Goal: Check status: Check status

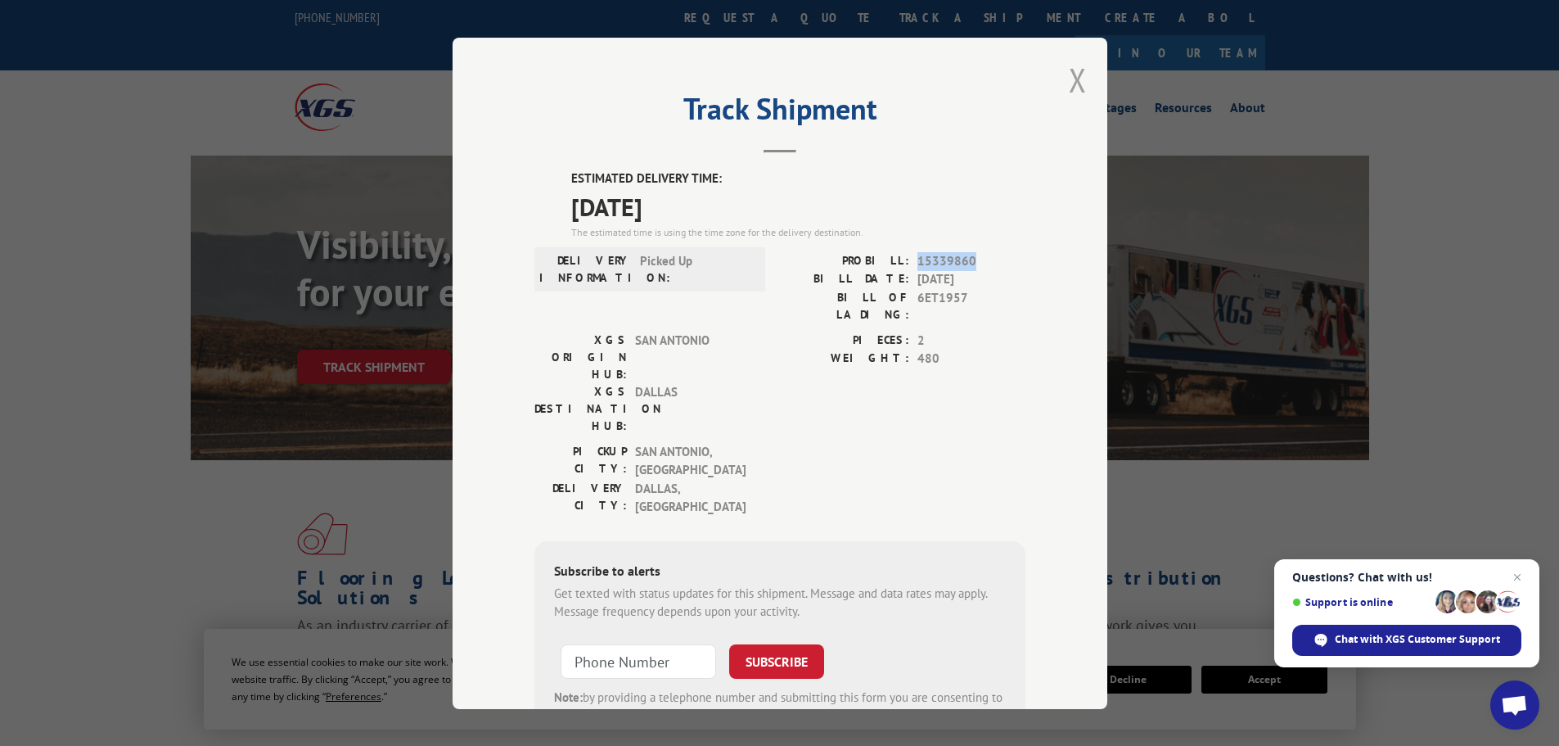
click at [1069, 78] on button "Close modal" at bounding box center [1078, 79] width 18 height 43
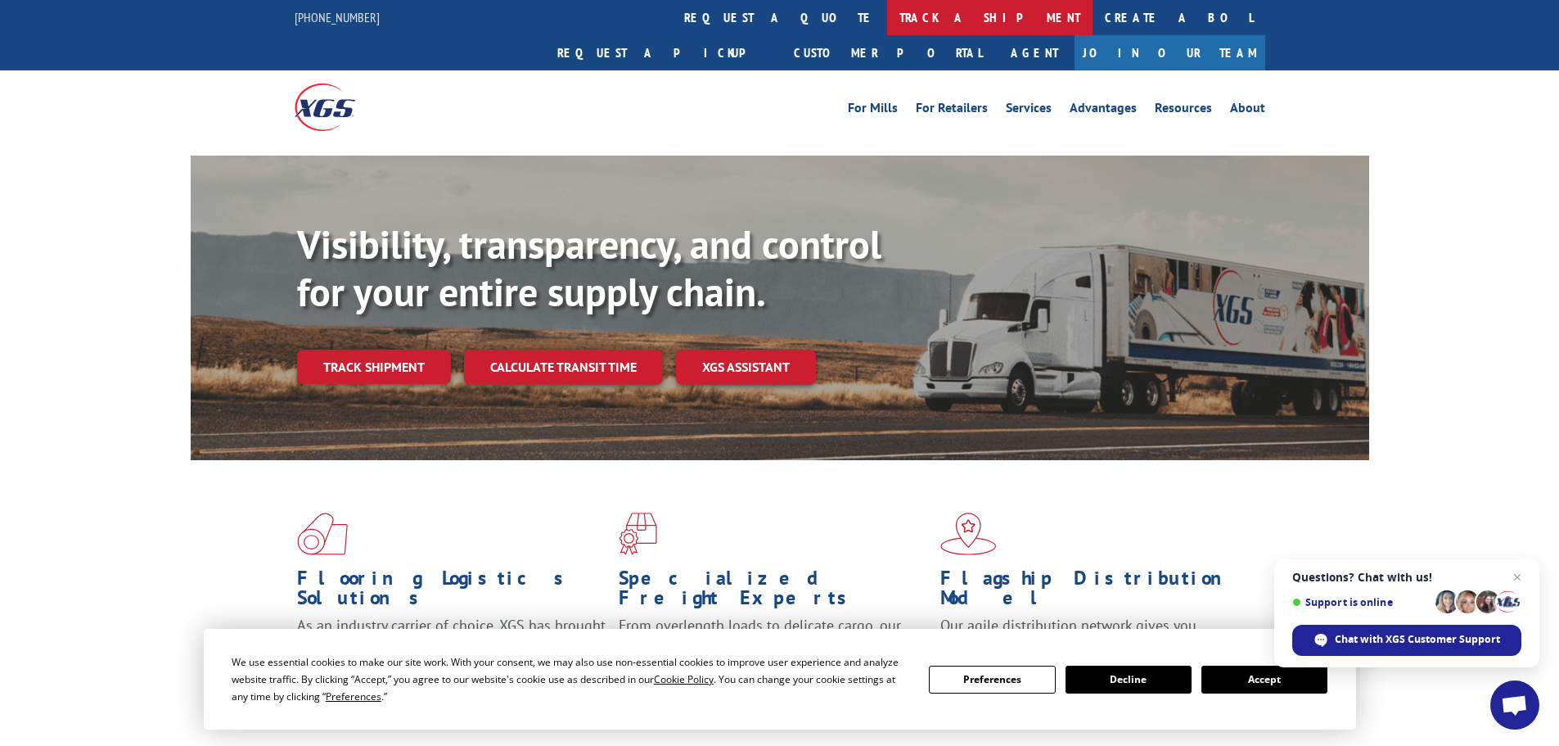
click at [887, 13] on link "track a shipment" at bounding box center [989, 17] width 205 height 35
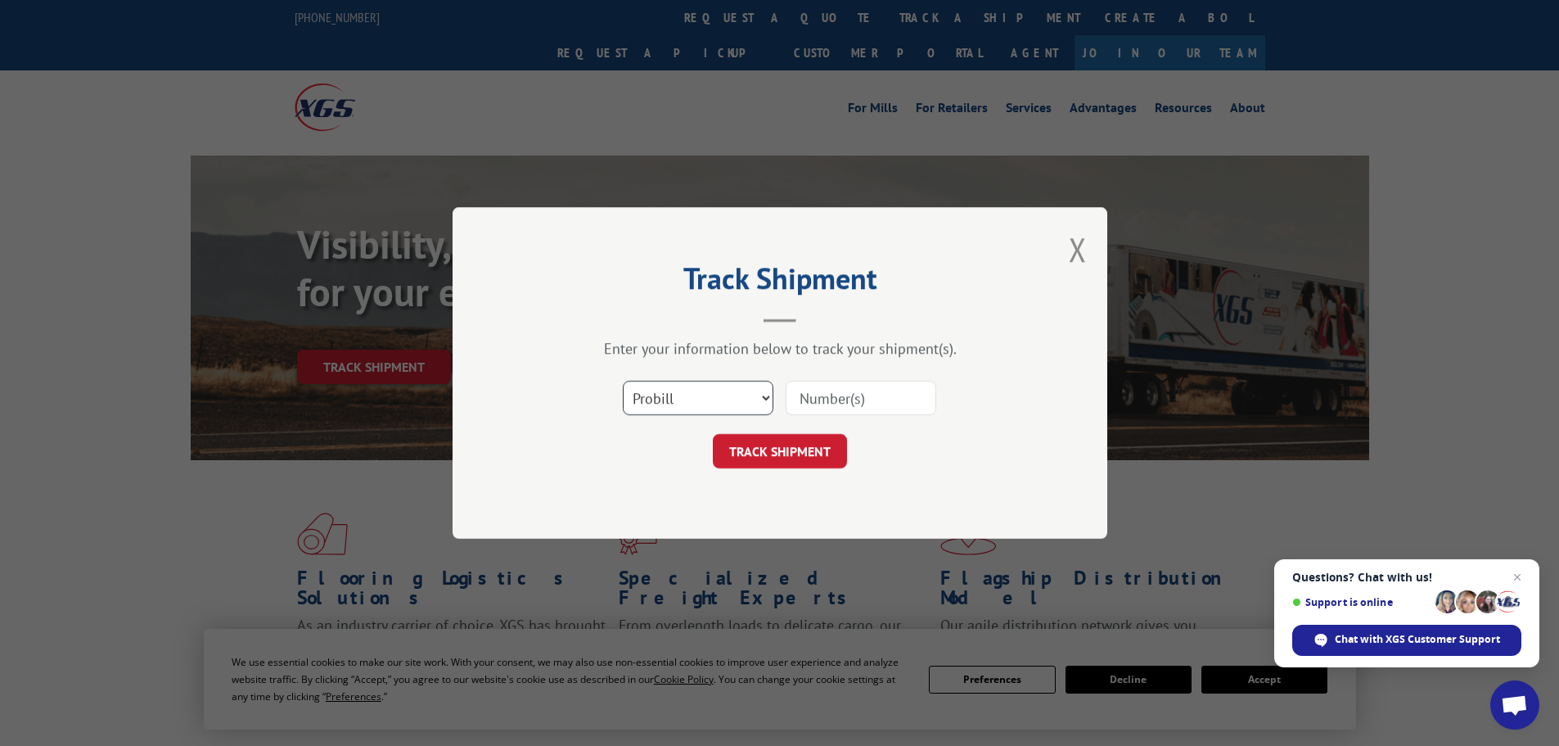
click at [654, 415] on select "Select category... Probill BOL PO" at bounding box center [698, 398] width 151 height 34
select select "bol"
click at [623, 381] on select "Select category... Probill BOL PO" at bounding box center [698, 398] width 151 height 34
click at [870, 390] on input at bounding box center [861, 398] width 151 height 34
paste input "6EK9391"
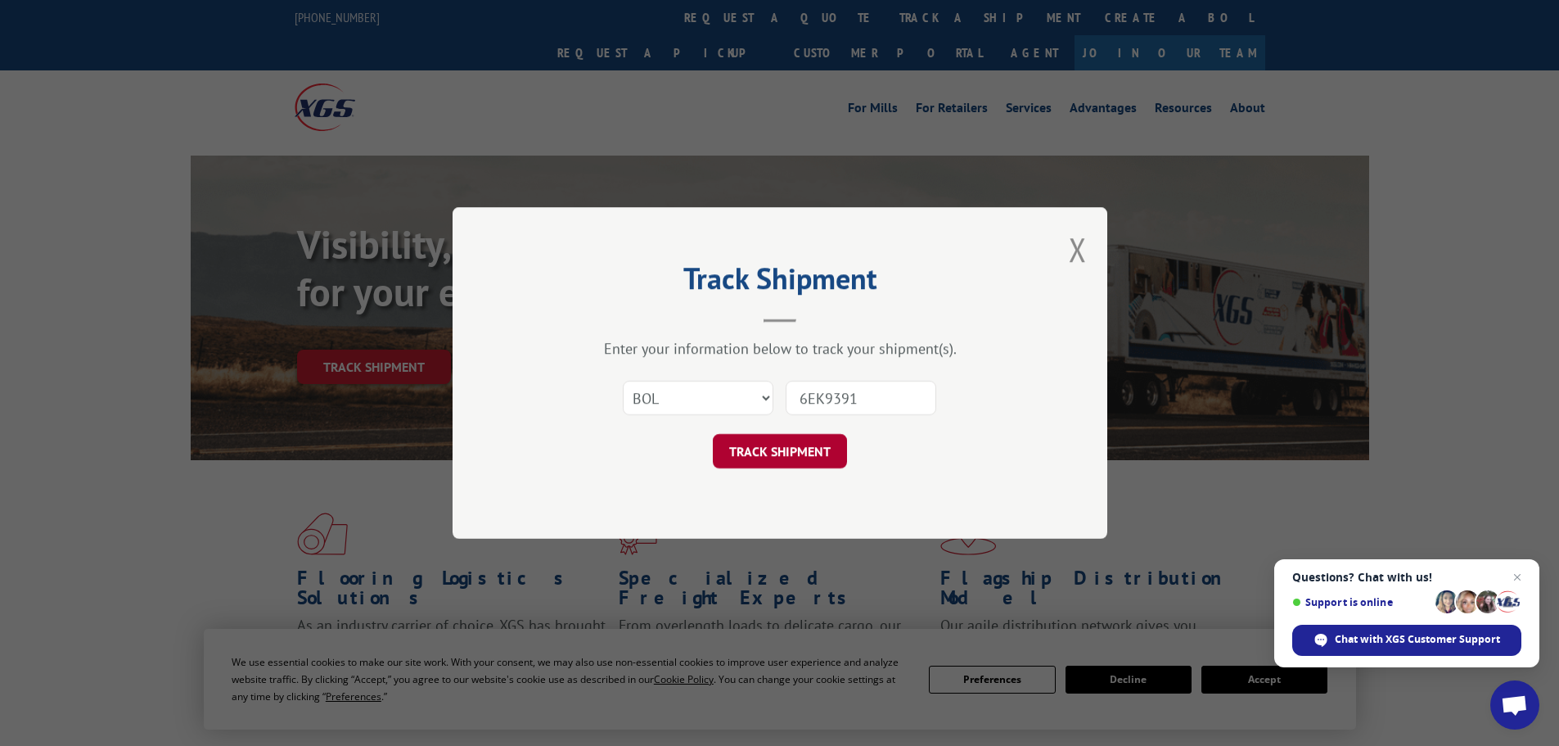
type input "6EK9391"
click at [821, 441] on button "TRACK SHIPMENT" at bounding box center [780, 451] width 134 height 34
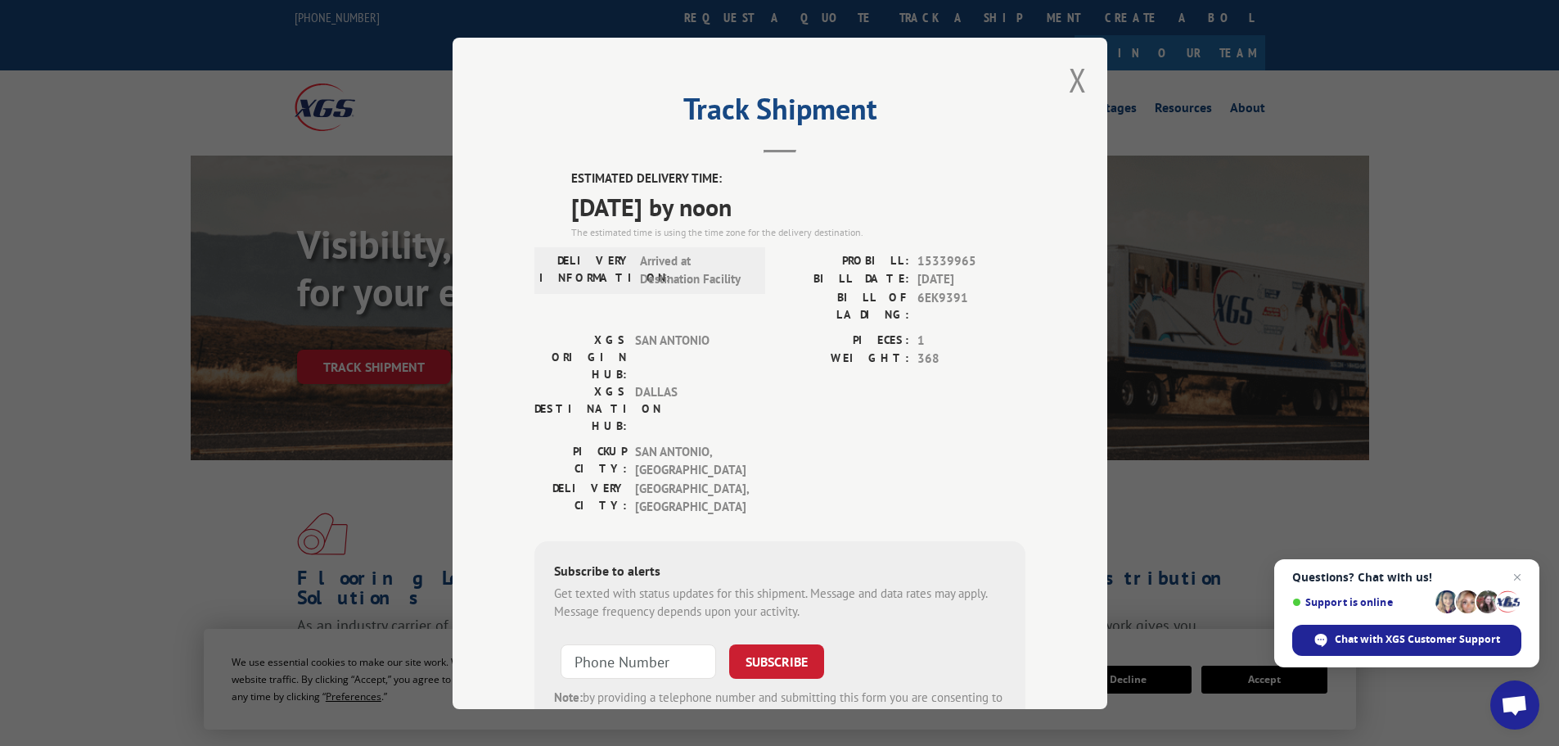
click at [947, 262] on span "15339965" at bounding box center [971, 260] width 108 height 19
copy span "15339965"
drag, startPoint x: 1065, startPoint y: 88, endPoint x: 1038, endPoint y: 88, distance: 27.0
click at [1061, 88] on div "Track Shipment ESTIMATED DELIVERY TIME: [DATE] by noon The estimated time is us…" at bounding box center [780, 373] width 655 height 671
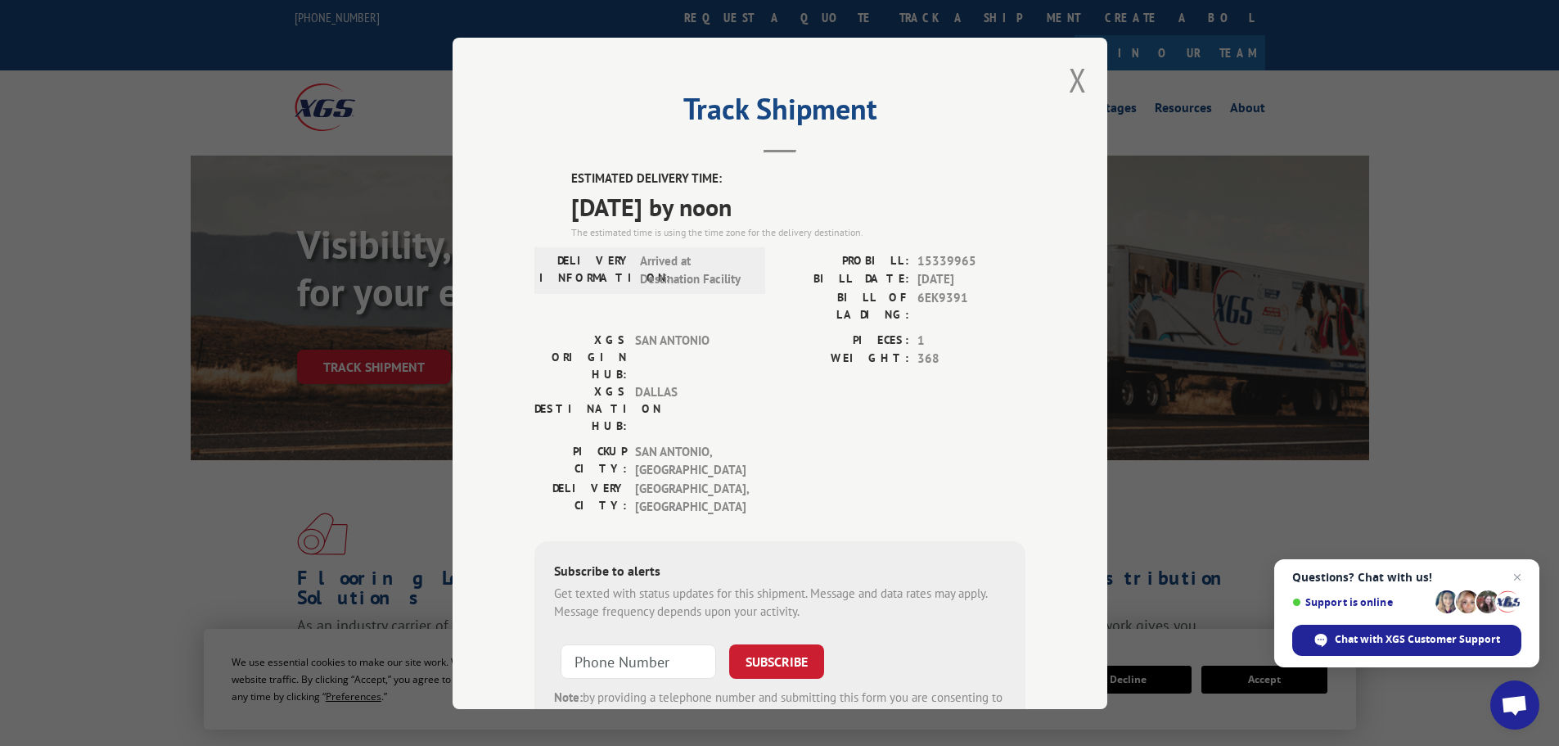
click at [1085, 96] on div "Track Shipment ESTIMATED DELIVERY TIME: [DATE] by noon The estimated time is us…" at bounding box center [780, 373] width 655 height 671
click at [1069, 70] on button "Close modal" at bounding box center [1078, 79] width 18 height 43
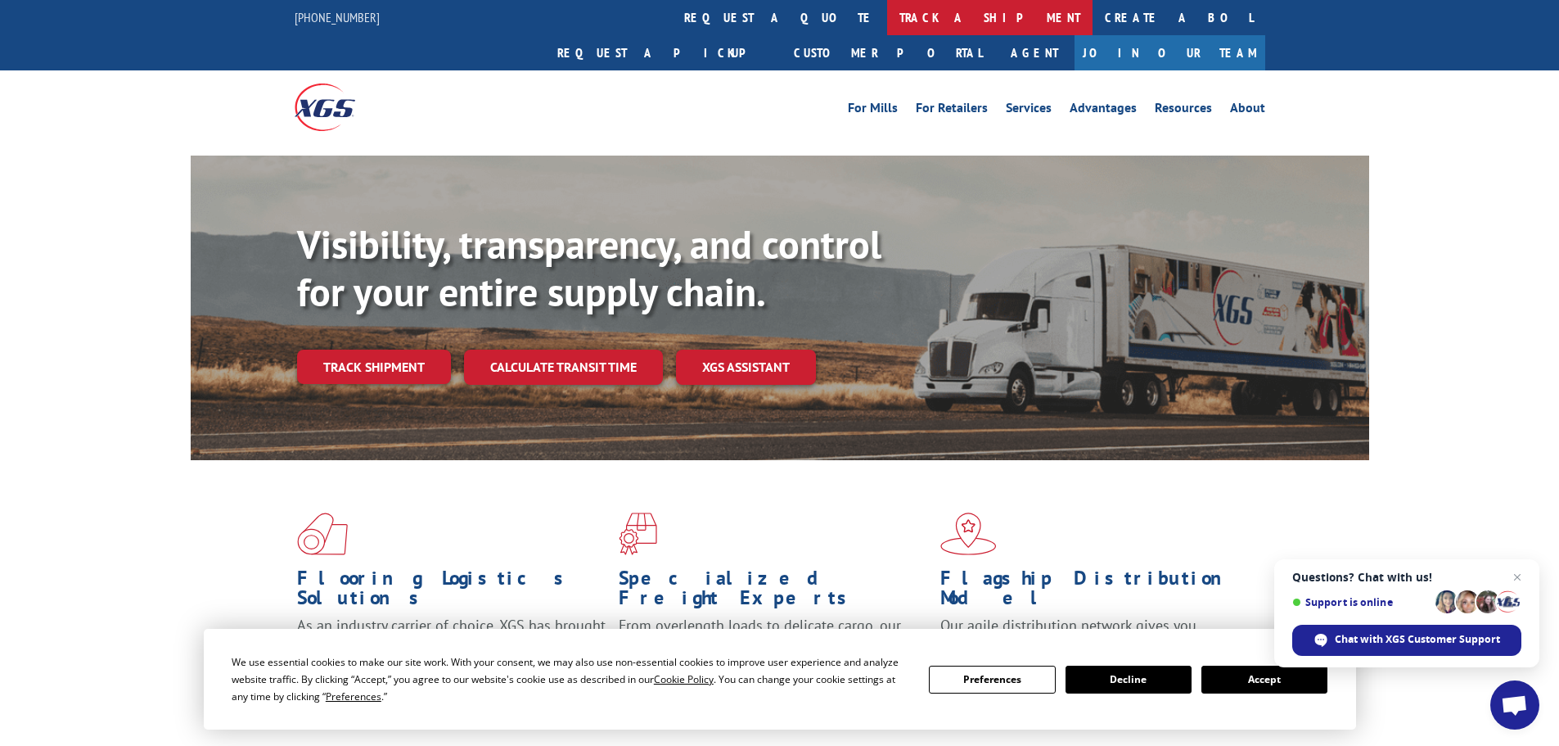
click at [887, 19] on link "track a shipment" at bounding box center [989, 17] width 205 height 35
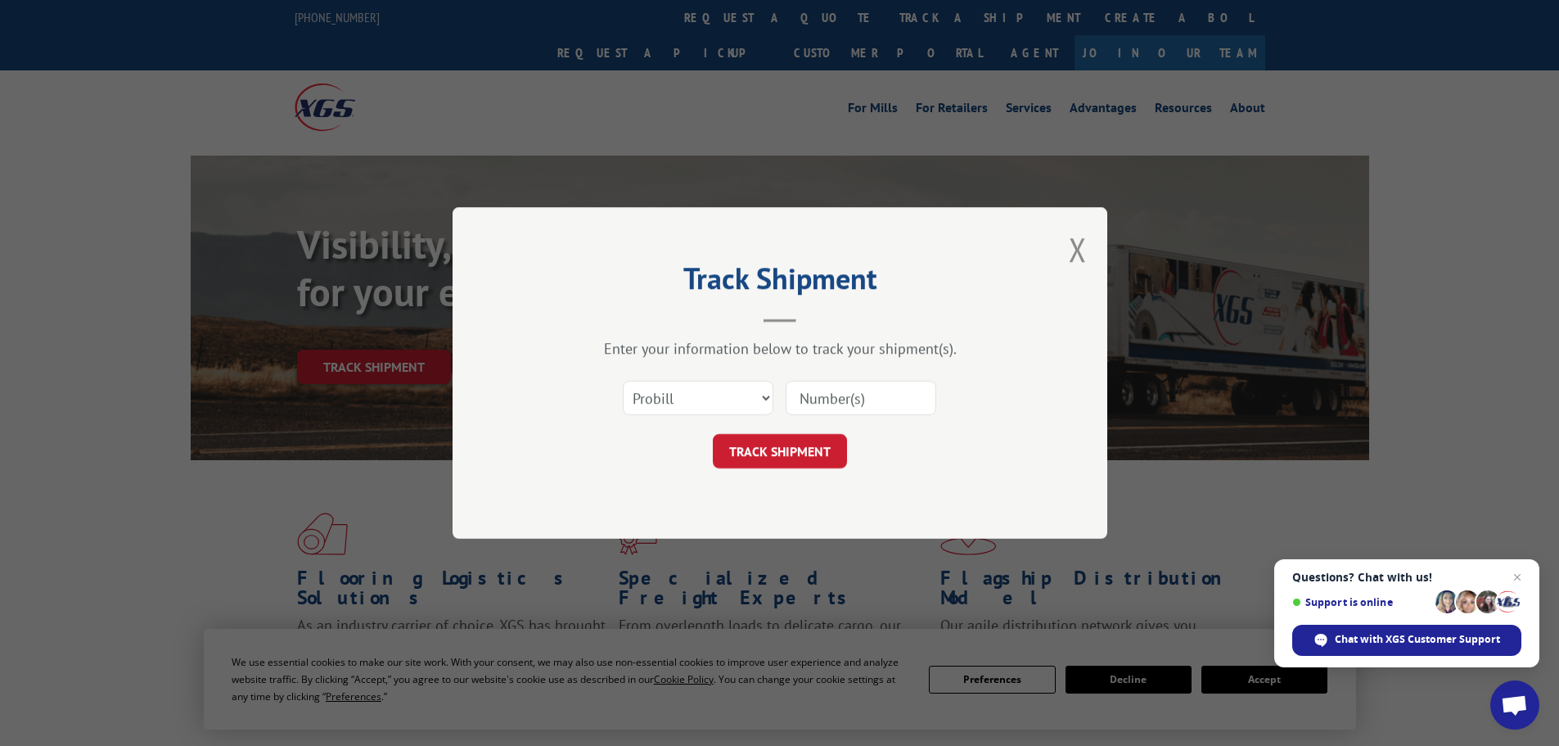
drag, startPoint x: 850, startPoint y: 376, endPoint x: 855, endPoint y: 382, distance: 8.7
click at [855, 382] on div "Select category... Probill BOL PO" at bounding box center [779, 398] width 491 height 54
click at [848, 388] on input at bounding box center [861, 398] width 151 height 34
click at [796, 436] on button "TRACK SHIPMENT" at bounding box center [780, 451] width 134 height 34
click at [873, 394] on input at bounding box center [861, 398] width 151 height 34
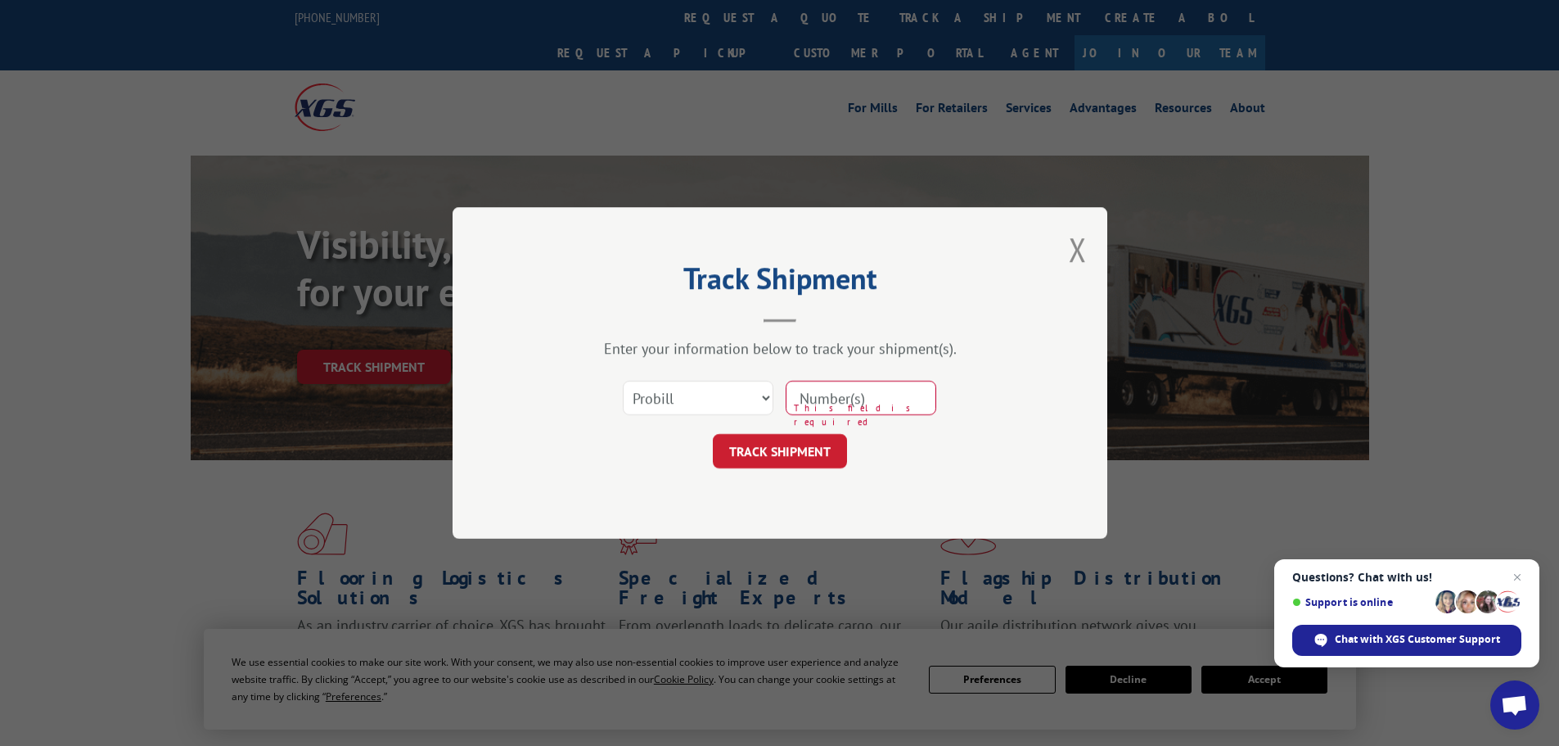
paste input "15339948"
type input "15339948"
click at [800, 445] on button "TRACK SHIPMENT" at bounding box center [780, 451] width 134 height 34
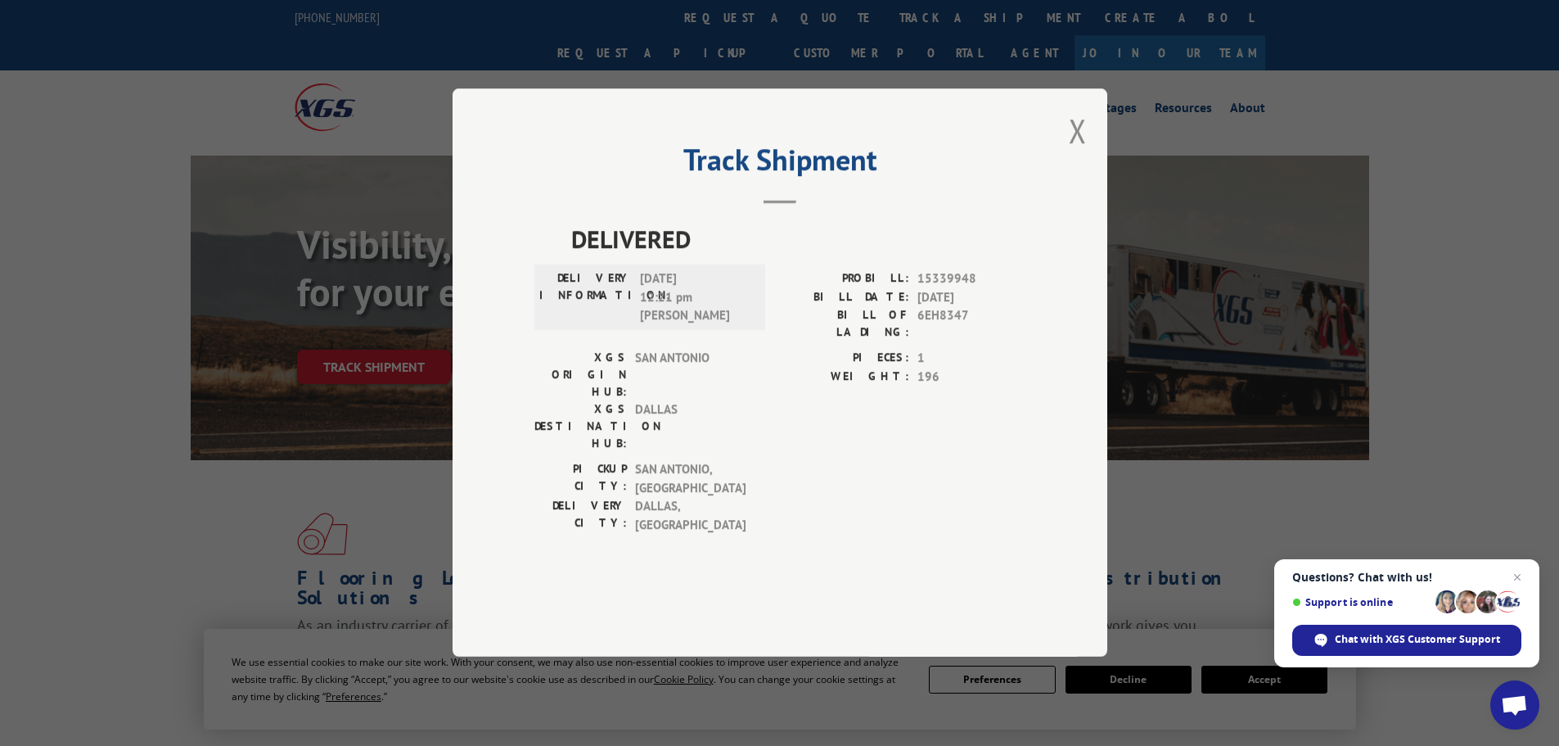
drag, startPoint x: 1079, startPoint y: 182, endPoint x: 973, endPoint y: 126, distance: 119.3
click at [1077, 152] on button "Close modal" at bounding box center [1078, 130] width 18 height 43
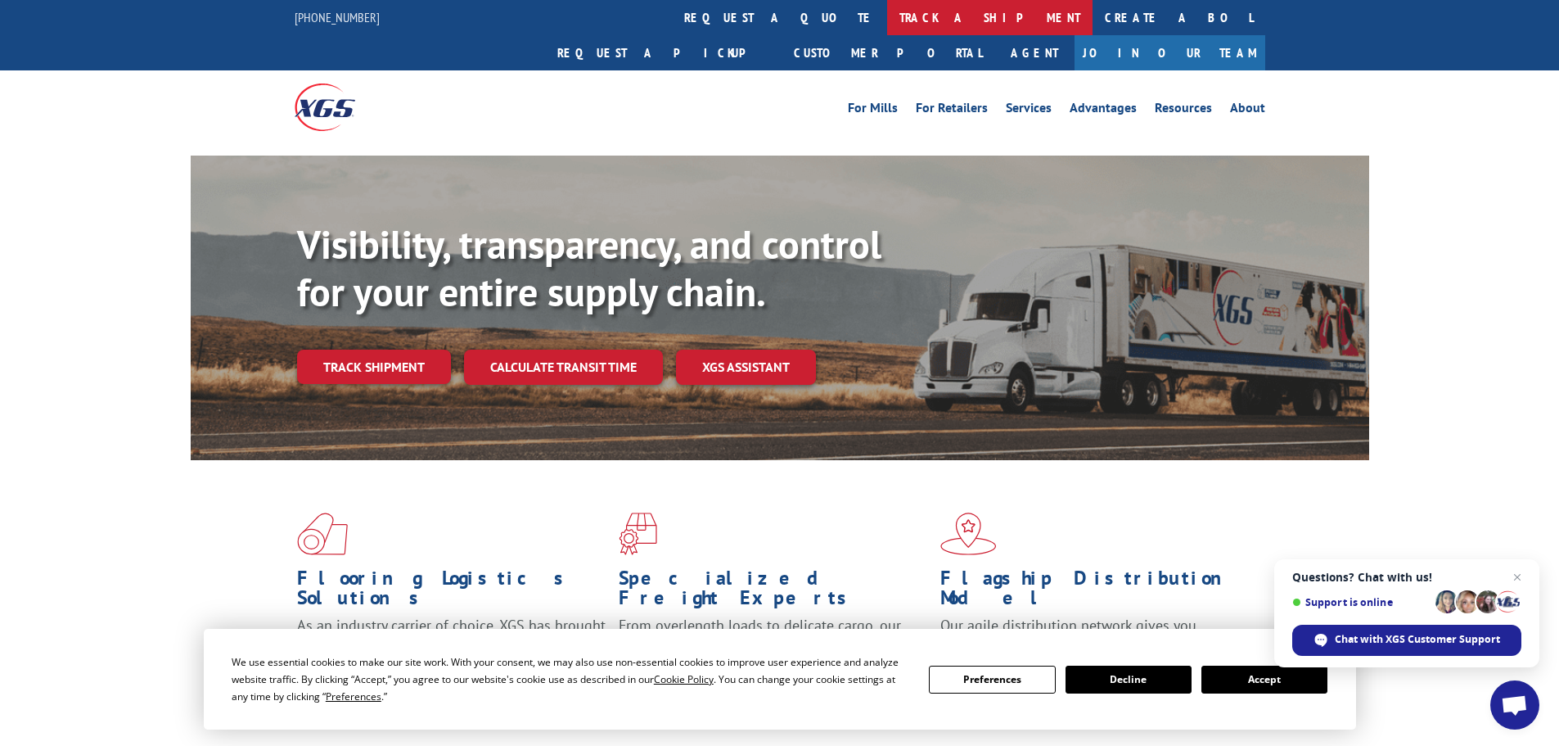
click at [887, 16] on link "track a shipment" at bounding box center [989, 17] width 205 height 35
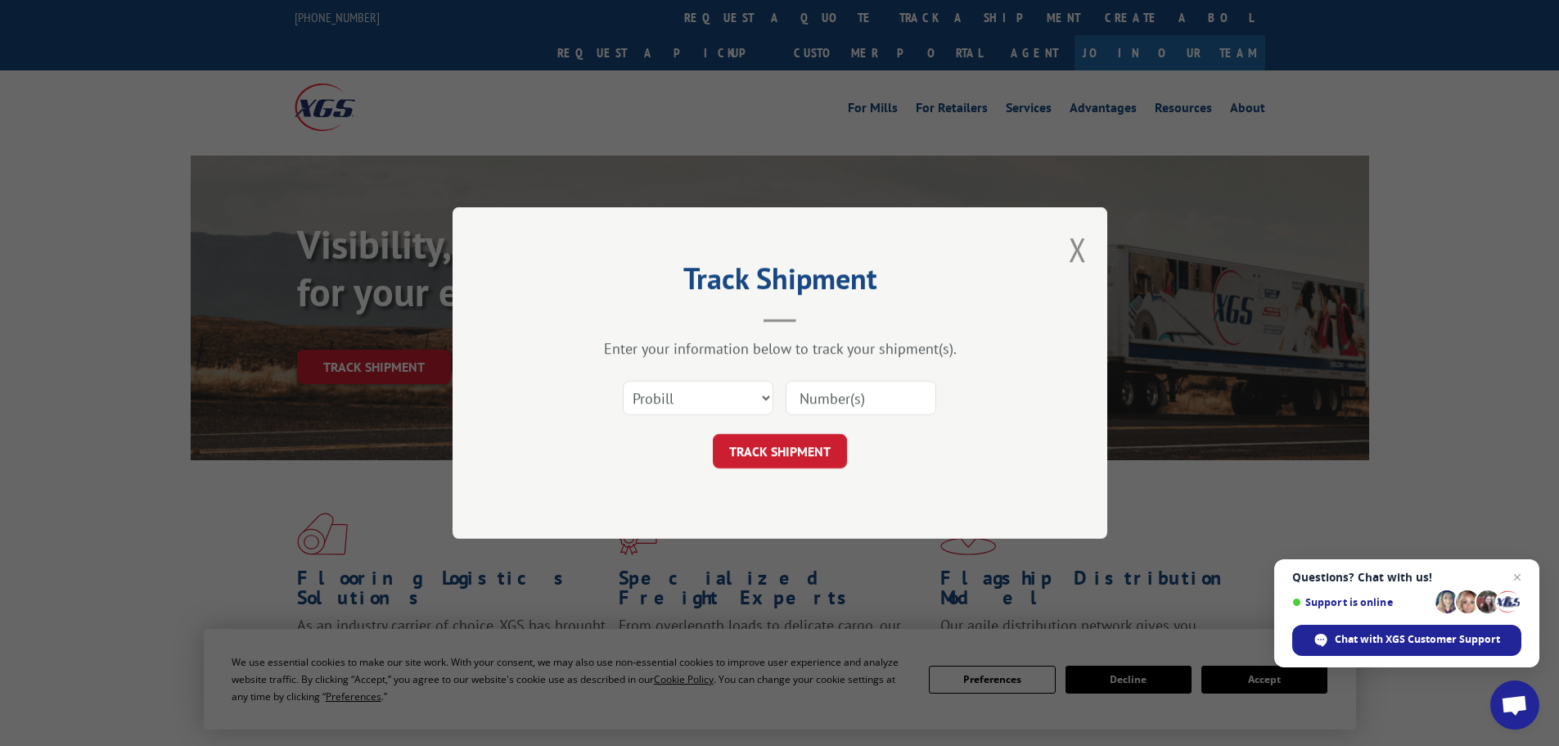
drag, startPoint x: 898, startPoint y: 402, endPoint x: 856, endPoint y: 404, distance: 41.8
click at [898, 402] on input at bounding box center [861, 398] width 151 height 34
paste input "15339949"
type input "15339949"
click at [787, 462] on button "TRACK SHIPMENT" at bounding box center [780, 451] width 134 height 34
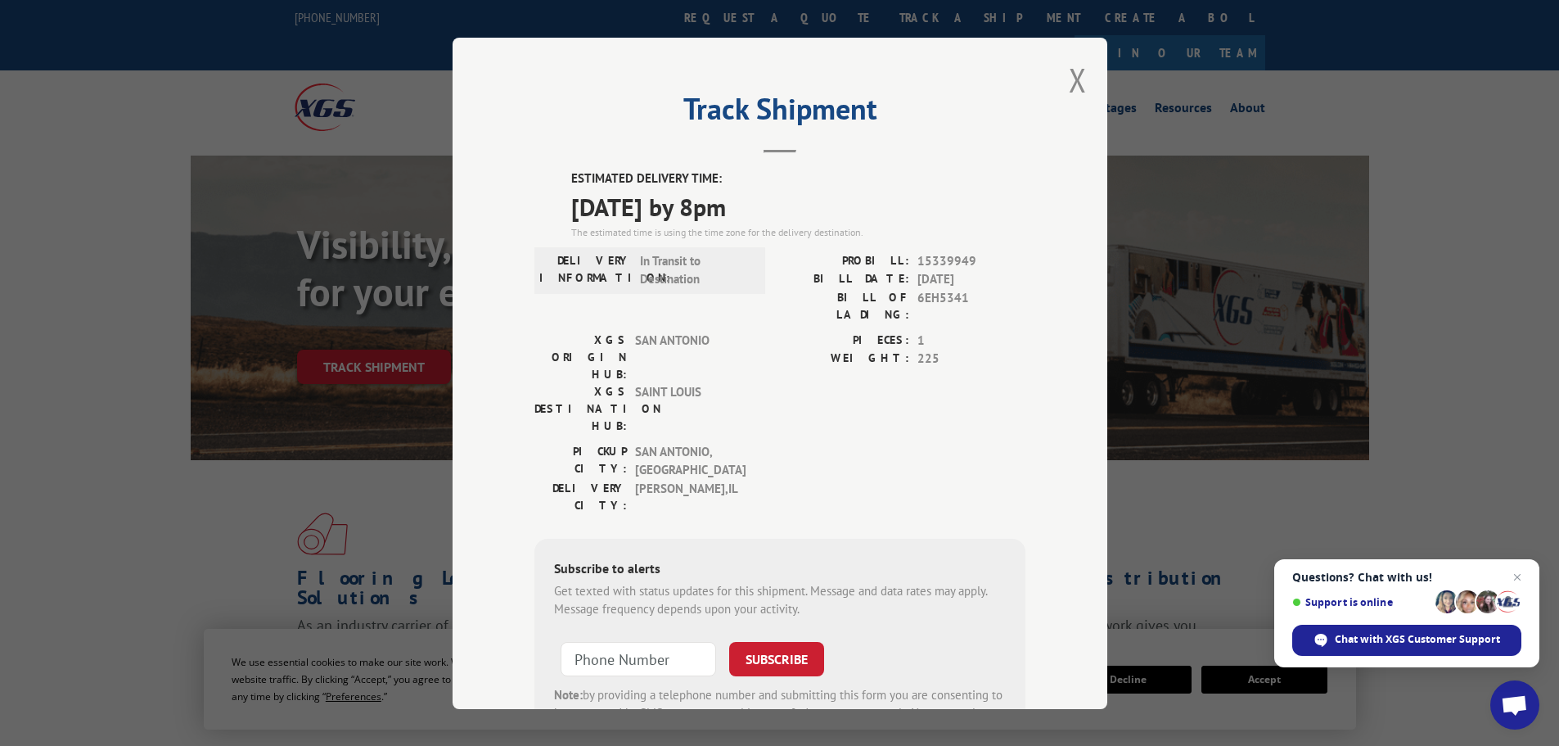
click at [1085, 76] on div "Track Shipment ESTIMATED DELIVERY TIME: [DATE] by 8pm The estimated time is usi…" at bounding box center [780, 373] width 655 height 671
click at [1078, 79] on button "Close modal" at bounding box center [1078, 79] width 18 height 43
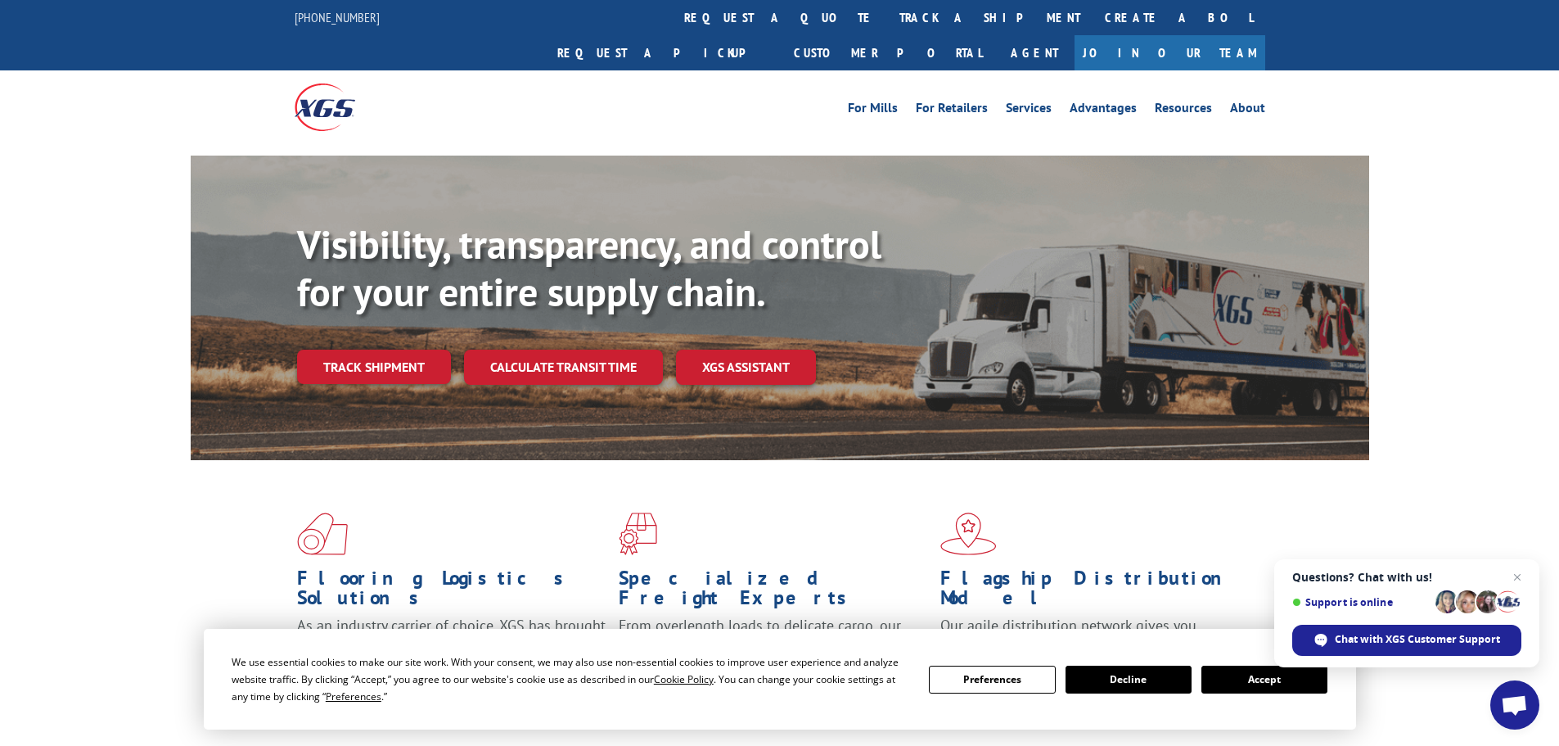
drag, startPoint x: 753, startPoint y: 20, endPoint x: 759, endPoint y: 30, distance: 11.8
click at [887, 20] on link "track a shipment" at bounding box center [989, 17] width 205 height 35
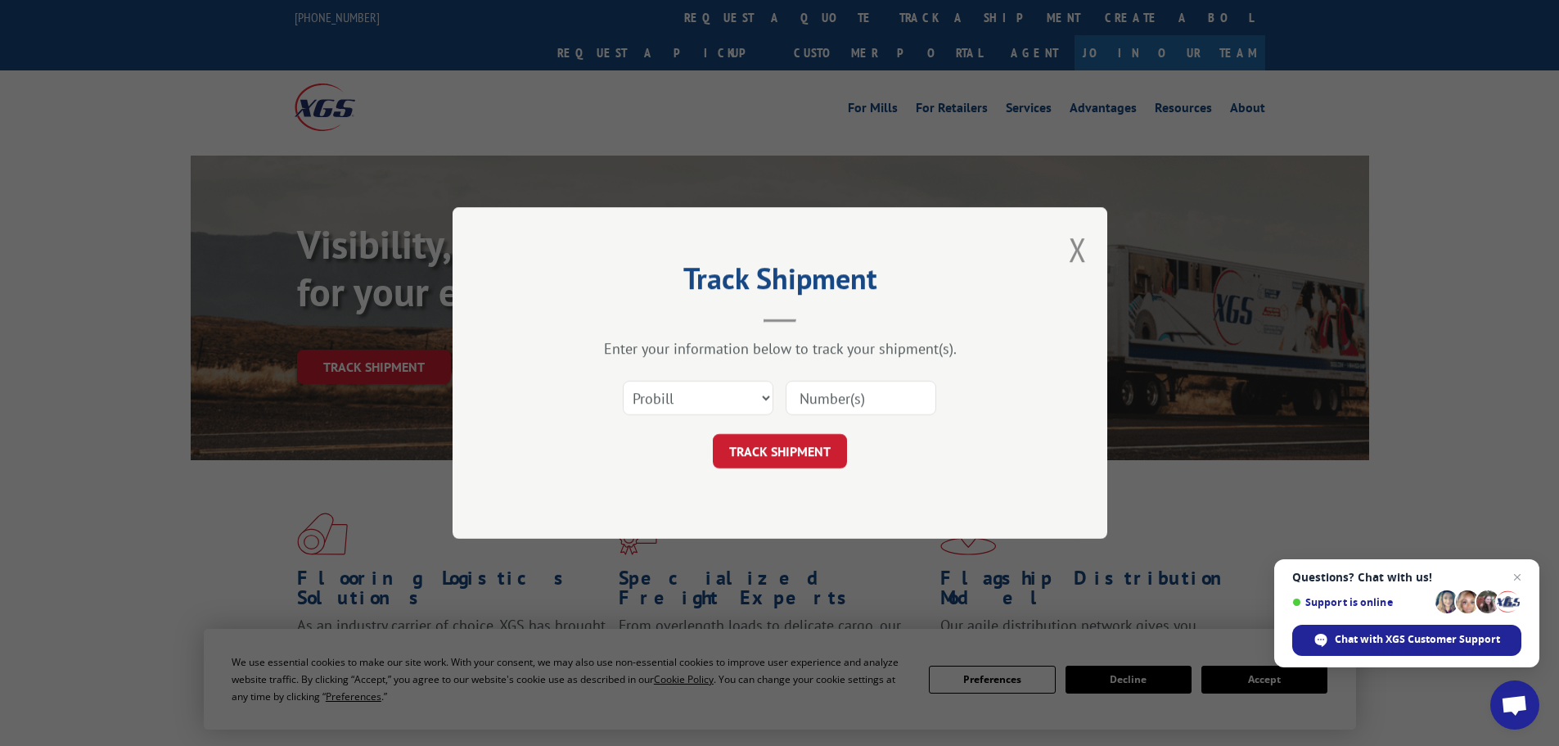
click at [874, 406] on input at bounding box center [861, 398] width 151 height 34
paste input "15339951"
type input "15339951"
click at [807, 437] on button "TRACK SHIPMENT" at bounding box center [780, 451] width 134 height 34
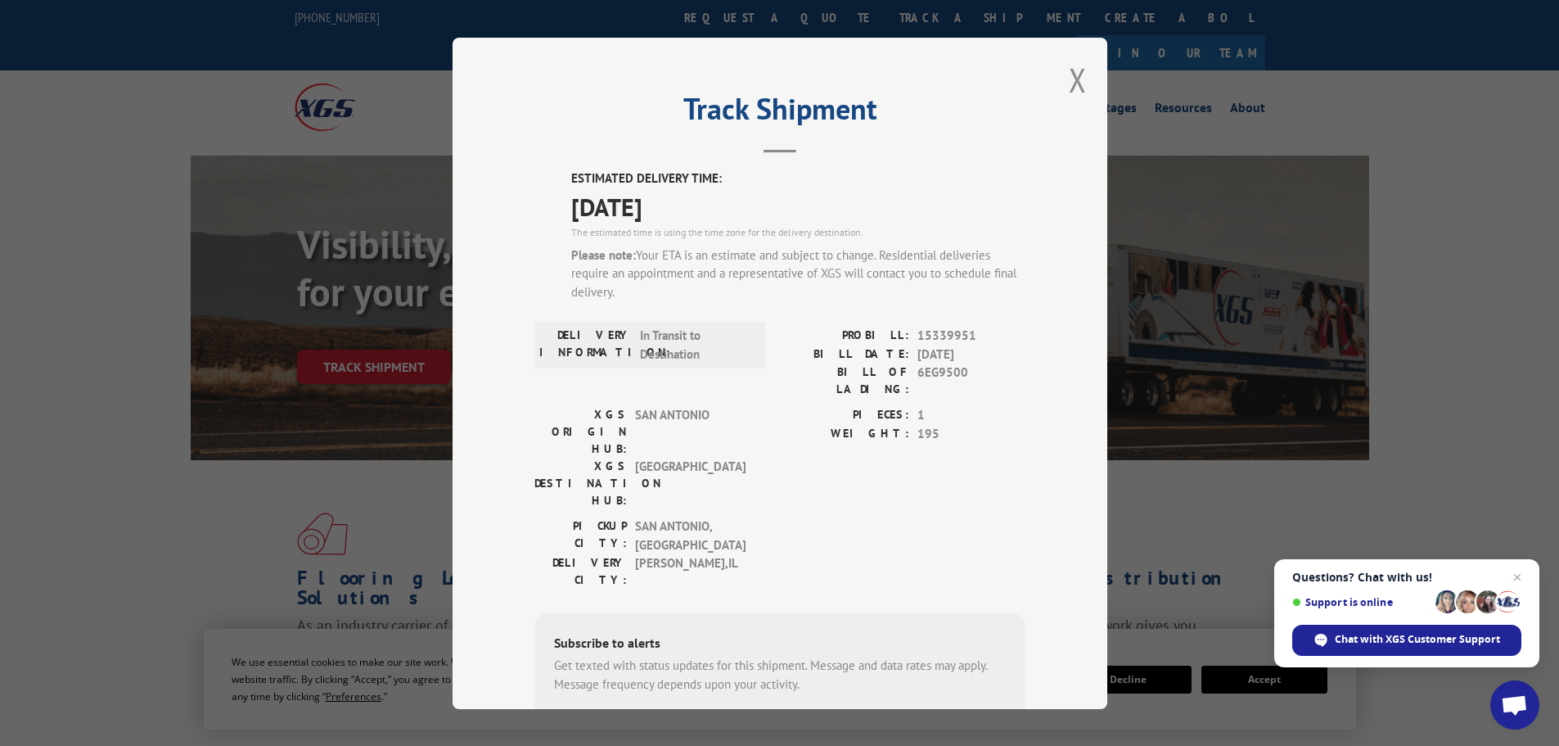
click at [941, 324] on div "ESTIMATED DELIVERY TIME: [DATE] The estimated time is using the time zone for t…" at bounding box center [779, 502] width 491 height 666
click at [947, 328] on span "15339951" at bounding box center [971, 336] width 108 height 19
copy span "15339951"
click at [858, 283] on div "Please note: Your ETA is an estimate and subject to change. Residential deliver…" at bounding box center [798, 274] width 454 height 56
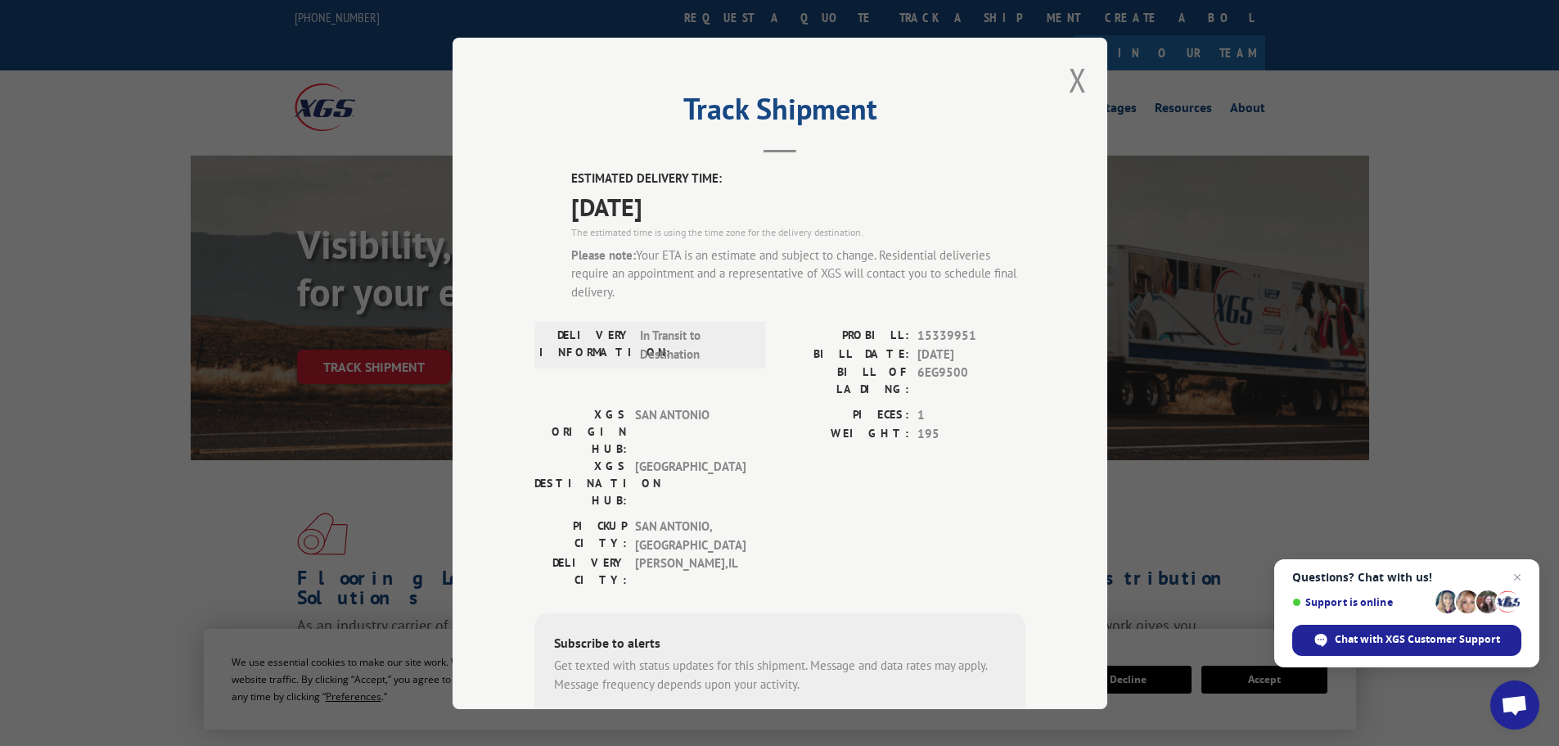
drag, startPoint x: 1072, startPoint y: 83, endPoint x: 1041, endPoint y: 86, distance: 31.3
click at [1072, 83] on button "Close modal" at bounding box center [1078, 79] width 18 height 43
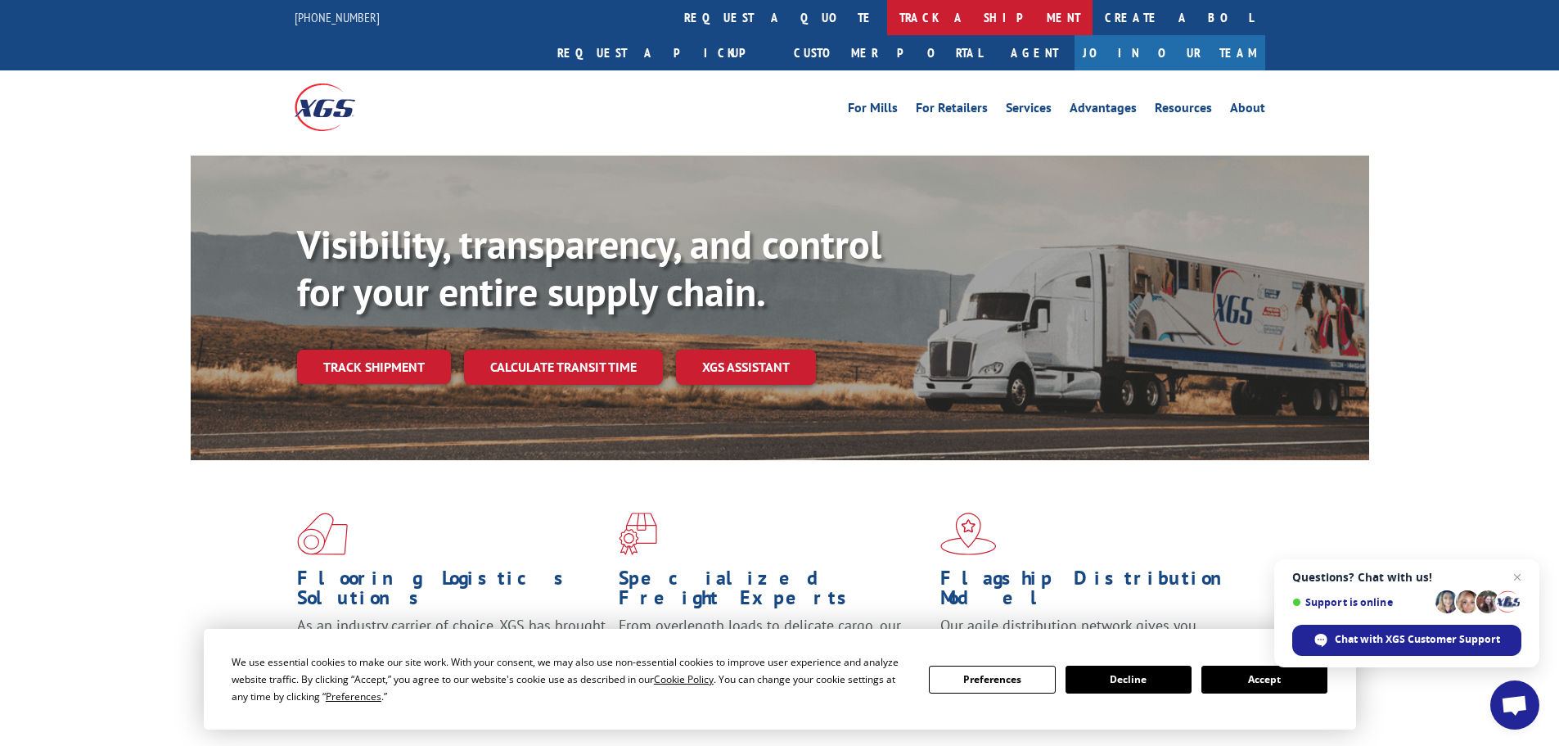
click at [887, 17] on link "track a shipment" at bounding box center [989, 17] width 205 height 35
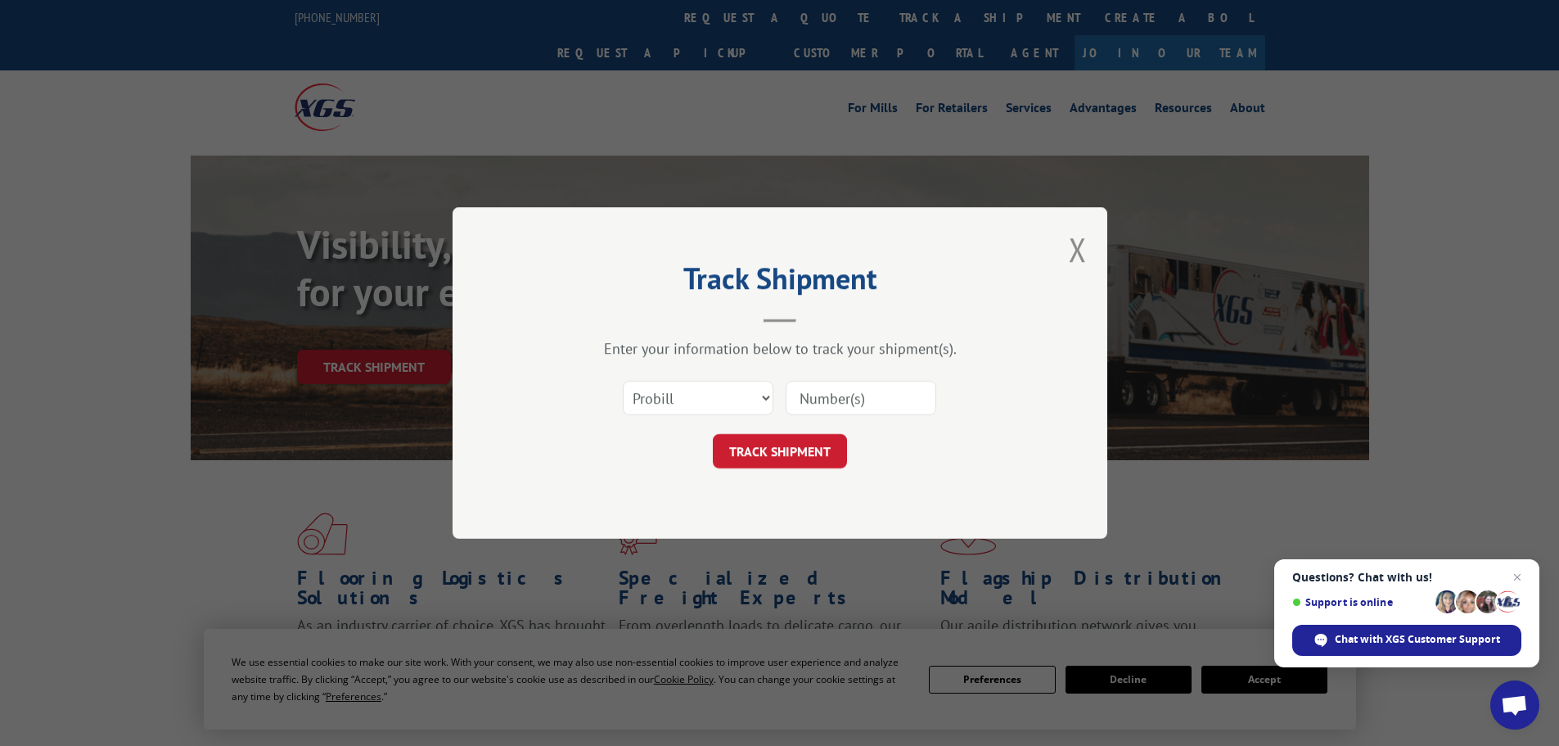
drag, startPoint x: 931, startPoint y: 393, endPoint x: 920, endPoint y: 402, distance: 14.6
click at [931, 393] on input at bounding box center [861, 398] width 151 height 34
paste input "15339853"
type input "15339853"
click at [777, 451] on button "TRACK SHIPMENT" at bounding box center [780, 451] width 134 height 34
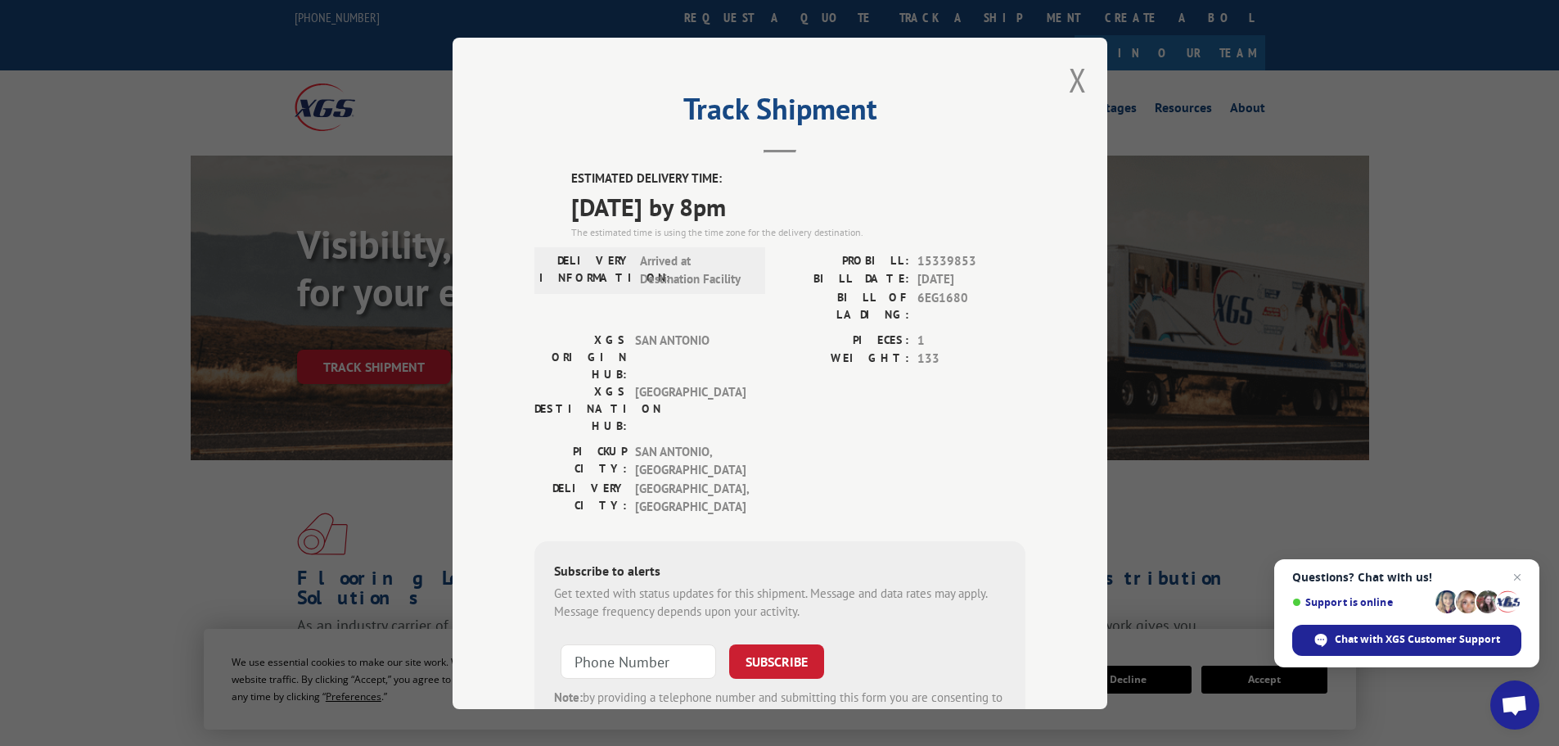
click at [1069, 76] on button "Close modal" at bounding box center [1078, 79] width 18 height 43
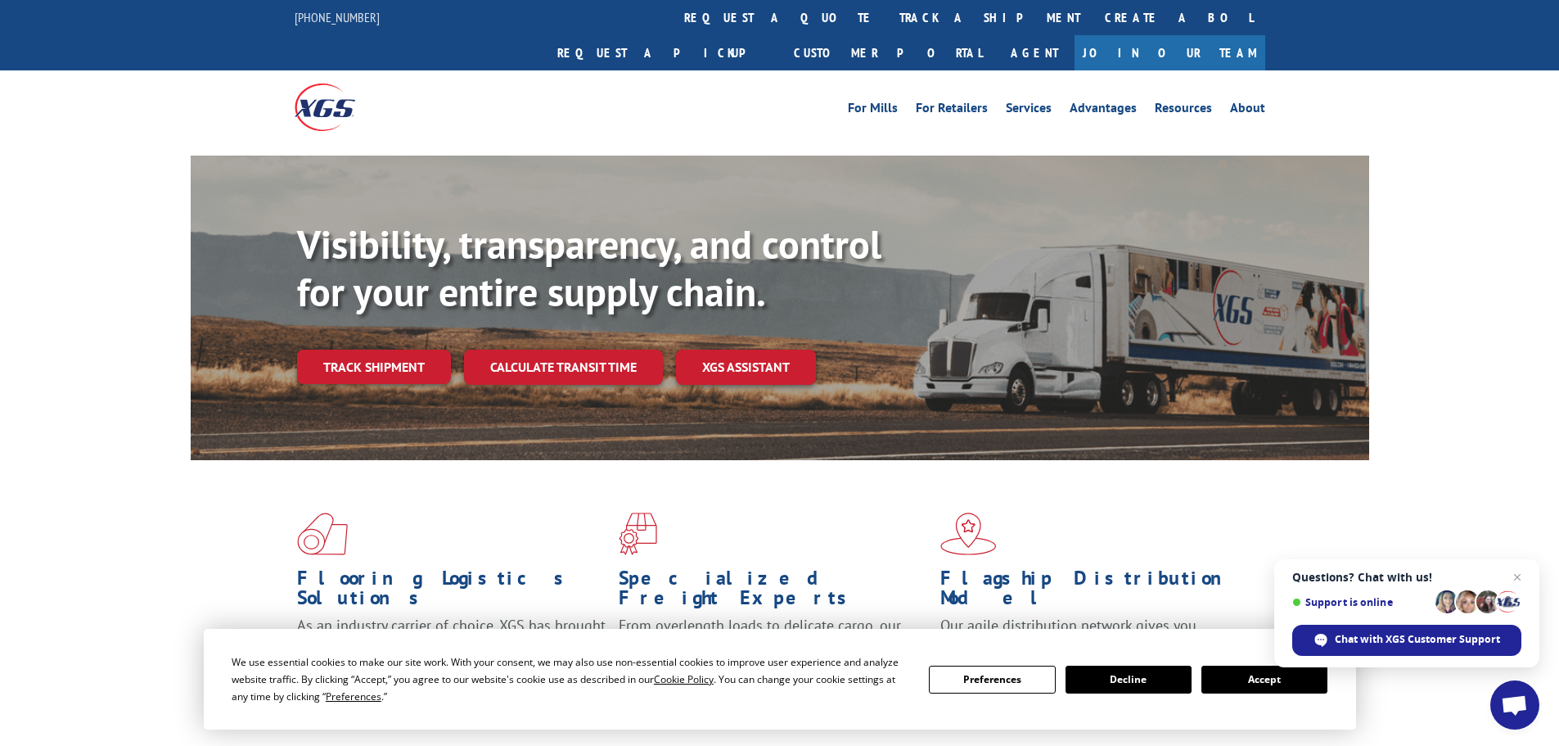
drag, startPoint x: 743, startPoint y: 7, endPoint x: 763, endPoint y: 27, distance: 27.8
click at [887, 7] on link "track a shipment" at bounding box center [989, 17] width 205 height 35
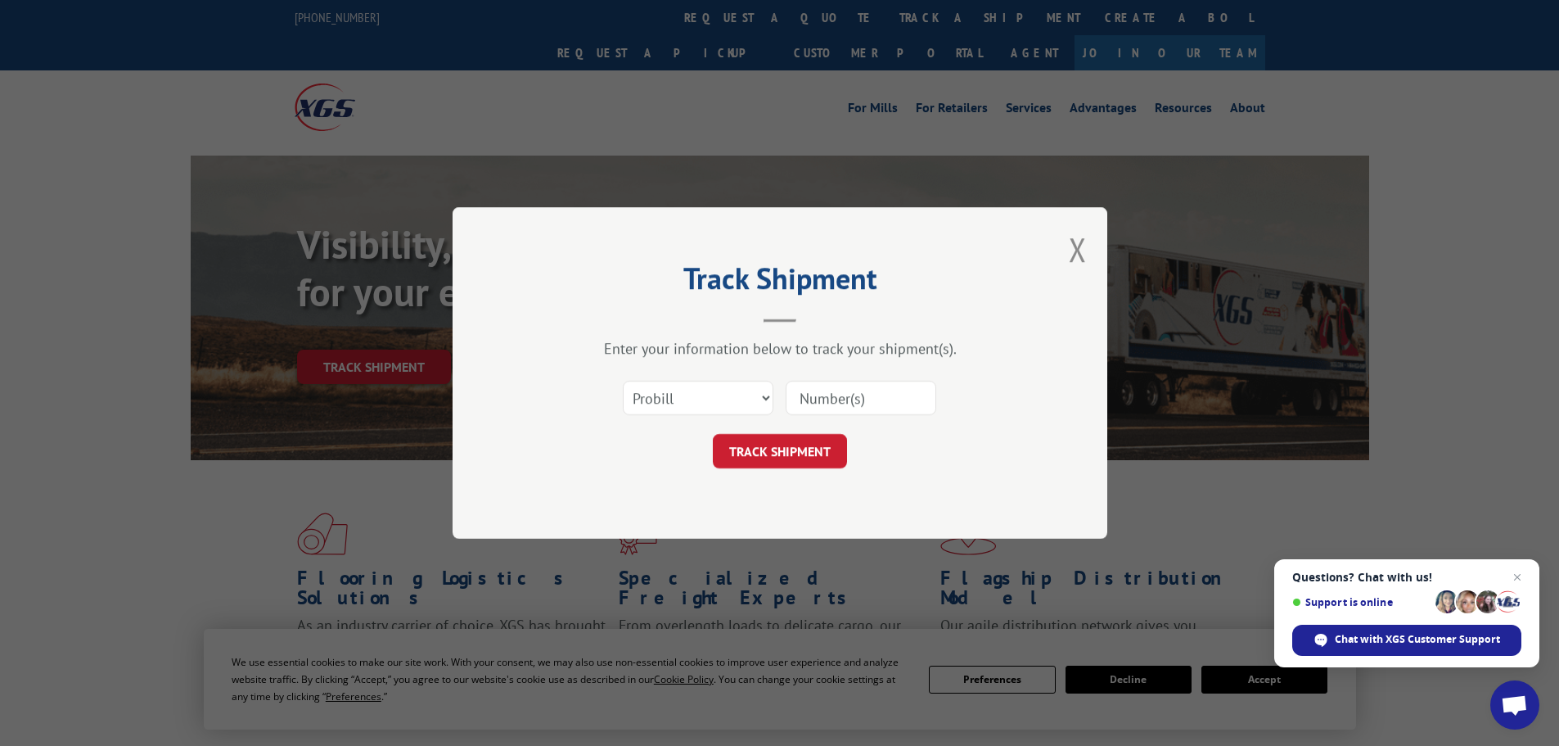
click at [837, 421] on div "Select category... Probill BOL PO" at bounding box center [779, 398] width 491 height 54
click at [828, 403] on input at bounding box center [861, 398] width 151 height 34
paste input "15339851"
type input "15339851"
click at [772, 450] on button "TRACK SHIPMENT" at bounding box center [780, 451] width 134 height 34
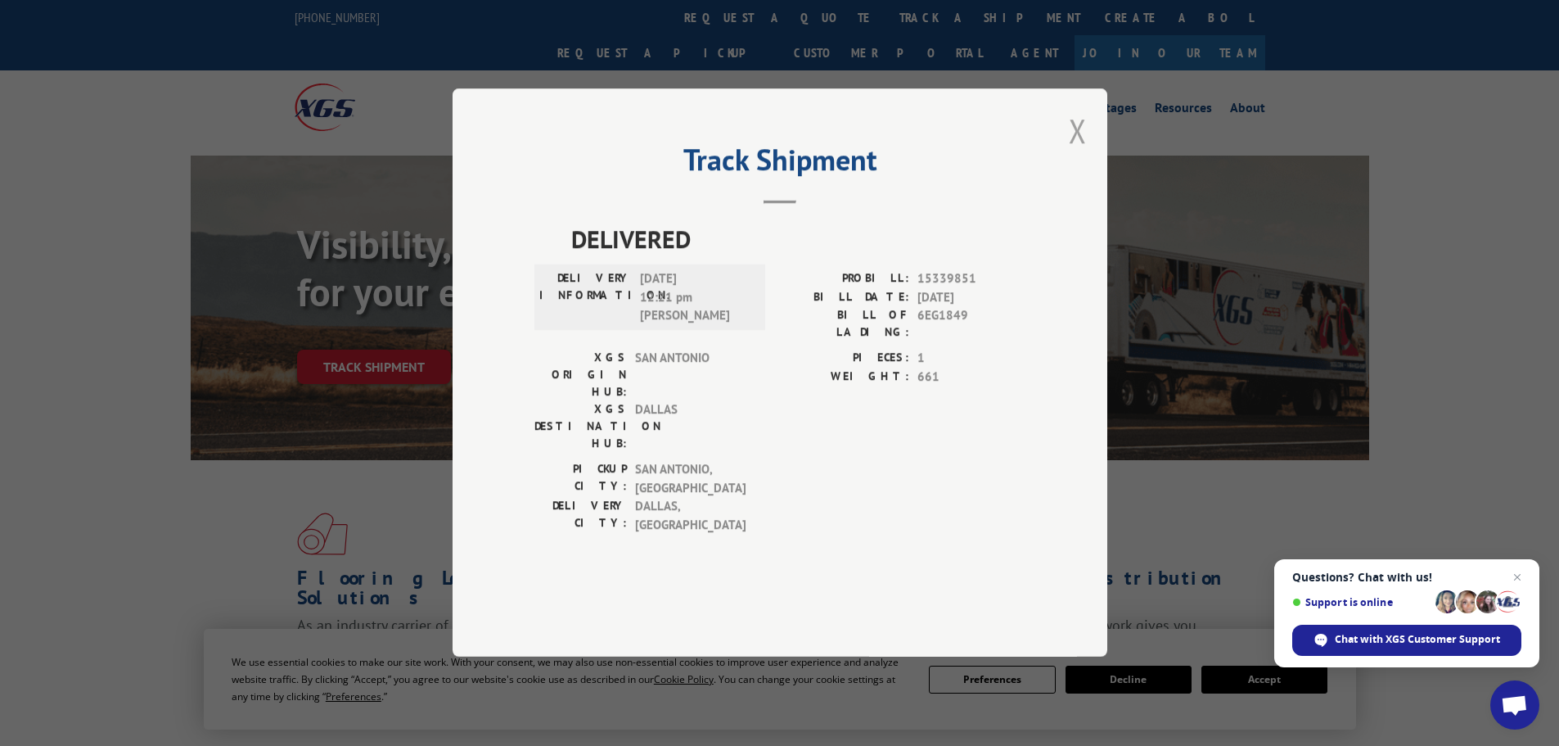
drag, startPoint x: 1091, startPoint y: 182, endPoint x: 1079, endPoint y: 182, distance: 11.5
click at [1091, 182] on div "Track Shipment DELIVERED DELIVERY INFORMATION: [DATE] 12:21 pm [PERSON_NAME]: 1…" at bounding box center [780, 372] width 655 height 568
click at [1075, 152] on button "Close modal" at bounding box center [1078, 130] width 18 height 43
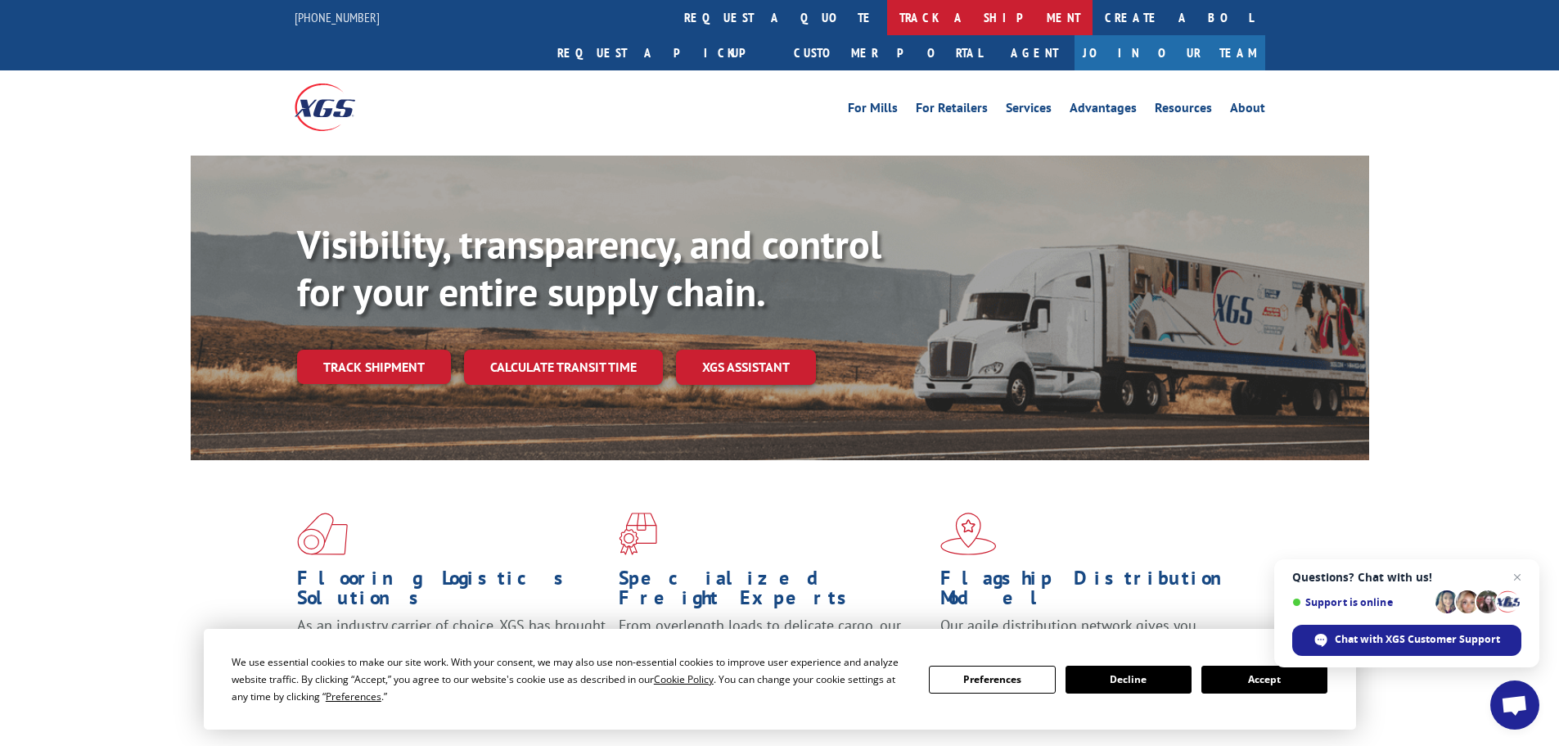
click at [887, 6] on link "track a shipment" at bounding box center [989, 17] width 205 height 35
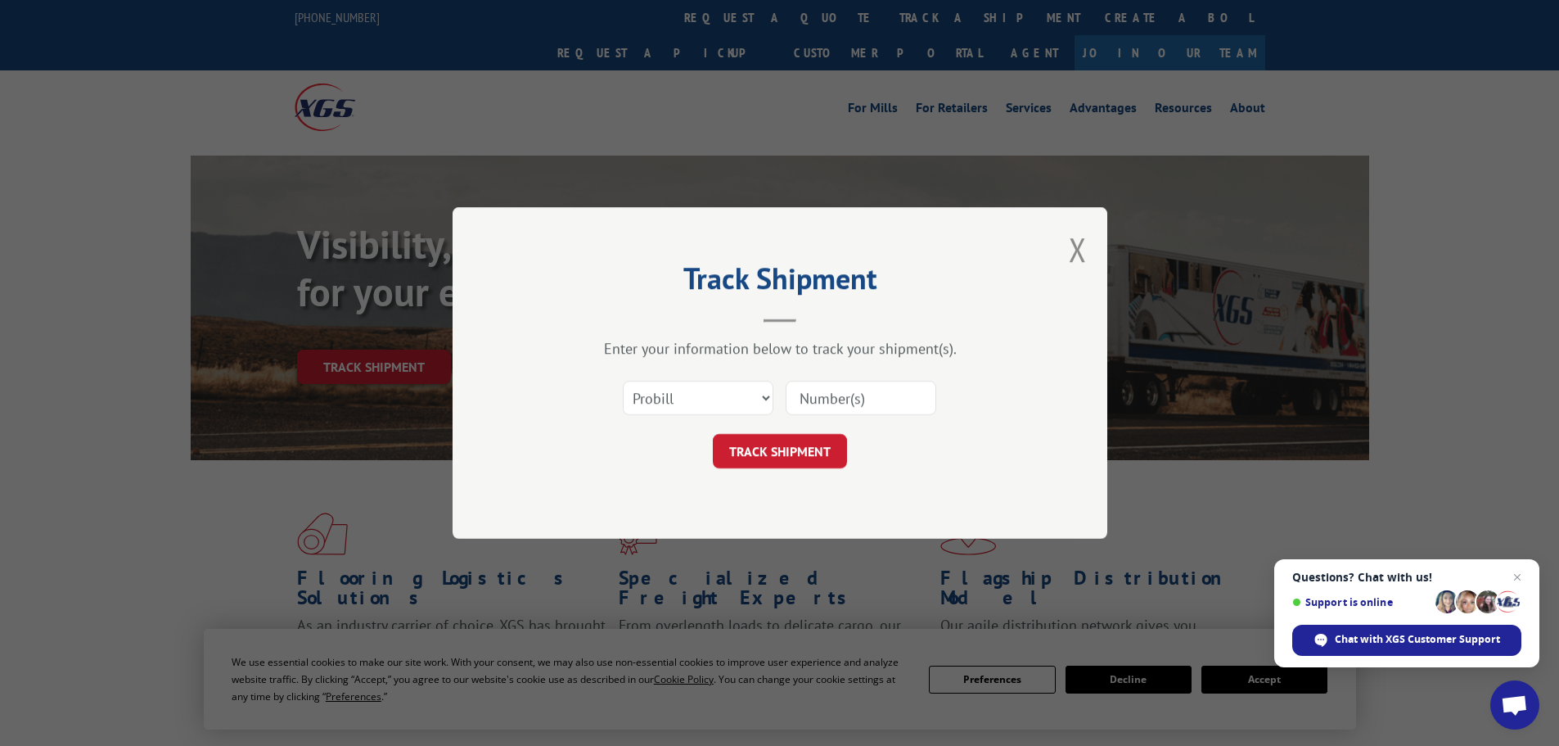
drag, startPoint x: 838, startPoint y: 402, endPoint x: 816, endPoint y: 407, distance: 22.6
click at [838, 402] on input at bounding box center [861, 398] width 151 height 34
paste input "15339854"
type input "15339854"
click at [773, 444] on button "TRACK SHIPMENT" at bounding box center [780, 451] width 134 height 34
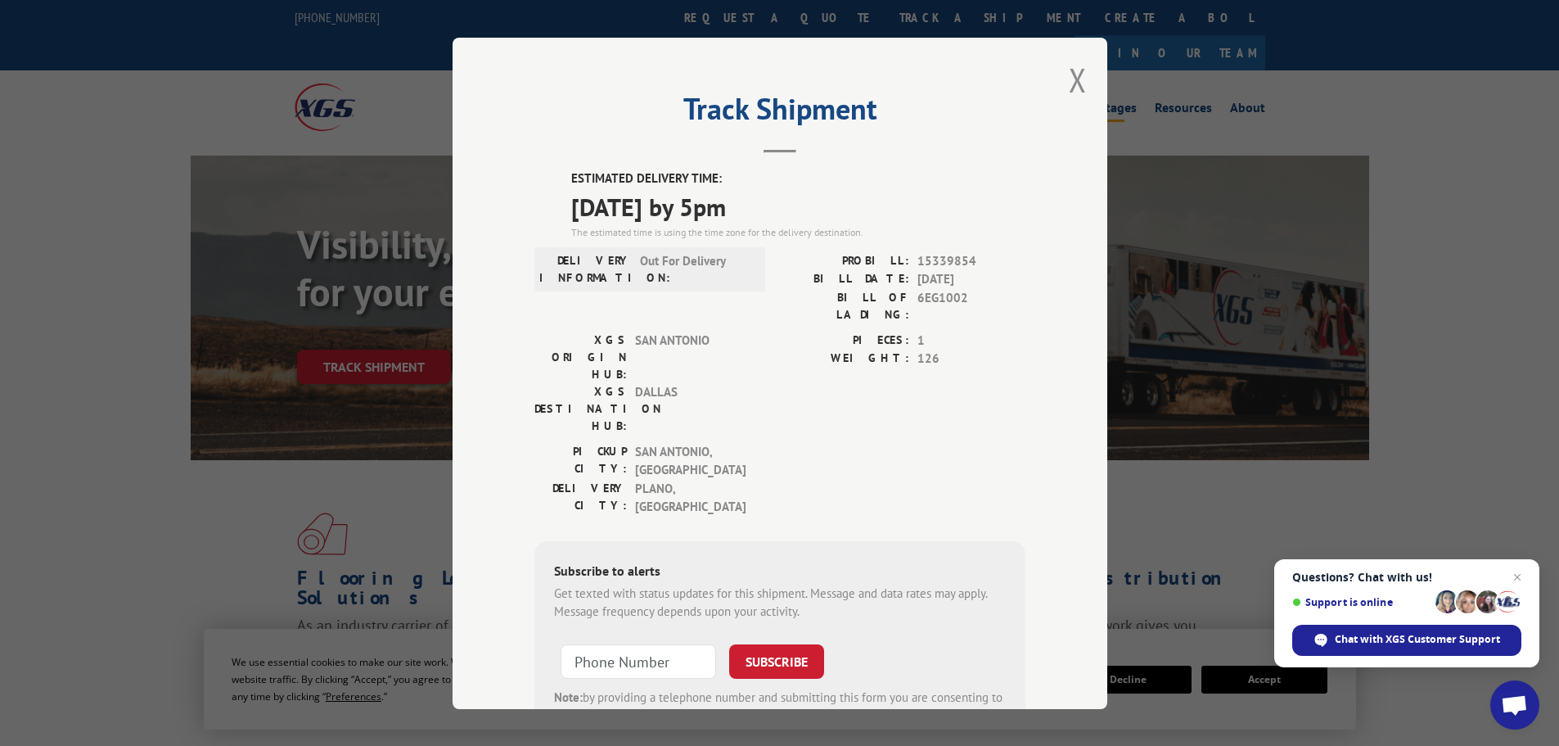
click at [1071, 84] on button "Close modal" at bounding box center [1078, 79] width 18 height 43
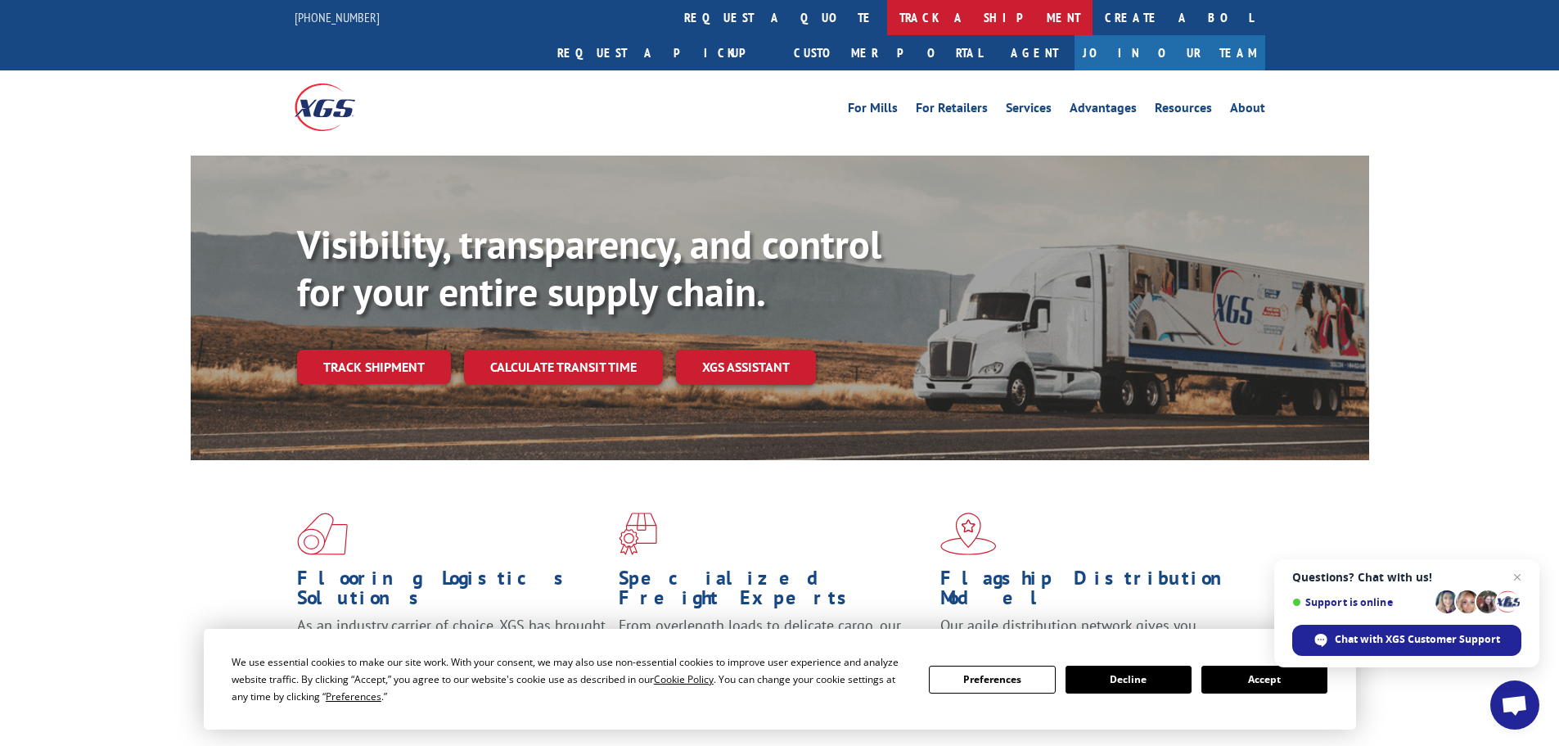
click at [887, 26] on link "track a shipment" at bounding box center [989, 17] width 205 height 35
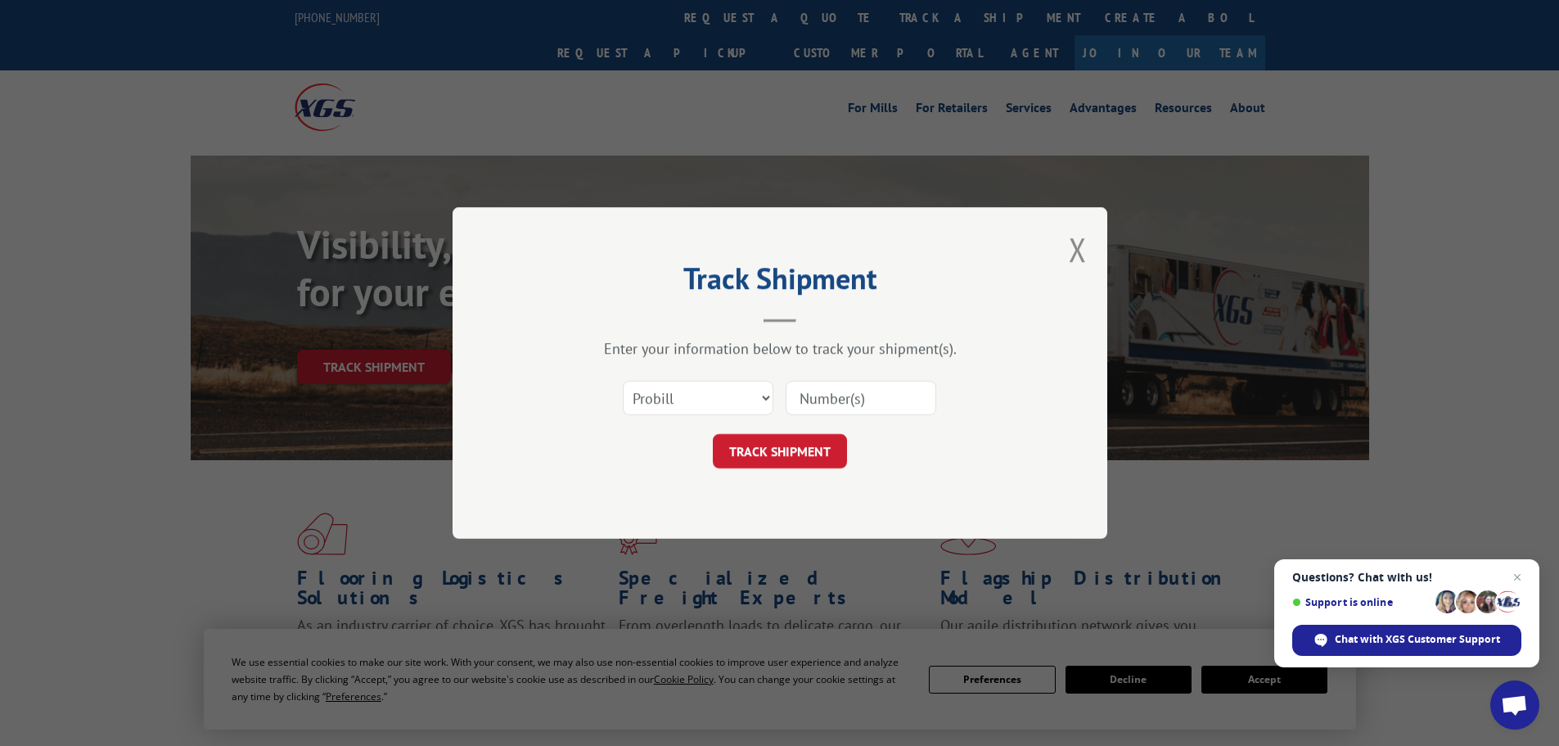
click at [839, 394] on input at bounding box center [861, 398] width 151 height 34
paste input "15339852"
type input "15339852"
click at [809, 444] on button "TRACK SHIPMENT" at bounding box center [780, 451] width 134 height 34
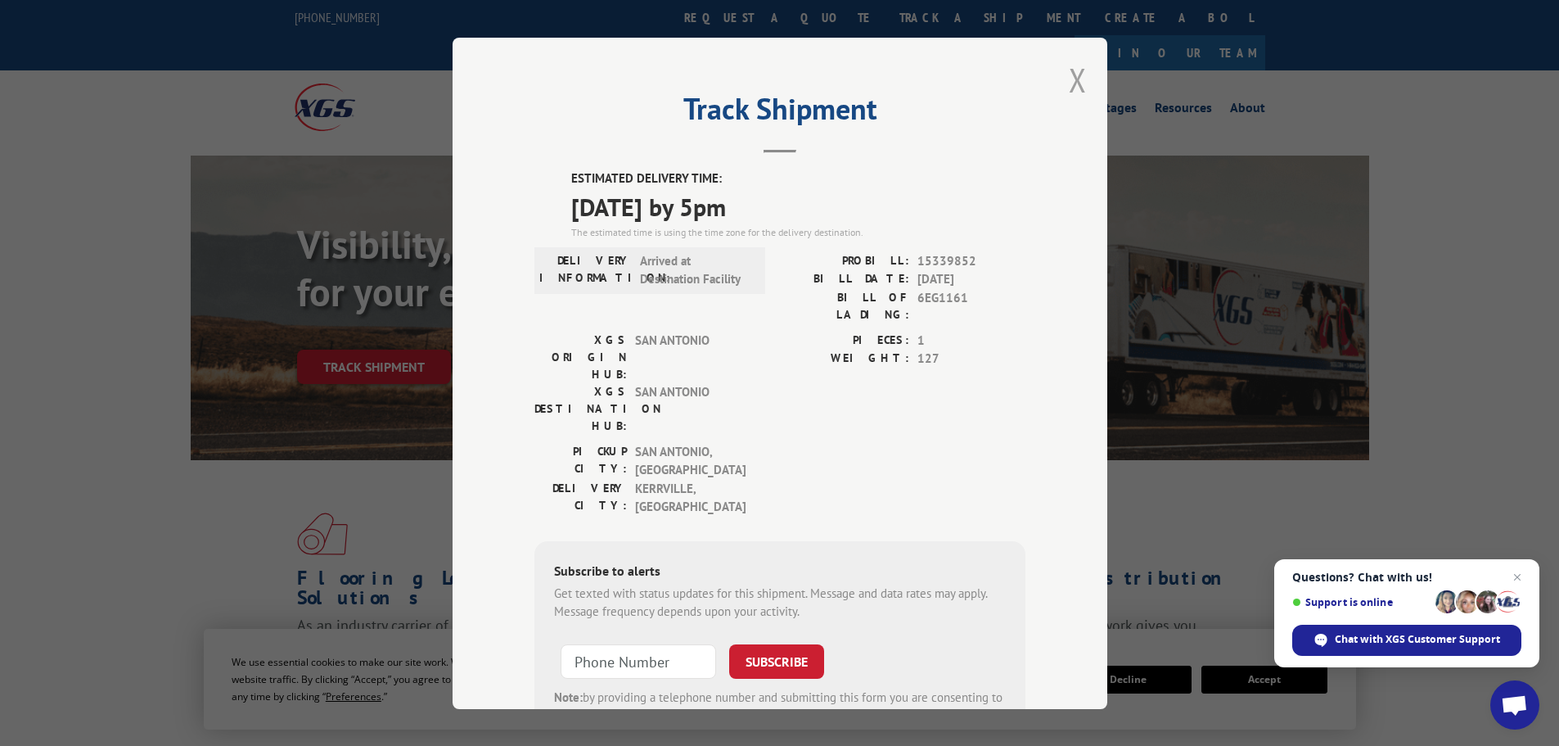
click at [1076, 85] on button "Close modal" at bounding box center [1078, 79] width 18 height 43
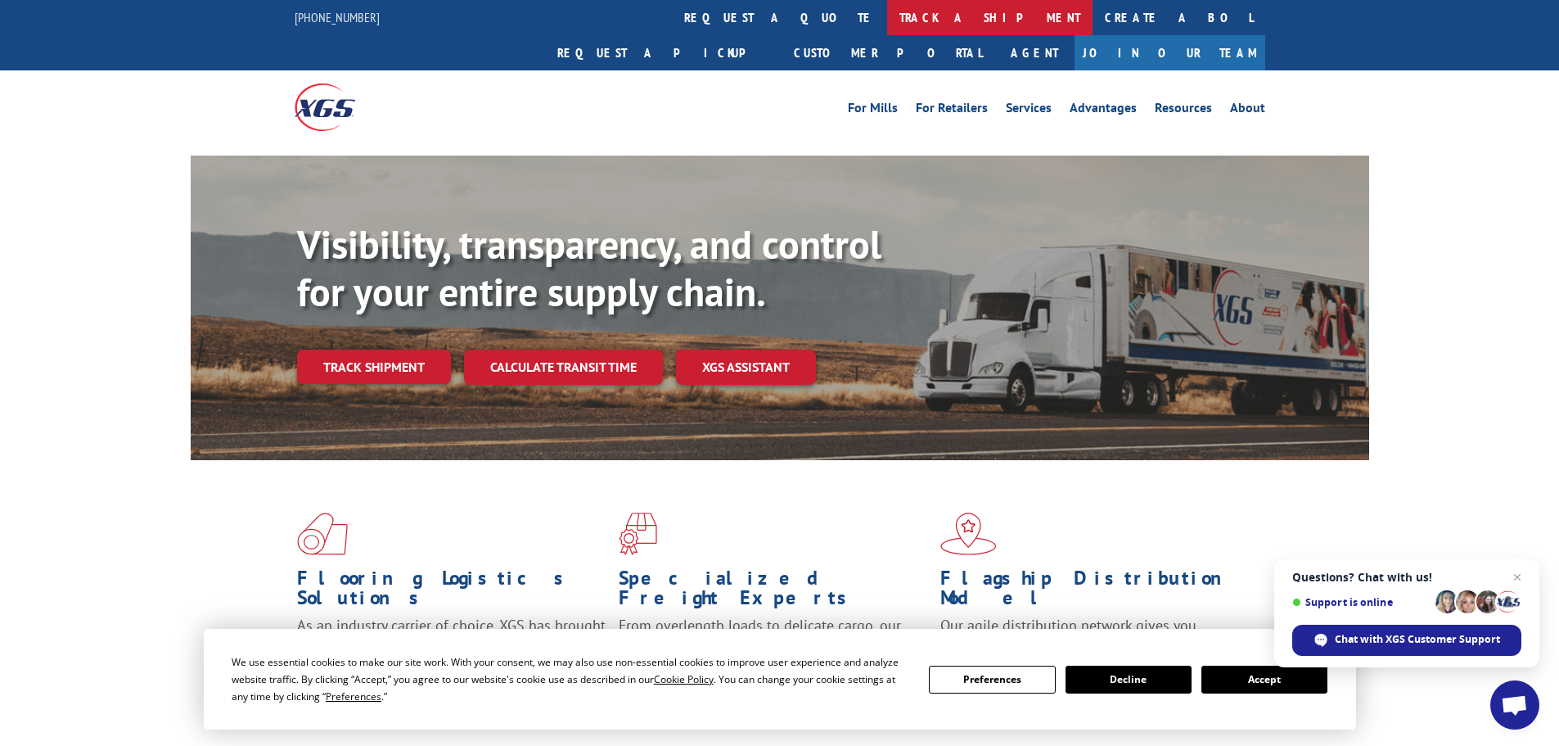
click at [887, 21] on link "track a shipment" at bounding box center [989, 17] width 205 height 35
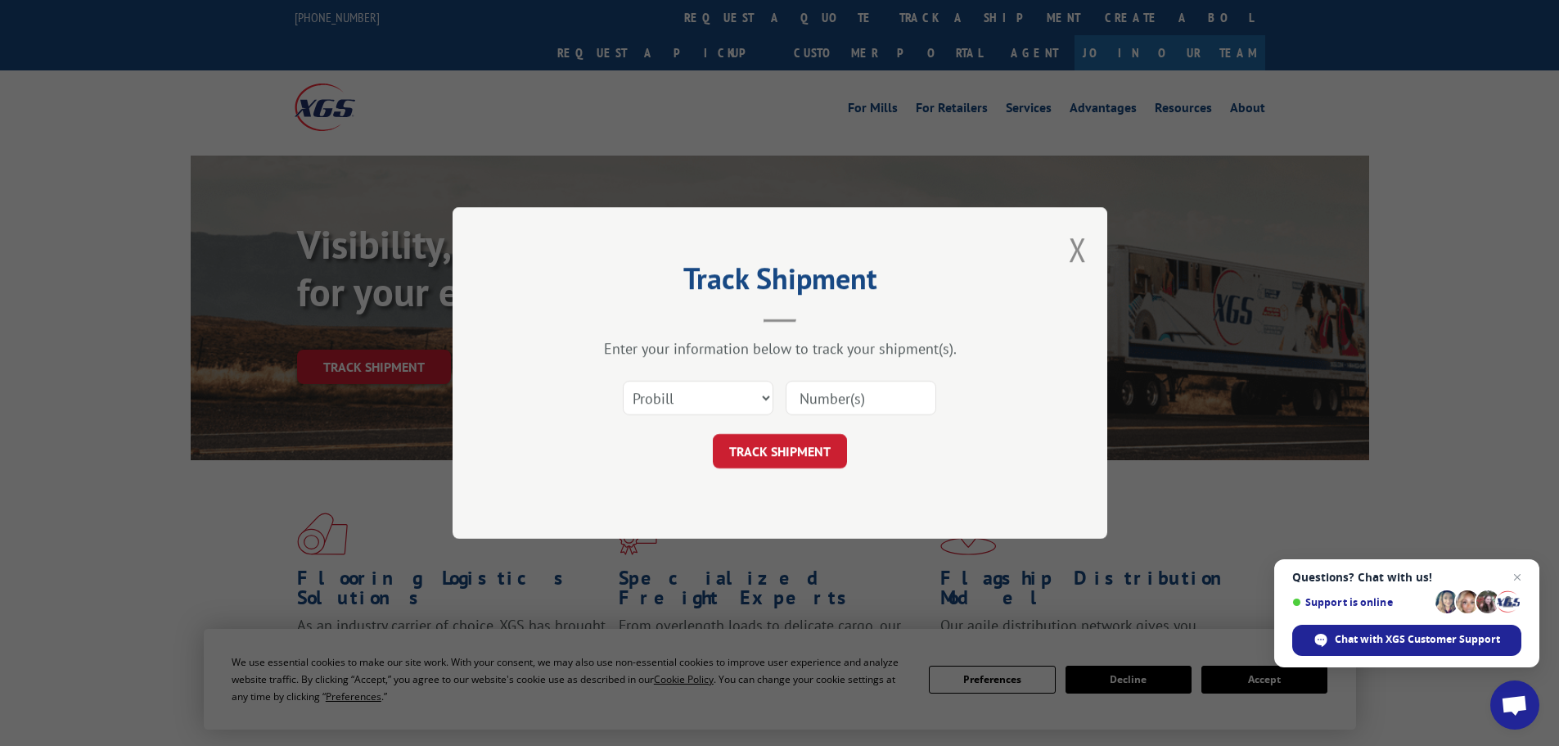
click at [873, 397] on input at bounding box center [861, 398] width 151 height 34
paste input "15339843"
type input "15339843"
click at [786, 457] on button "TRACK SHIPMENT" at bounding box center [780, 451] width 134 height 34
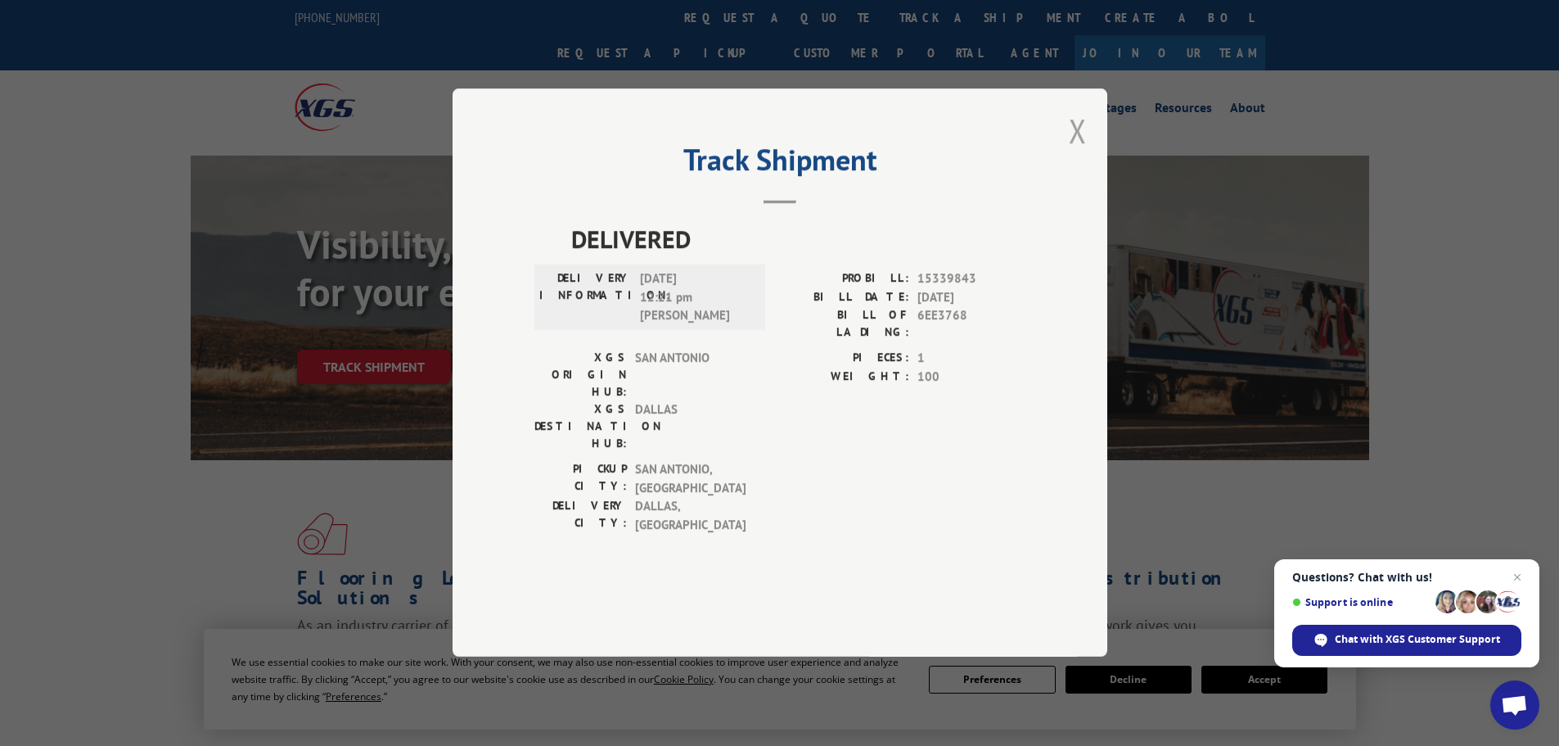
click at [1085, 152] on button "Close modal" at bounding box center [1078, 130] width 18 height 43
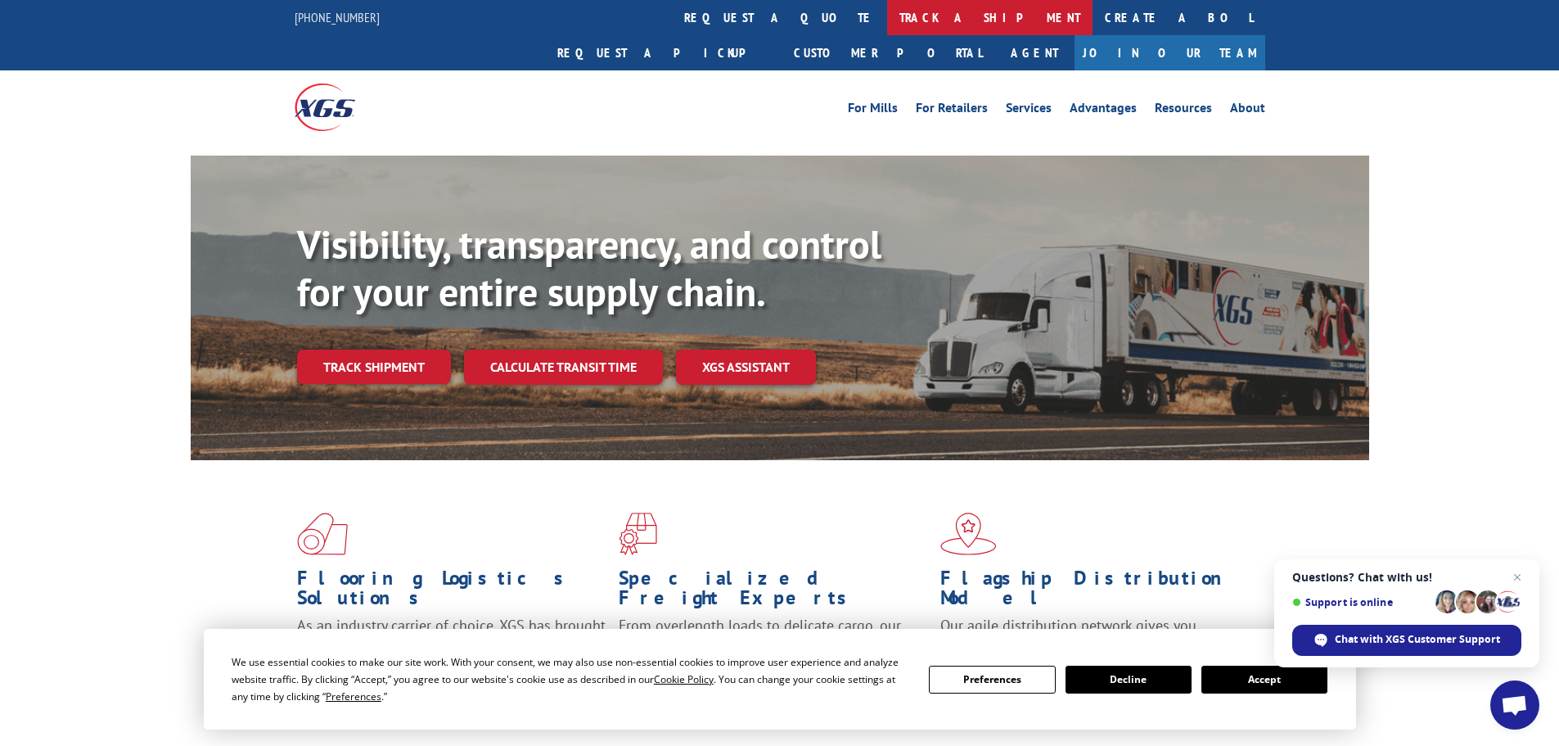
click at [887, 13] on link "track a shipment" at bounding box center [989, 17] width 205 height 35
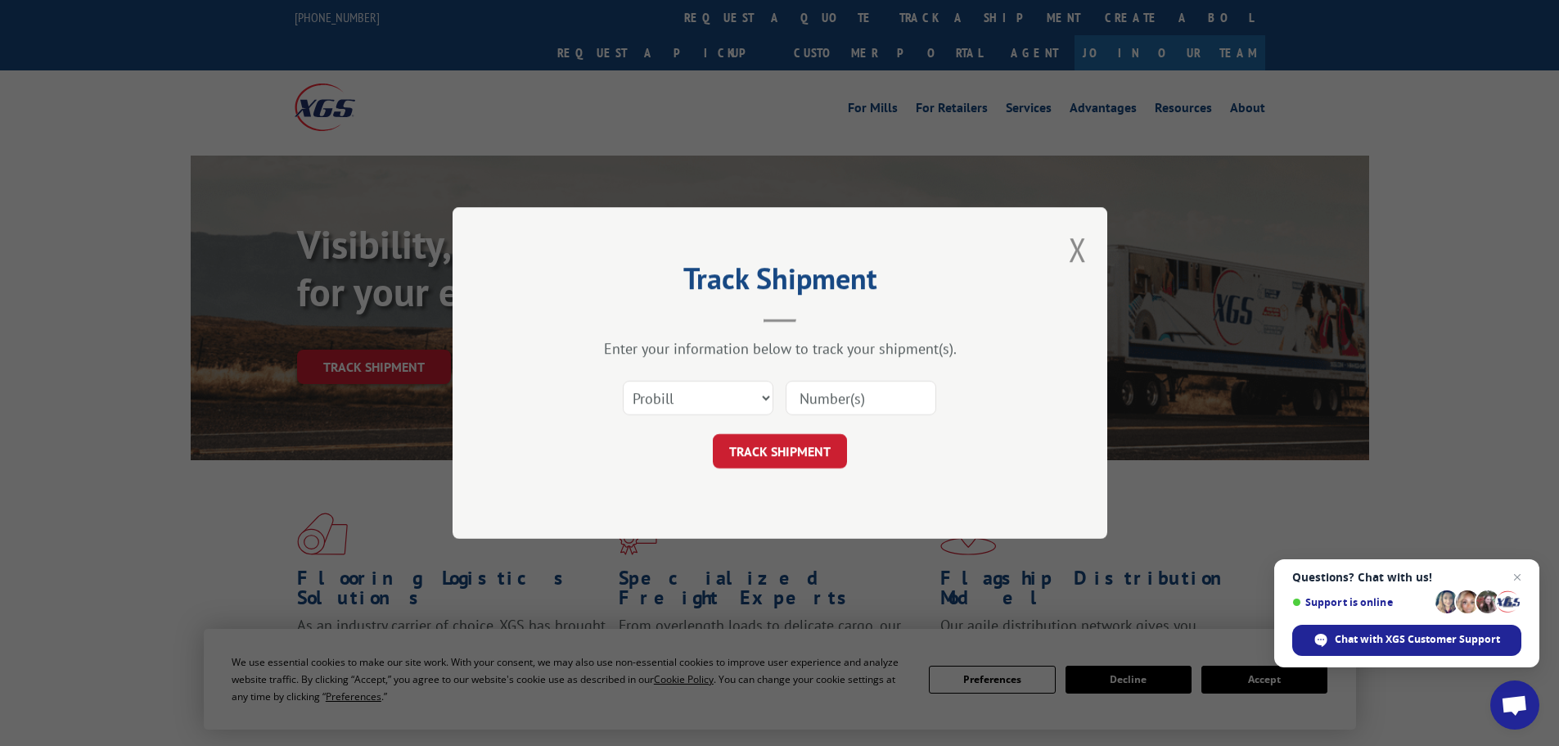
click at [853, 395] on input at bounding box center [861, 398] width 151 height 34
paste input "15340047"
type input "15340047"
click at [817, 434] on button "TRACK SHIPMENT" at bounding box center [780, 451] width 134 height 34
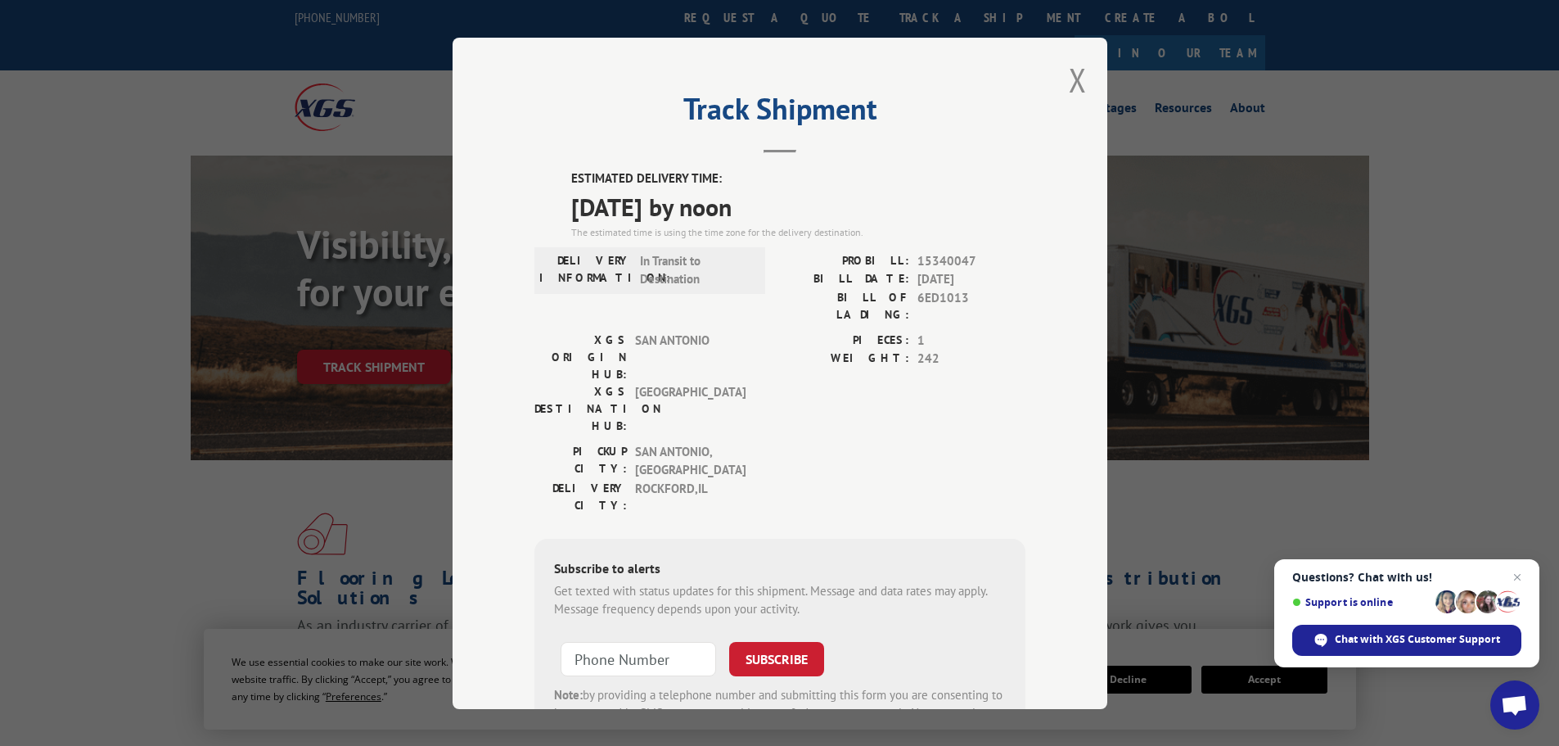
drag, startPoint x: 1081, startPoint y: 78, endPoint x: 1053, endPoint y: 79, distance: 27.9
click at [1078, 78] on div "Track Shipment ESTIMATED DELIVERY TIME: [DATE] by noon The estimated time is us…" at bounding box center [780, 373] width 655 height 671
click at [1069, 70] on button "Close modal" at bounding box center [1078, 79] width 18 height 43
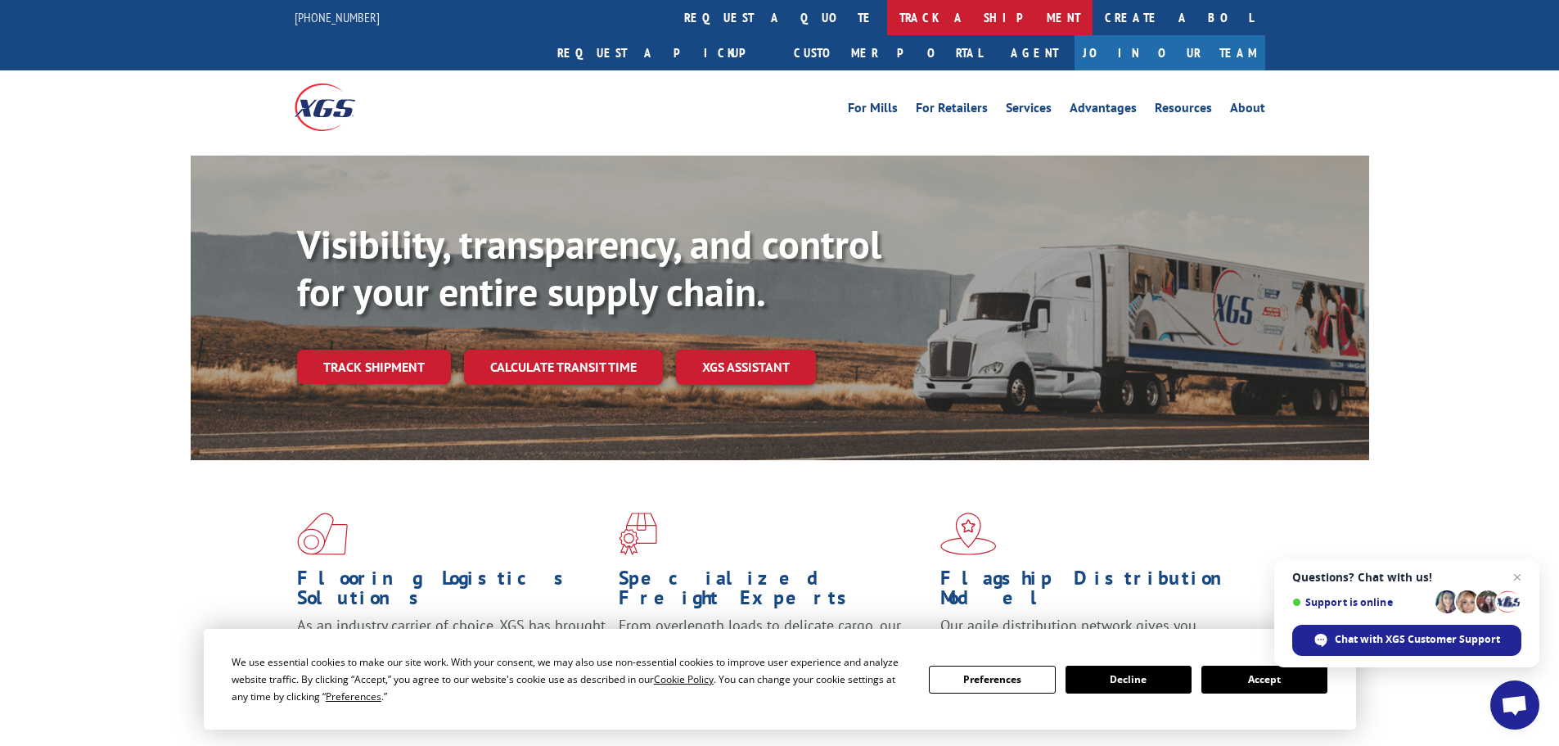
click at [887, 13] on link "track a shipment" at bounding box center [989, 17] width 205 height 35
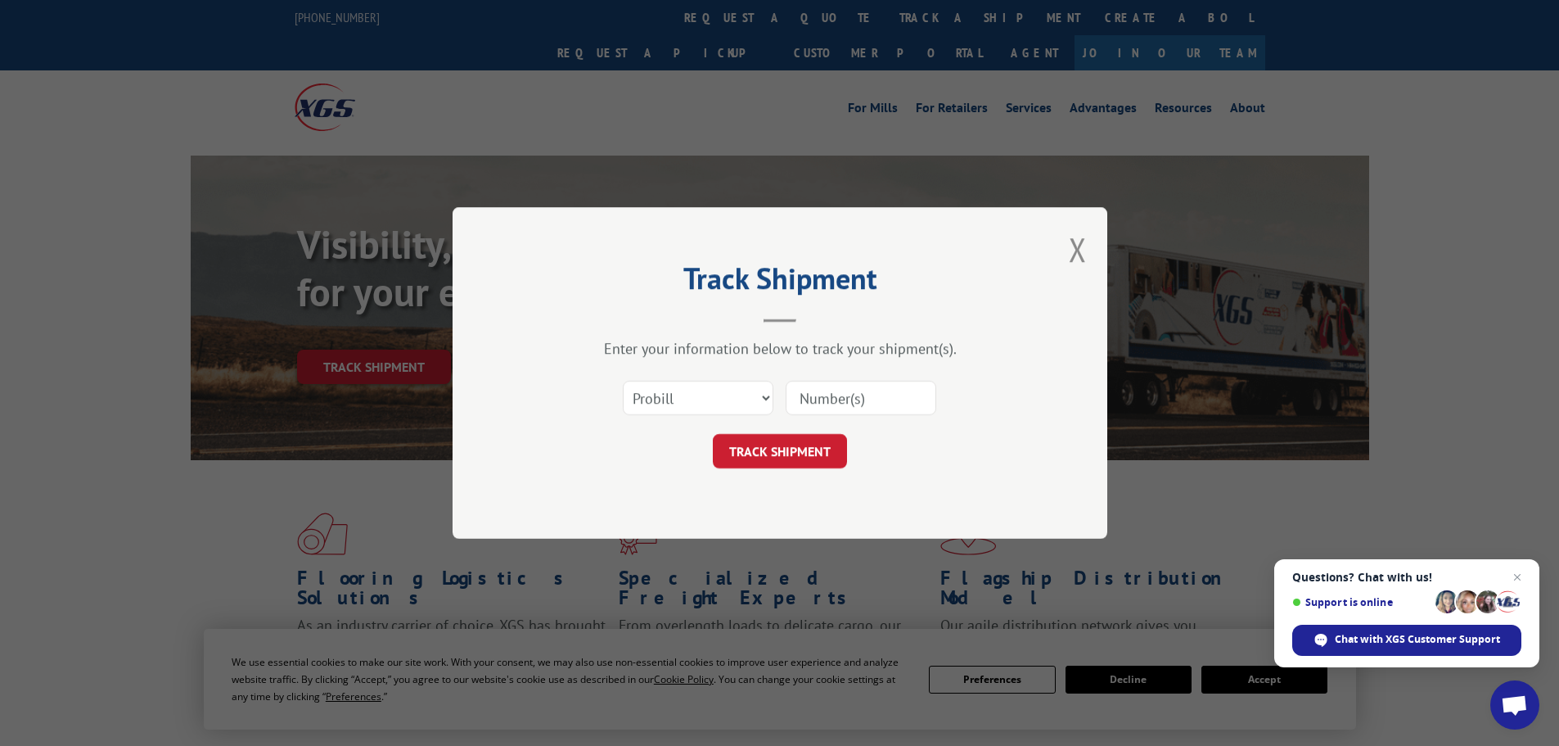
drag, startPoint x: 871, startPoint y: 407, endPoint x: 809, endPoint y: 407, distance: 61.4
click at [871, 407] on input at bounding box center [861, 398] width 151 height 34
paste input "15472278"
type input "15472278"
click at [784, 445] on button "TRACK SHIPMENT" at bounding box center [780, 451] width 134 height 34
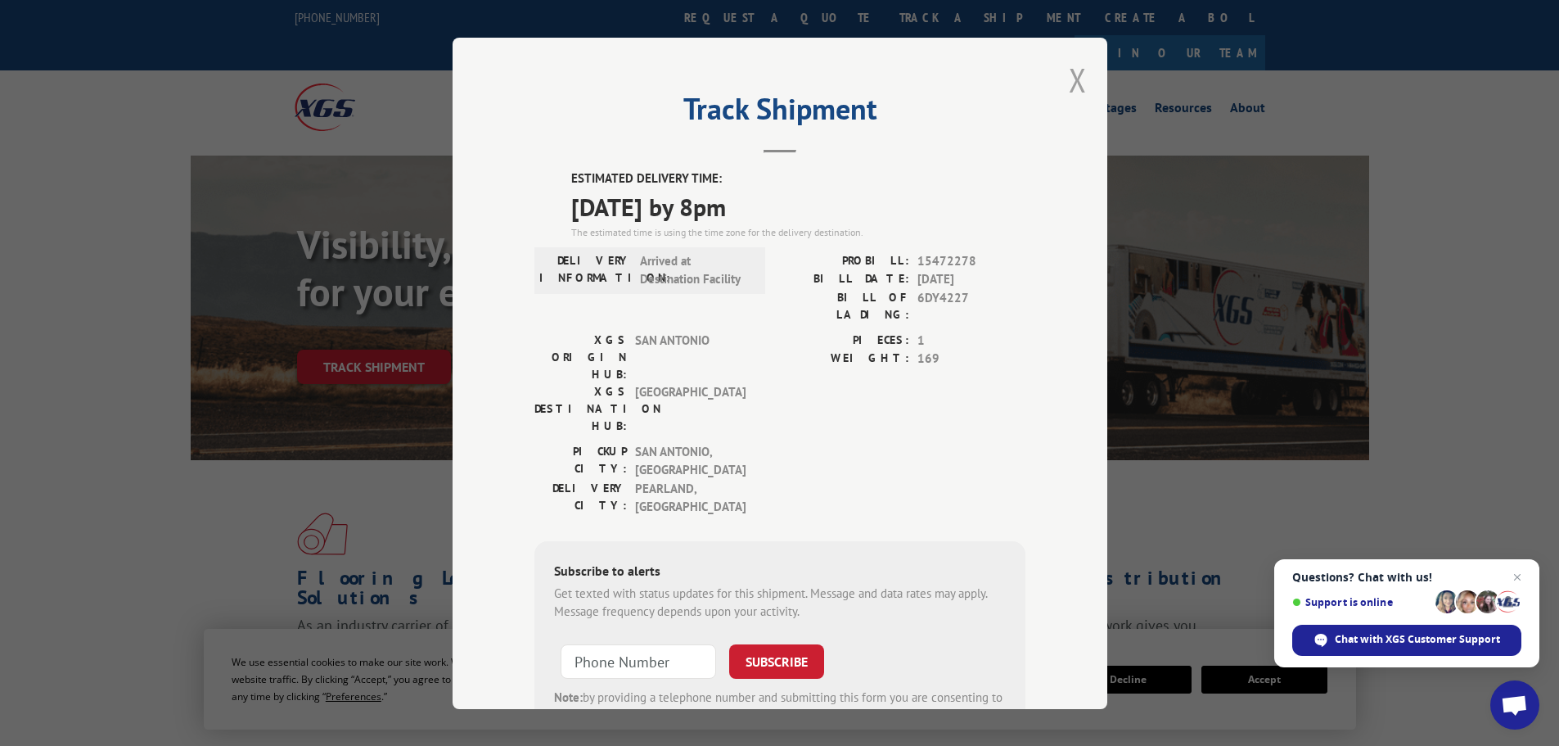
click at [1057, 83] on div "Track Shipment ESTIMATED DELIVERY TIME: [DATE] by 8pm The estimated time is usi…" at bounding box center [780, 373] width 655 height 671
click at [1069, 79] on button "Close modal" at bounding box center [1078, 79] width 18 height 43
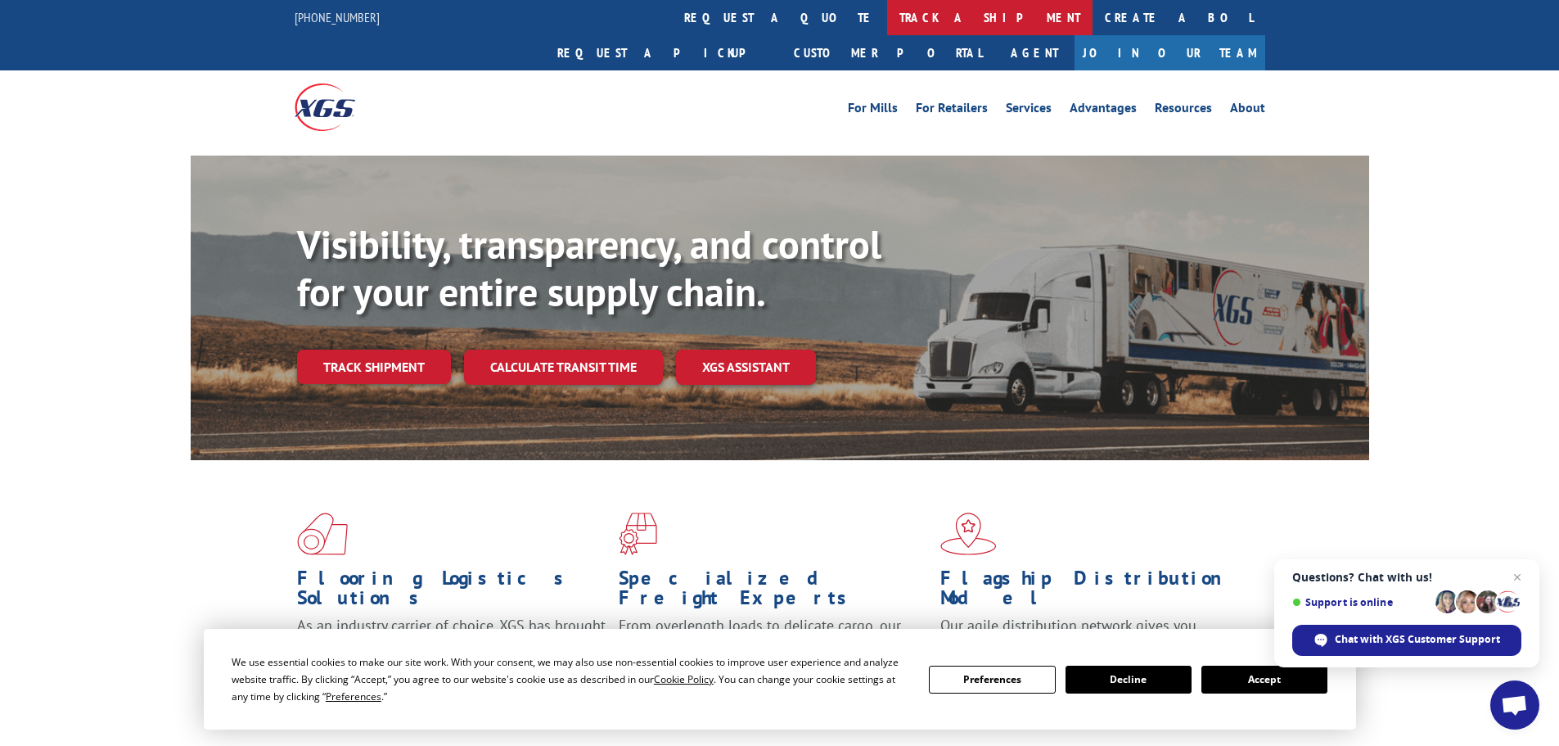
click at [887, 0] on link "track a shipment" at bounding box center [989, 17] width 205 height 35
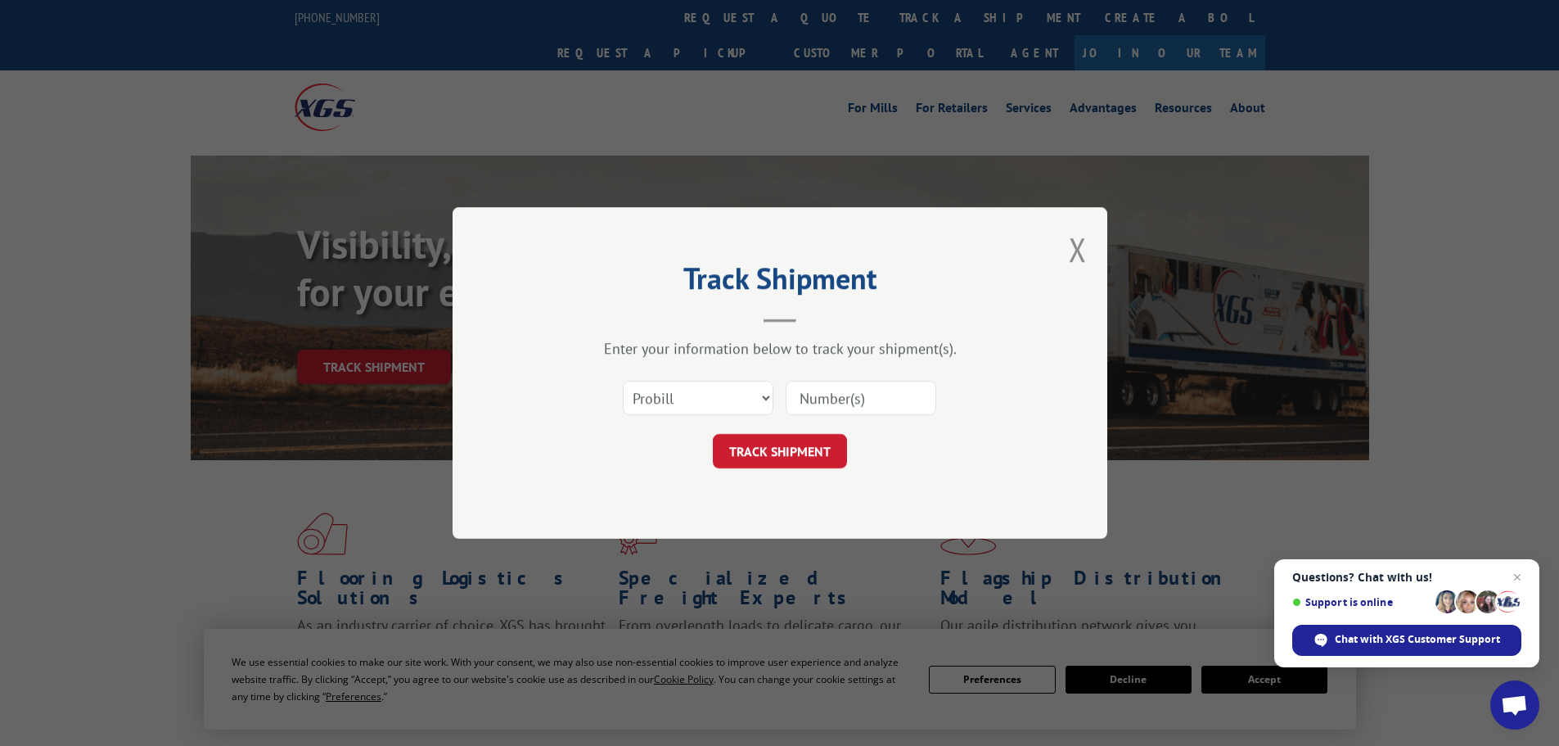
click at [821, 386] on input at bounding box center [861, 398] width 151 height 34
paste input "15472277"
type input "15472277"
click at [795, 443] on button "TRACK SHIPMENT" at bounding box center [780, 451] width 134 height 34
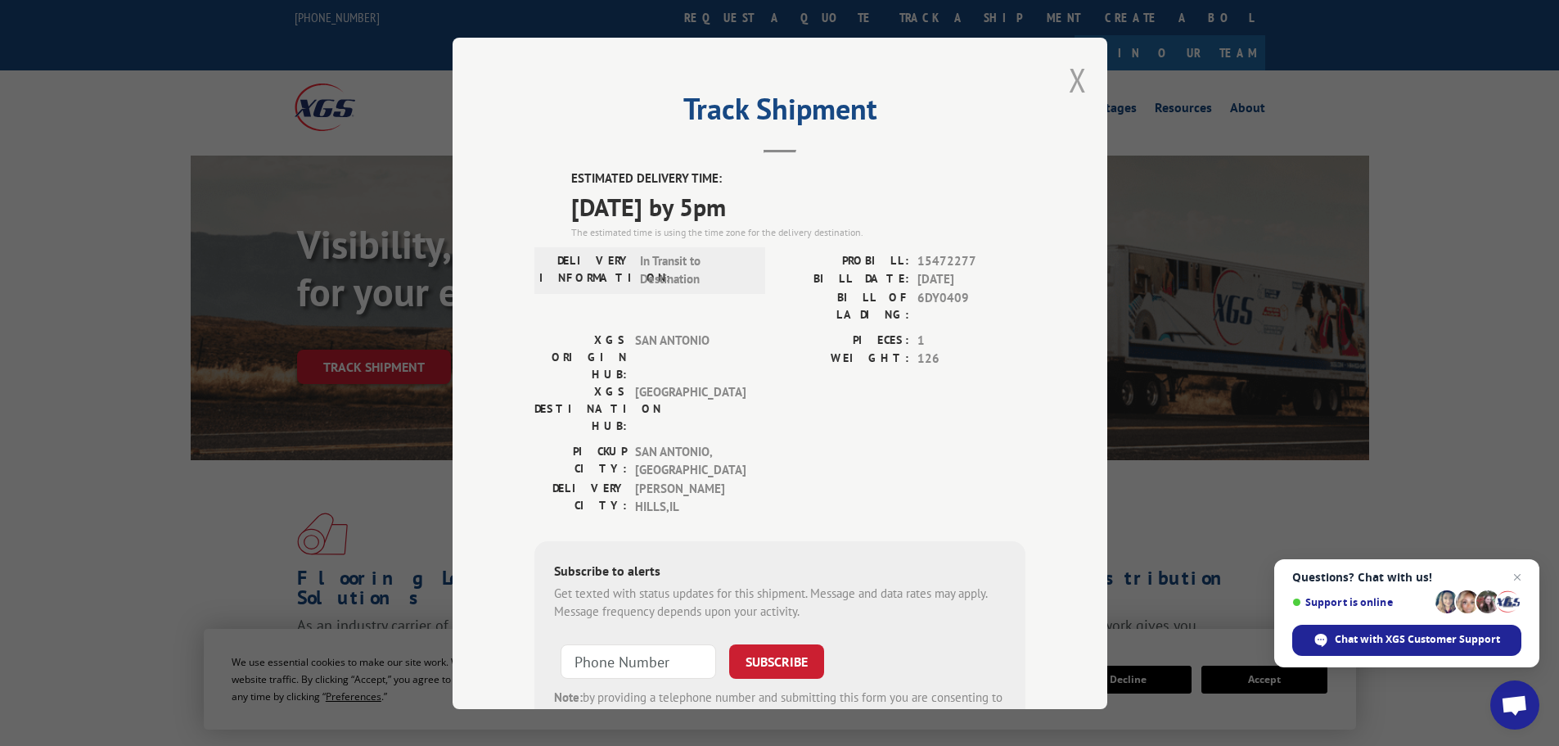
click at [1078, 75] on button "Close modal" at bounding box center [1078, 79] width 18 height 43
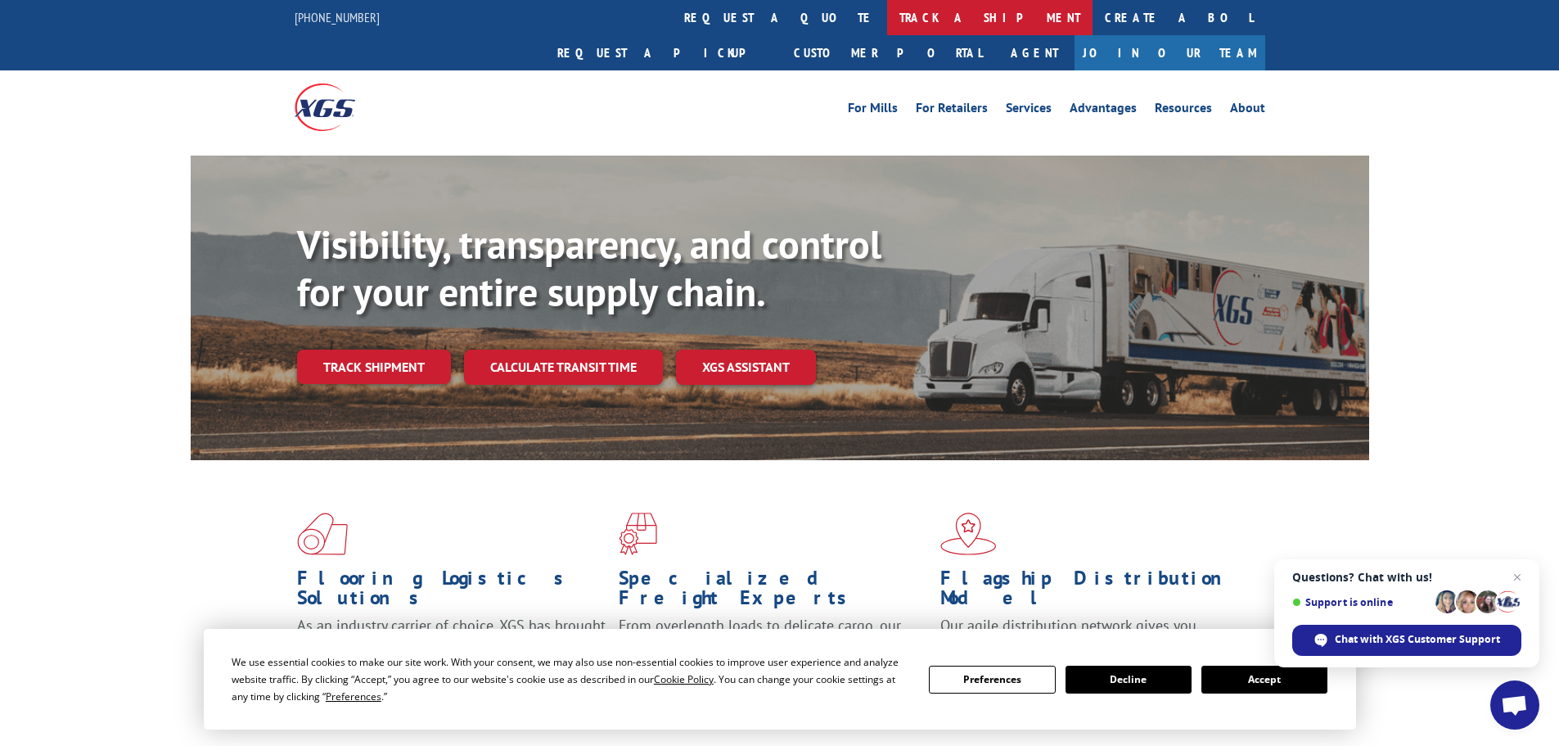
click at [887, 30] on link "track a shipment" at bounding box center [989, 17] width 205 height 35
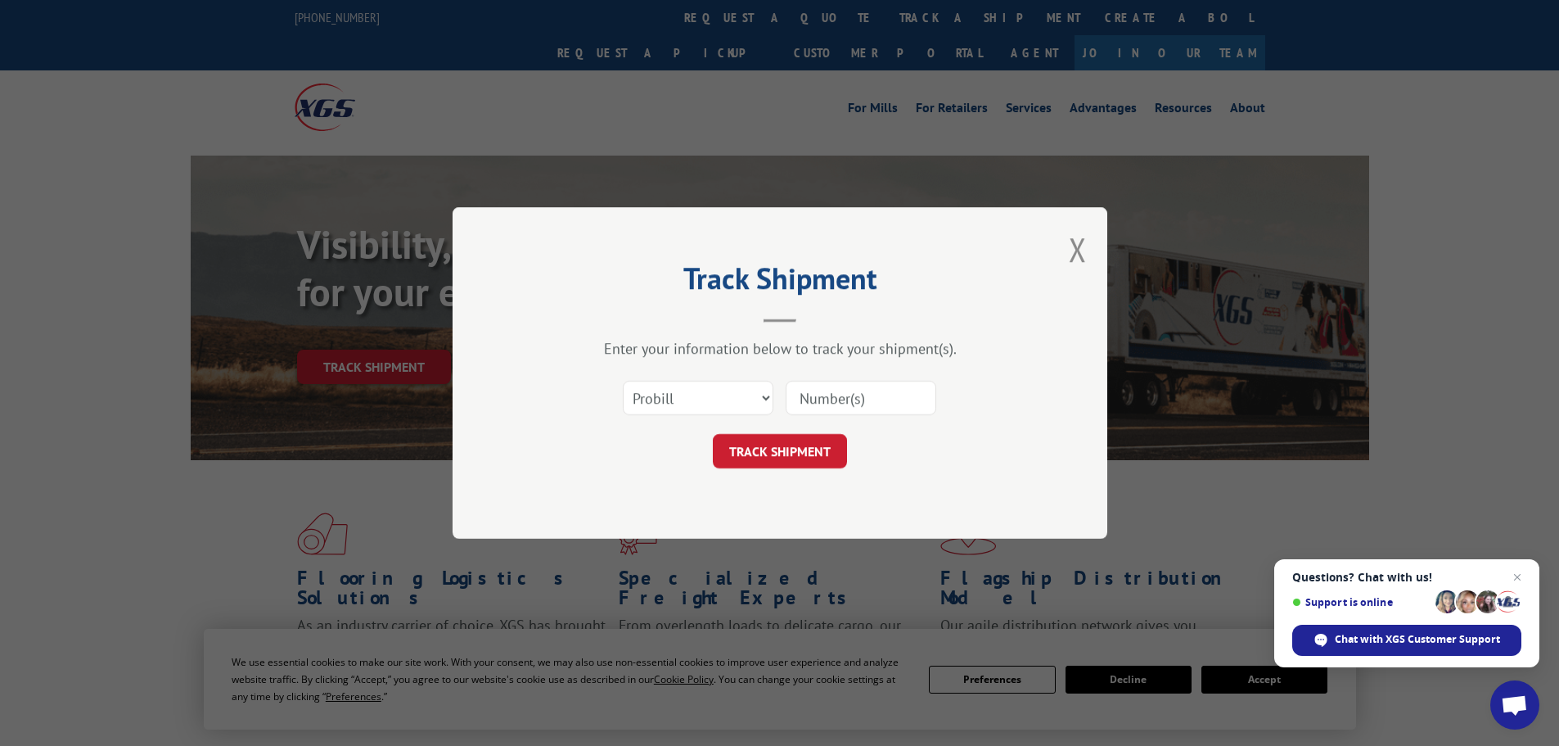
click at [850, 391] on input at bounding box center [861, 398] width 151 height 34
paste input "15472274"
type input "15472274"
click at [798, 433] on form "Select category... Probill BOL PO 15472274 TRACK SHIPMENT" at bounding box center [779, 419] width 491 height 97
click at [796, 468] on button "TRACK SHIPMENT" at bounding box center [780, 451] width 134 height 34
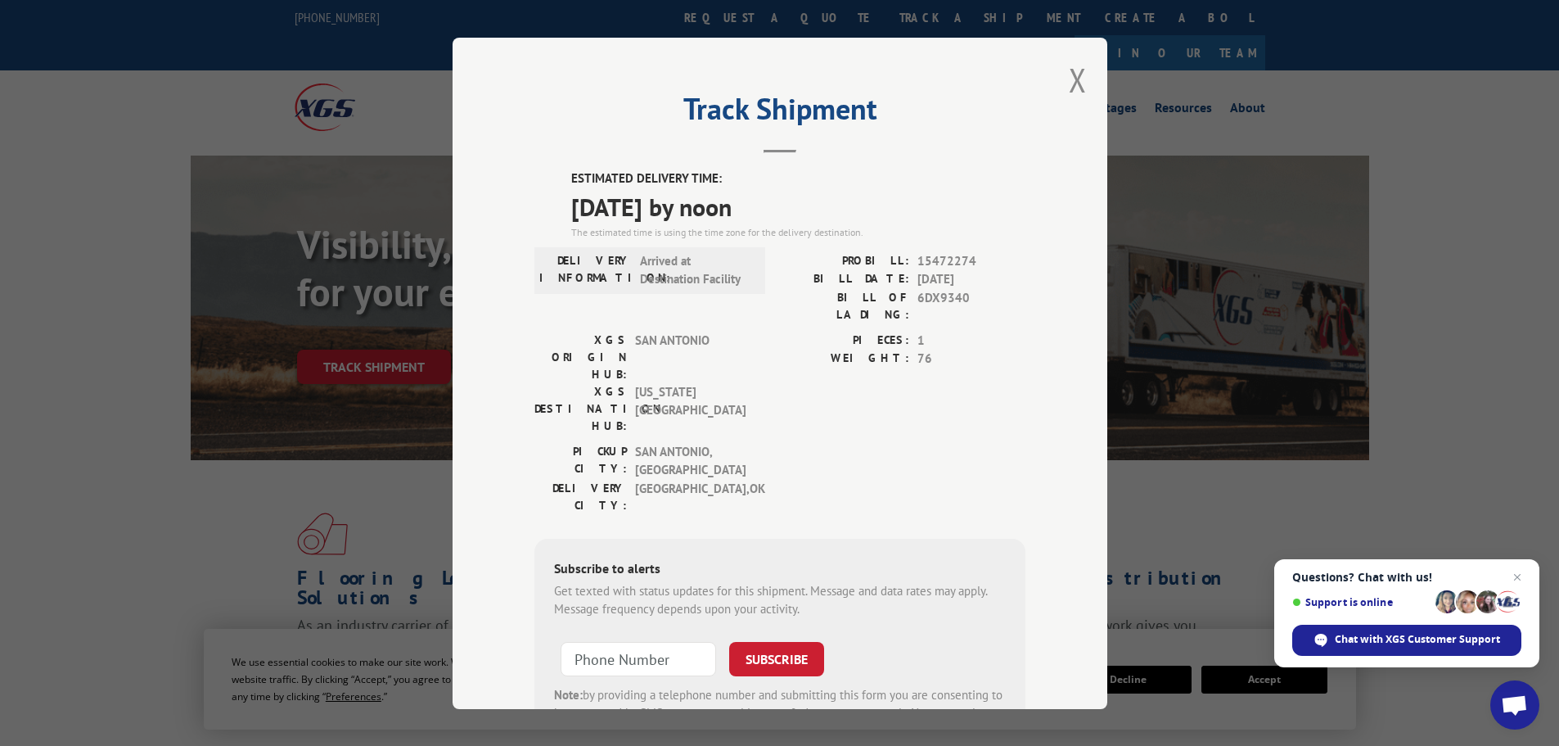
drag, startPoint x: 1071, startPoint y: 76, endPoint x: 874, endPoint y: 35, distance: 201.4
click at [1070, 75] on button "Close modal" at bounding box center [1078, 79] width 18 height 43
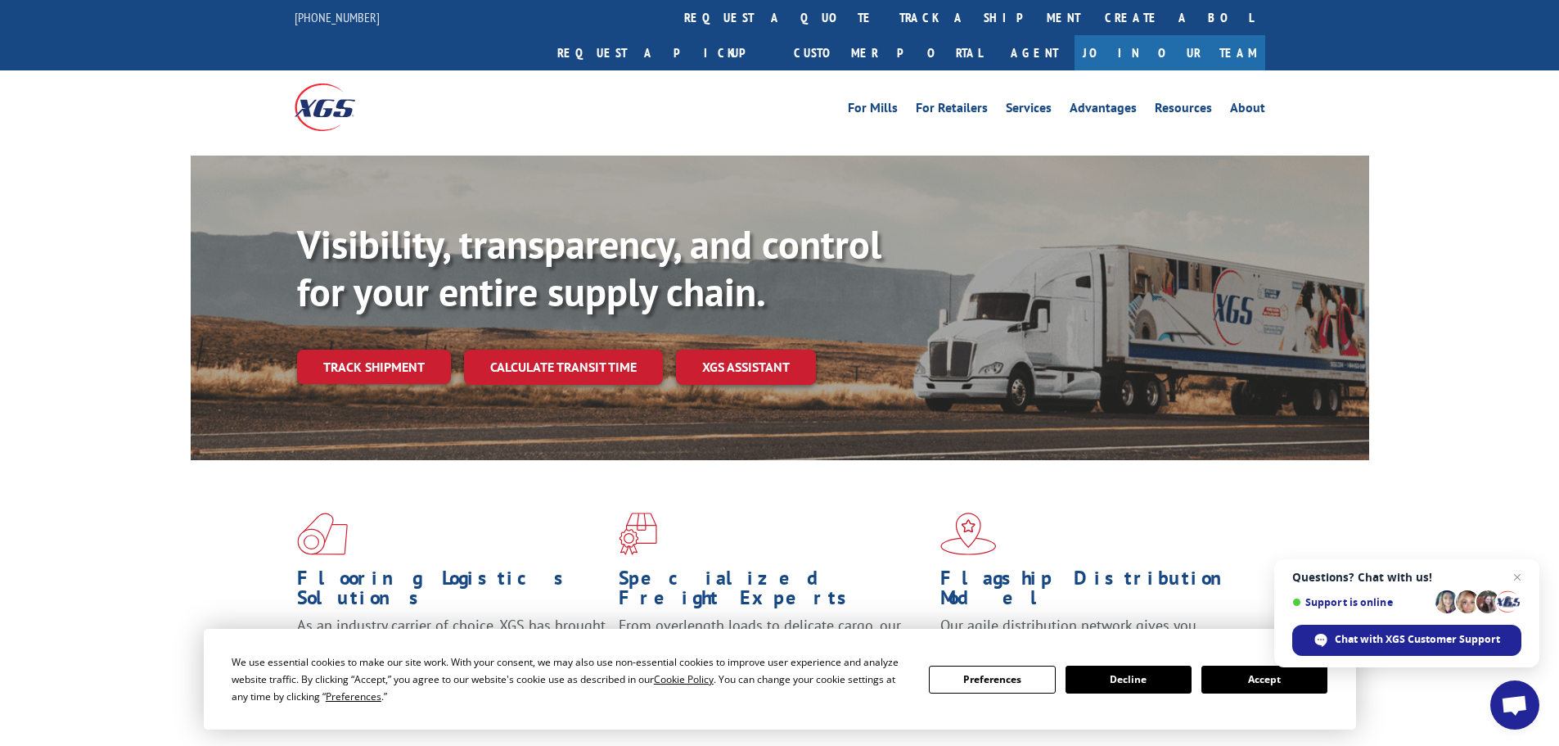
click at [887, 8] on link "track a shipment" at bounding box center [989, 17] width 205 height 35
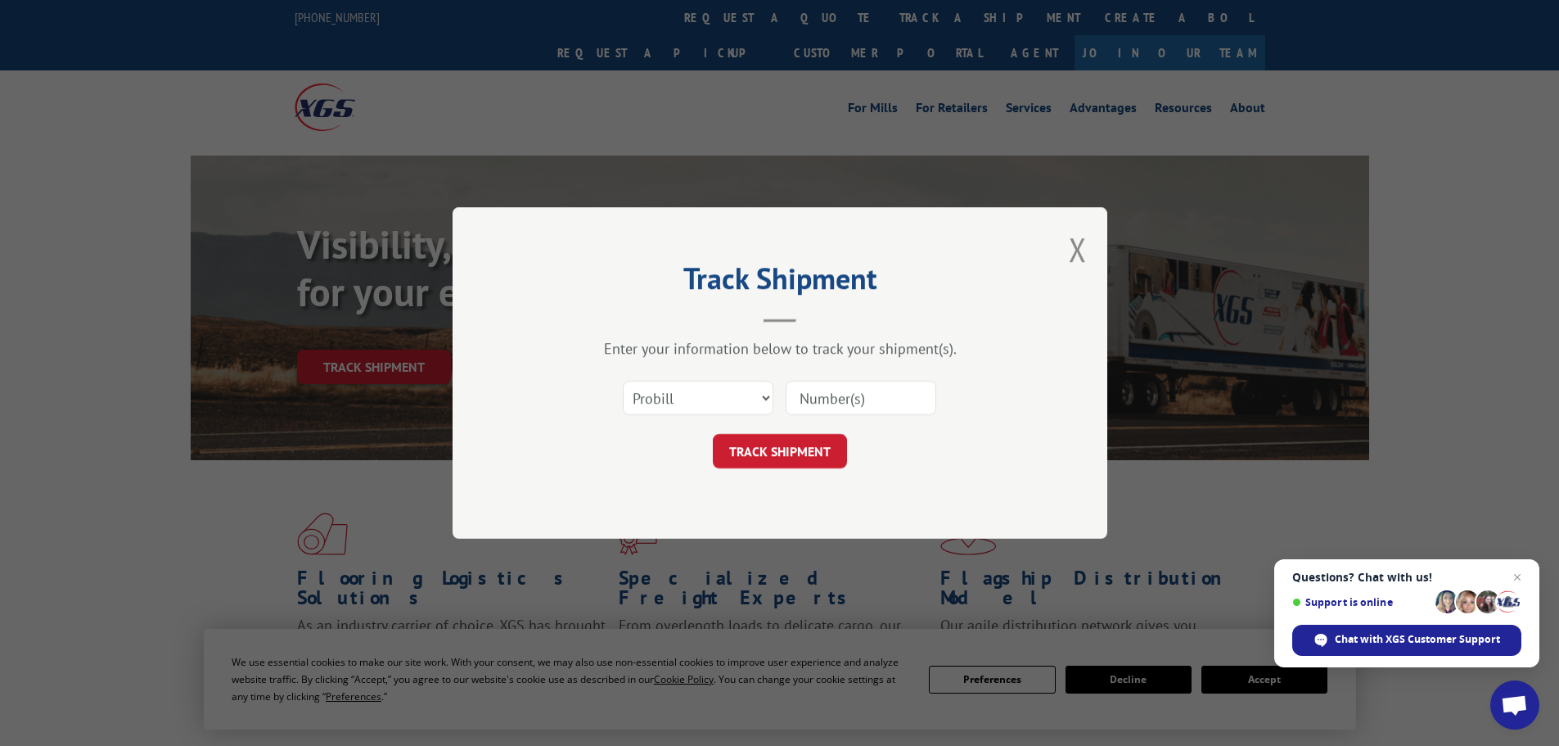
drag, startPoint x: 860, startPoint y: 394, endPoint x: 852, endPoint y: 402, distance: 11.0
click at [860, 394] on input at bounding box center [861, 398] width 151 height 34
paste input "15472275"
type input "15472275"
click at [805, 447] on button "TRACK SHIPMENT" at bounding box center [780, 451] width 134 height 34
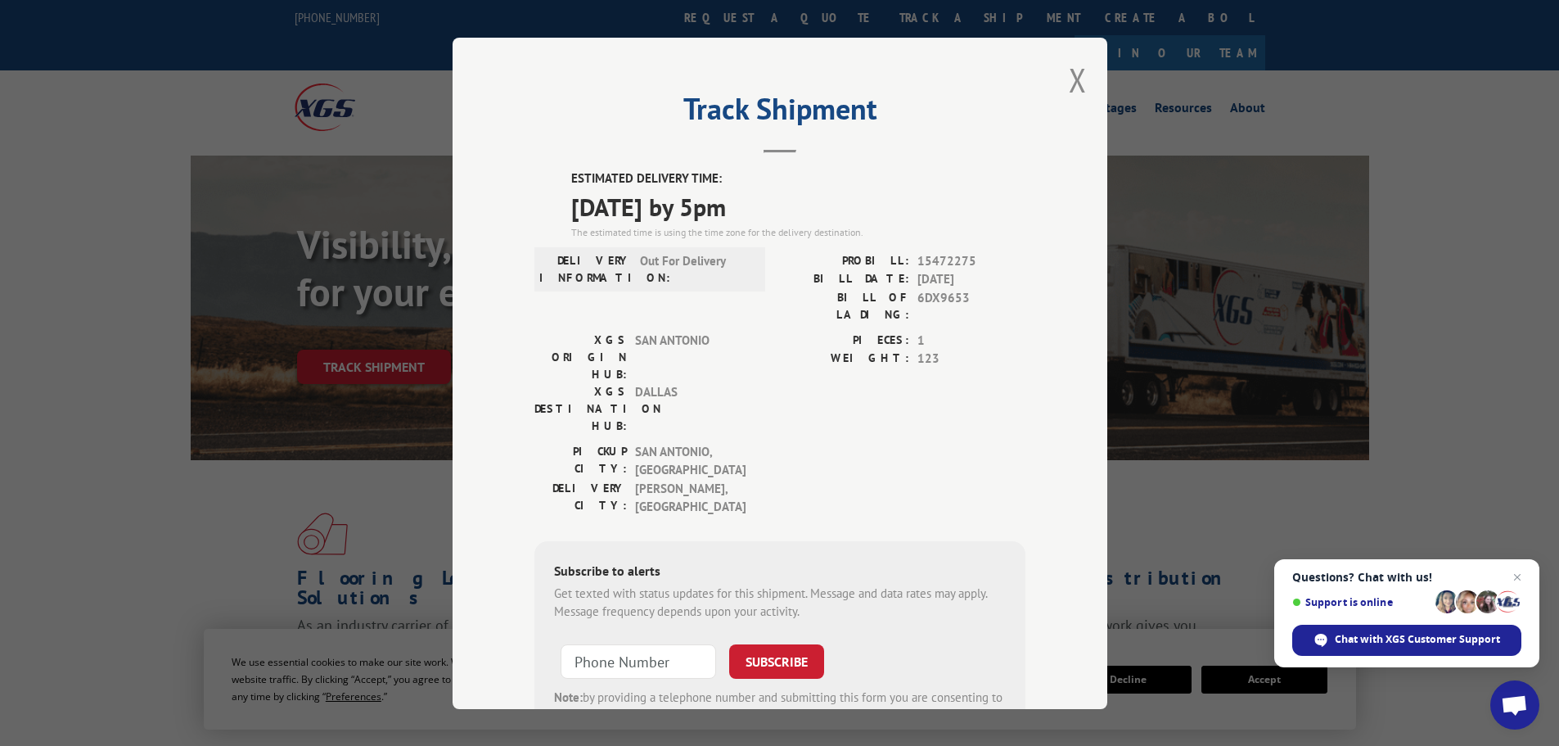
drag, startPoint x: 1065, startPoint y: 70, endPoint x: 1005, endPoint y: 69, distance: 59.8
click at [1069, 70] on button "Close modal" at bounding box center [1078, 79] width 18 height 43
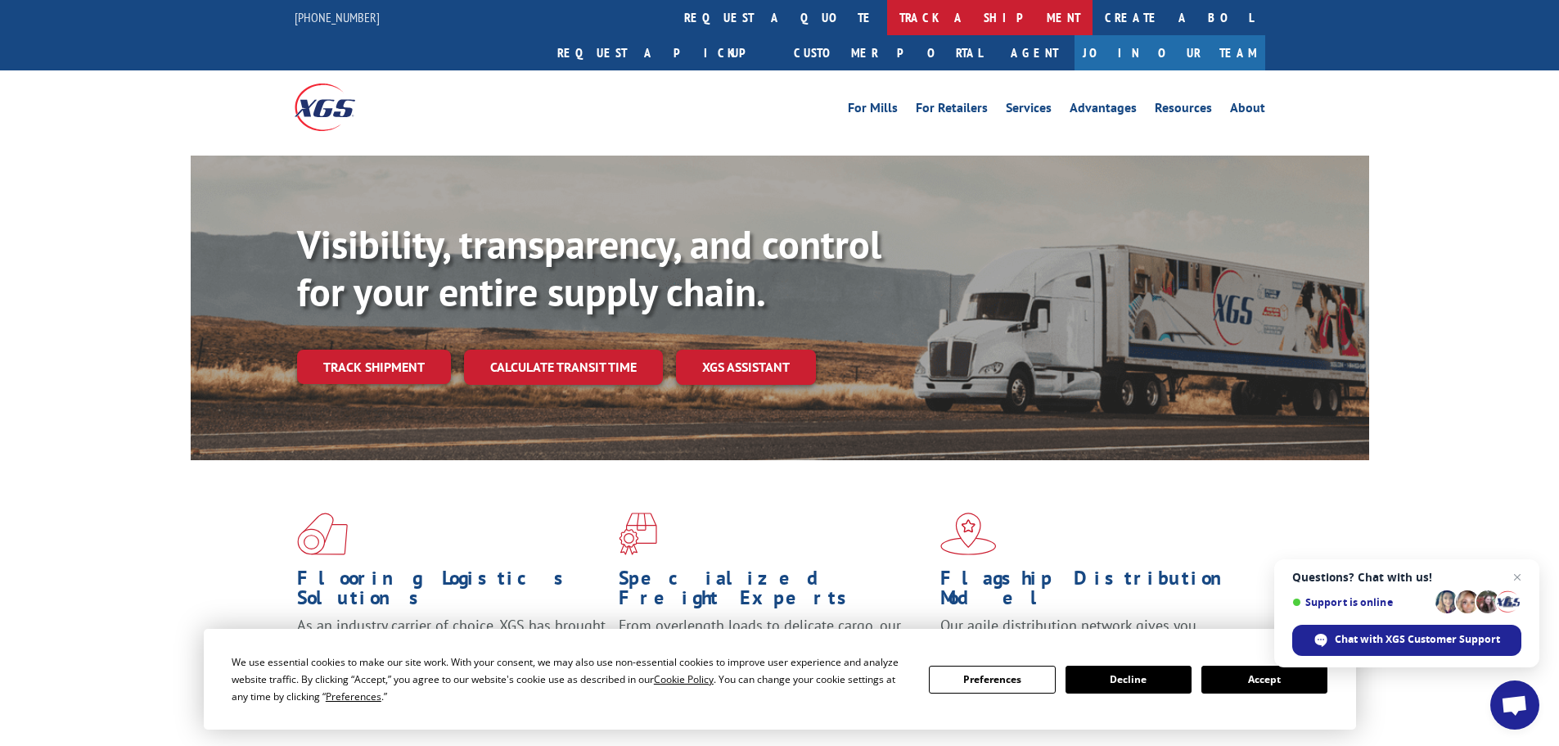
click at [887, 20] on link "track a shipment" at bounding box center [989, 17] width 205 height 35
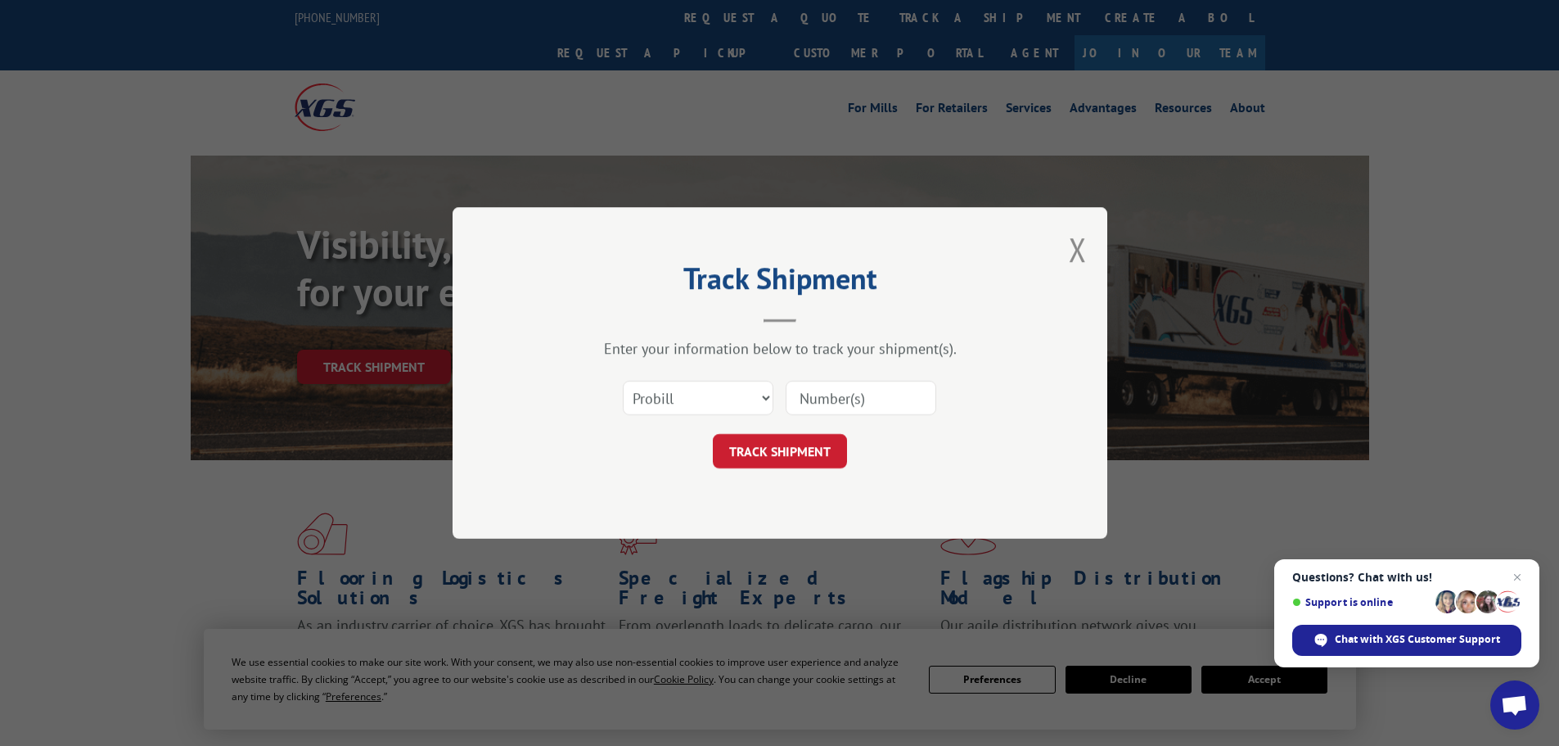
click at [861, 399] on input at bounding box center [861, 398] width 151 height 34
paste input "15340045"
type input "15340045"
click at [802, 470] on div "Track Shipment Enter your information below to track your shipment(s). Select c…" at bounding box center [780, 372] width 655 height 331
click at [807, 456] on button "TRACK SHIPMENT" at bounding box center [780, 451] width 134 height 34
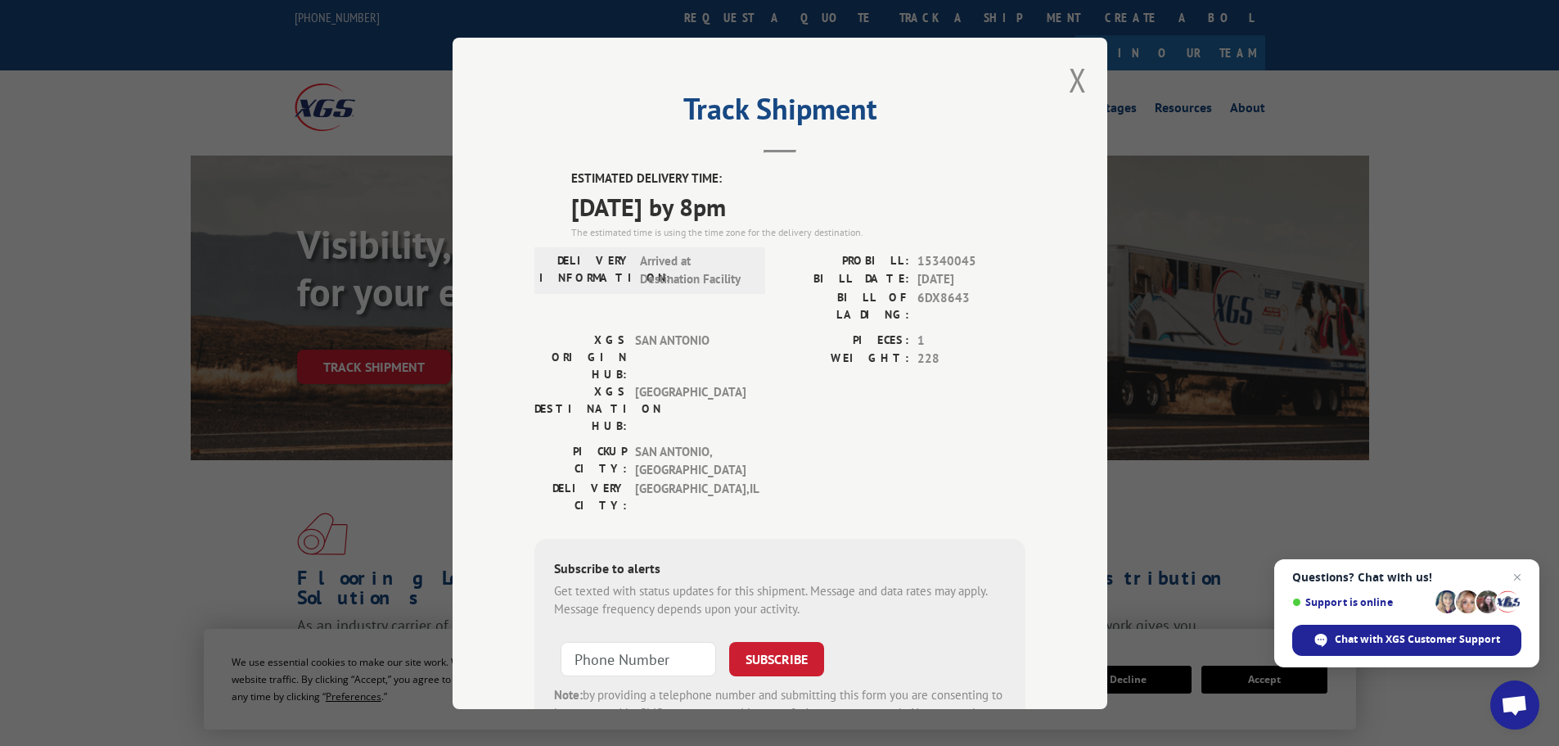
click at [1070, 84] on button "Close modal" at bounding box center [1078, 79] width 18 height 43
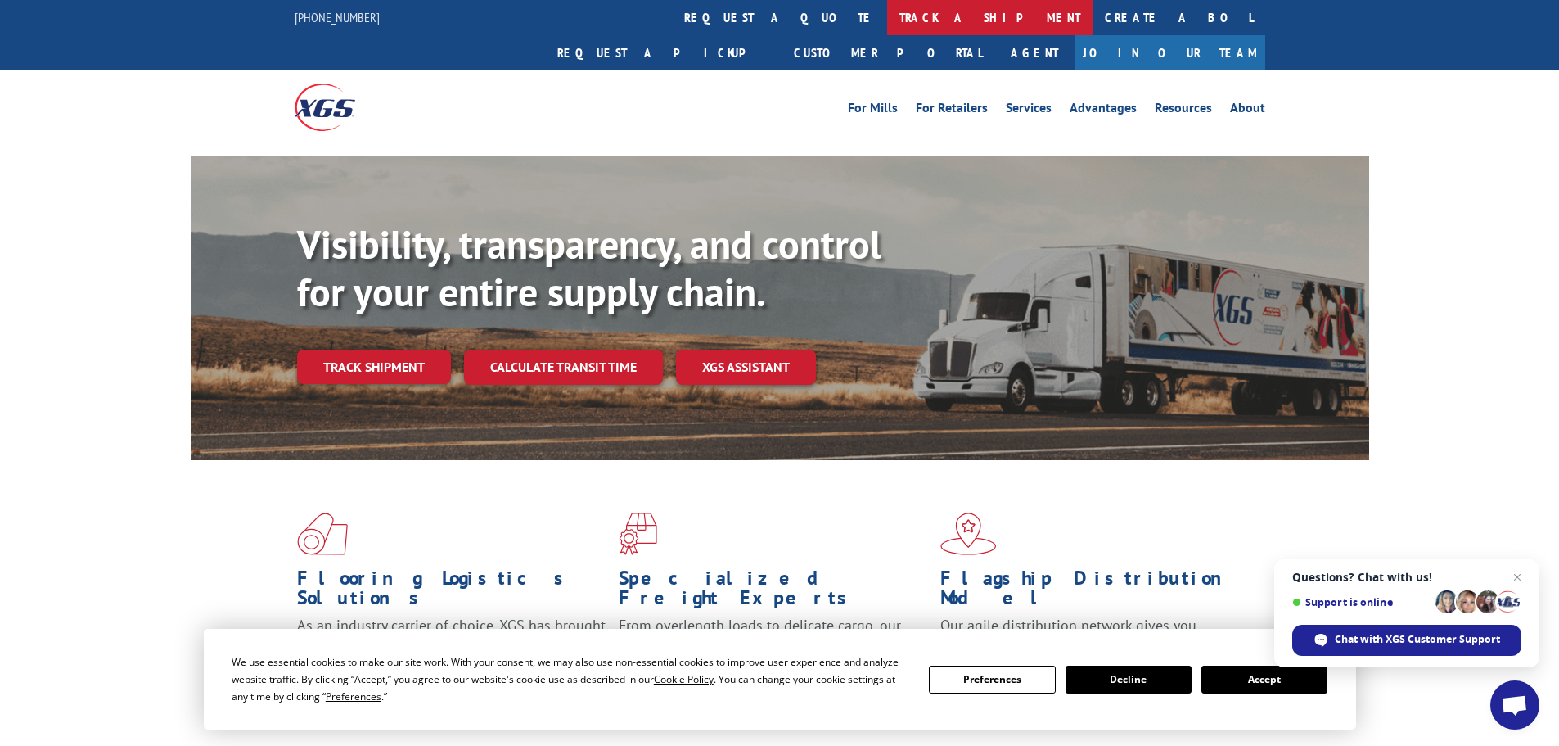
click at [887, 16] on link "track a shipment" at bounding box center [989, 17] width 205 height 35
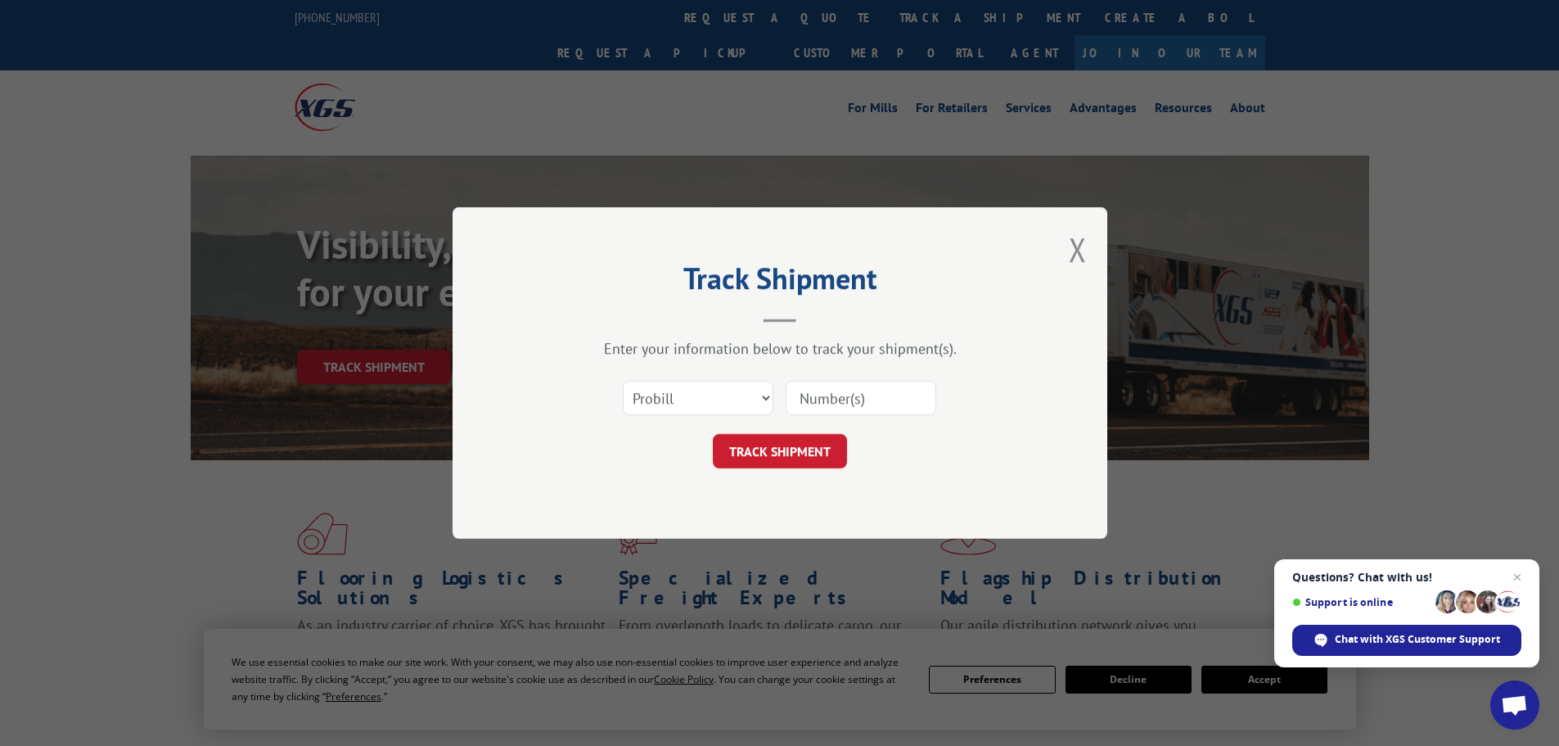
click at [820, 391] on input at bounding box center [861, 398] width 151 height 34
paste input "15472273"
type input "15472273"
click at [783, 441] on button "TRACK SHIPMENT" at bounding box center [780, 451] width 134 height 34
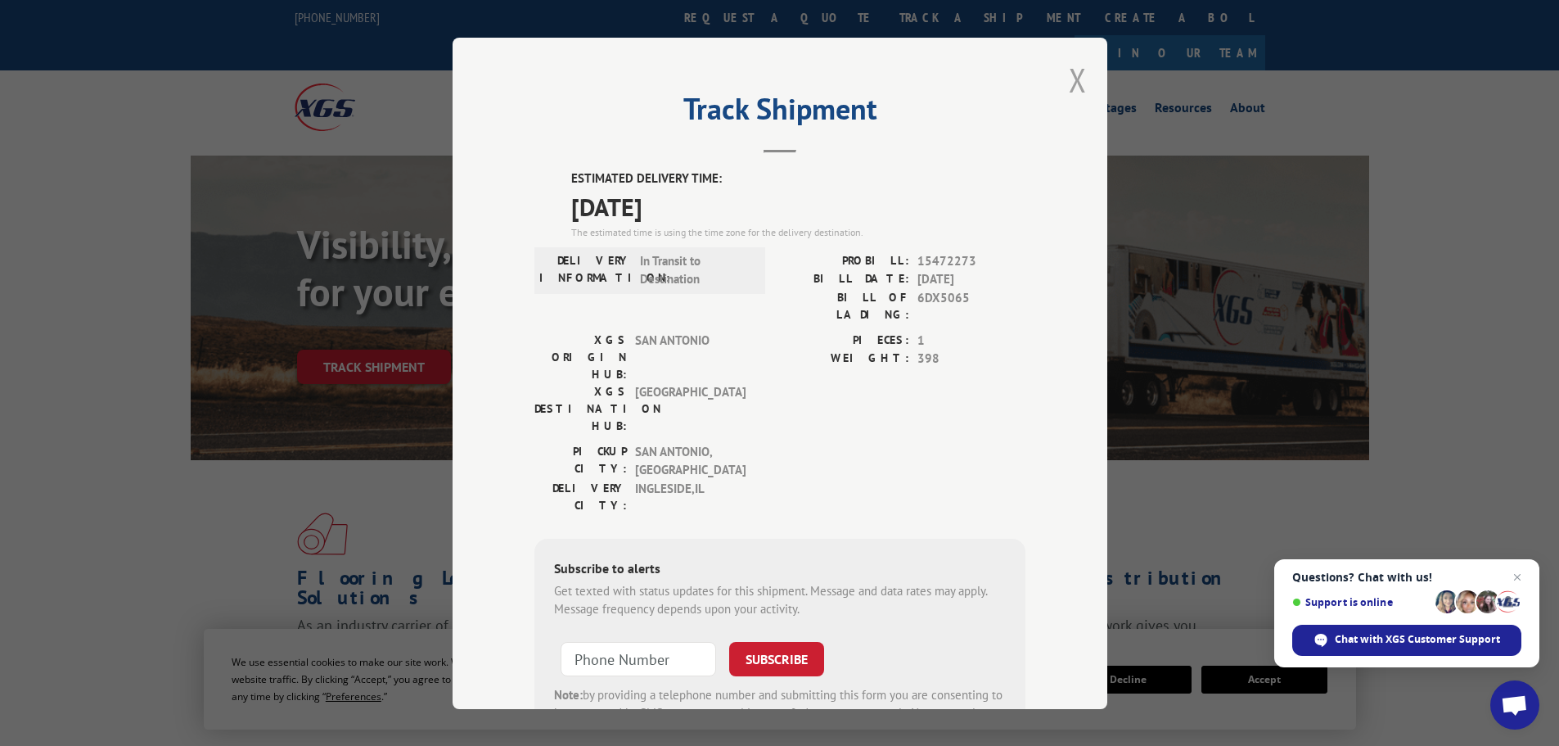
click at [1073, 79] on button "Close modal" at bounding box center [1078, 79] width 18 height 43
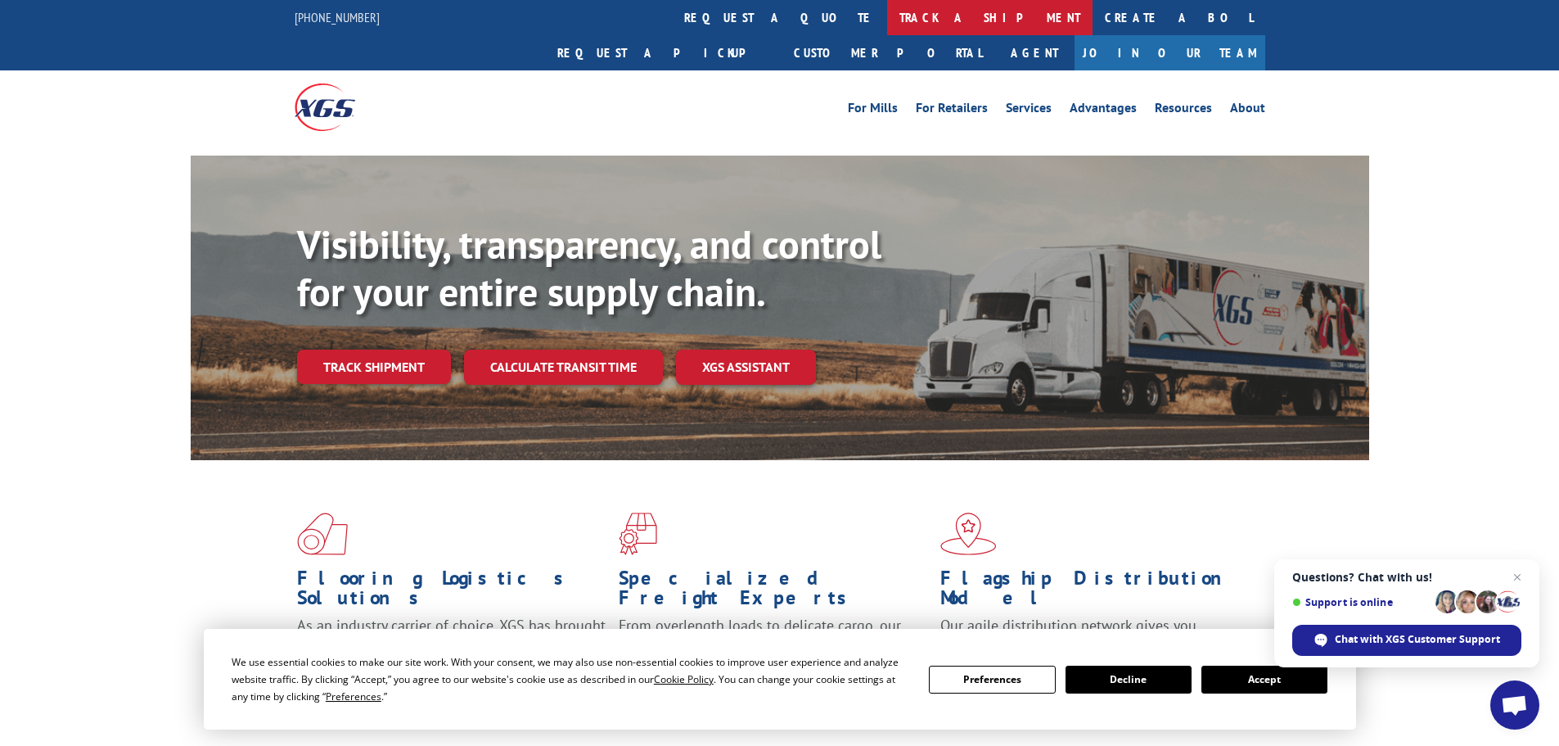
click at [887, 10] on link "track a shipment" at bounding box center [989, 17] width 205 height 35
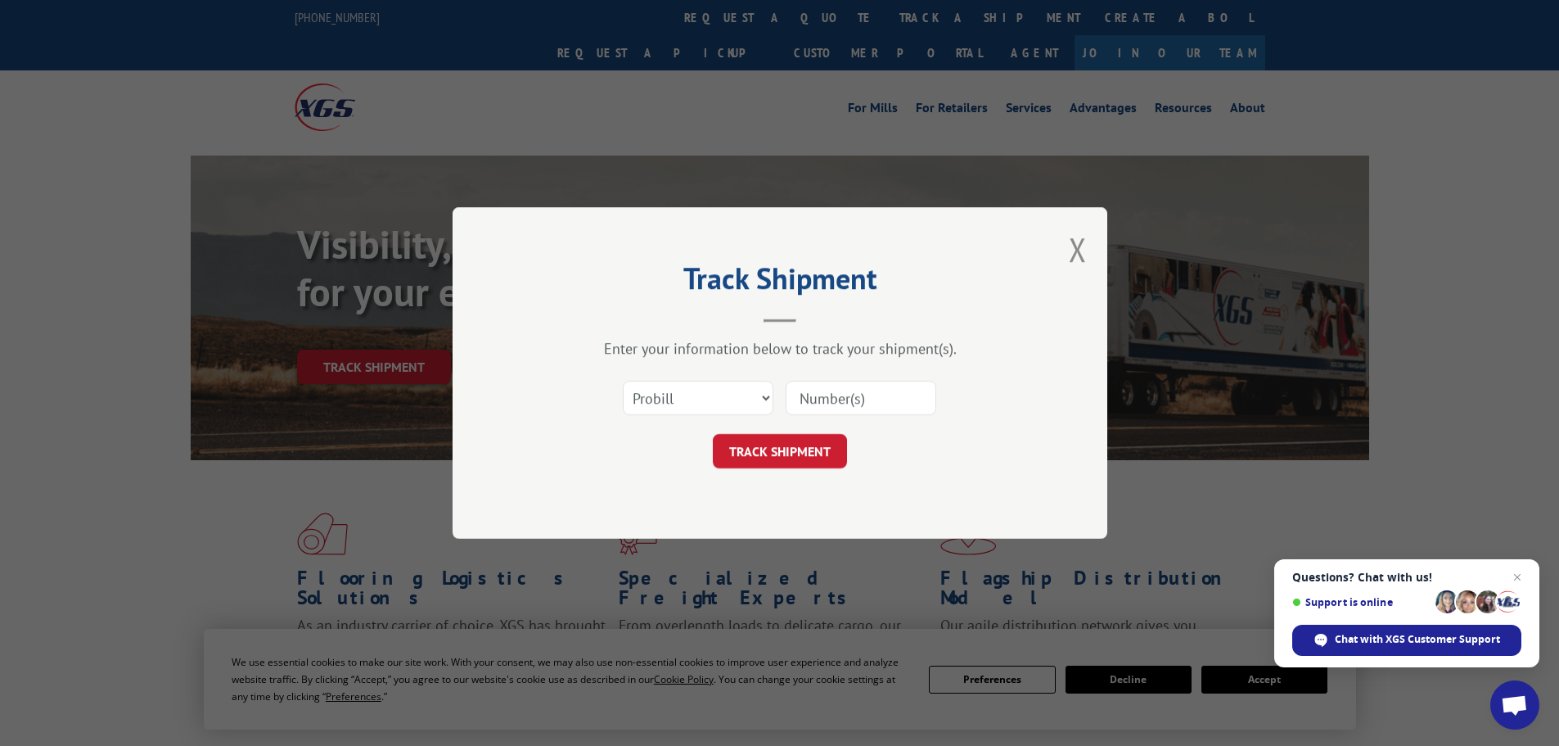
drag, startPoint x: 899, startPoint y: 389, endPoint x: 836, endPoint y: 430, distance: 75.1
click at [899, 389] on input at bounding box center [861, 398] width 151 height 34
paste input "15472272"
type input "15472272"
click at [748, 453] on button "TRACK SHIPMENT" at bounding box center [780, 451] width 134 height 34
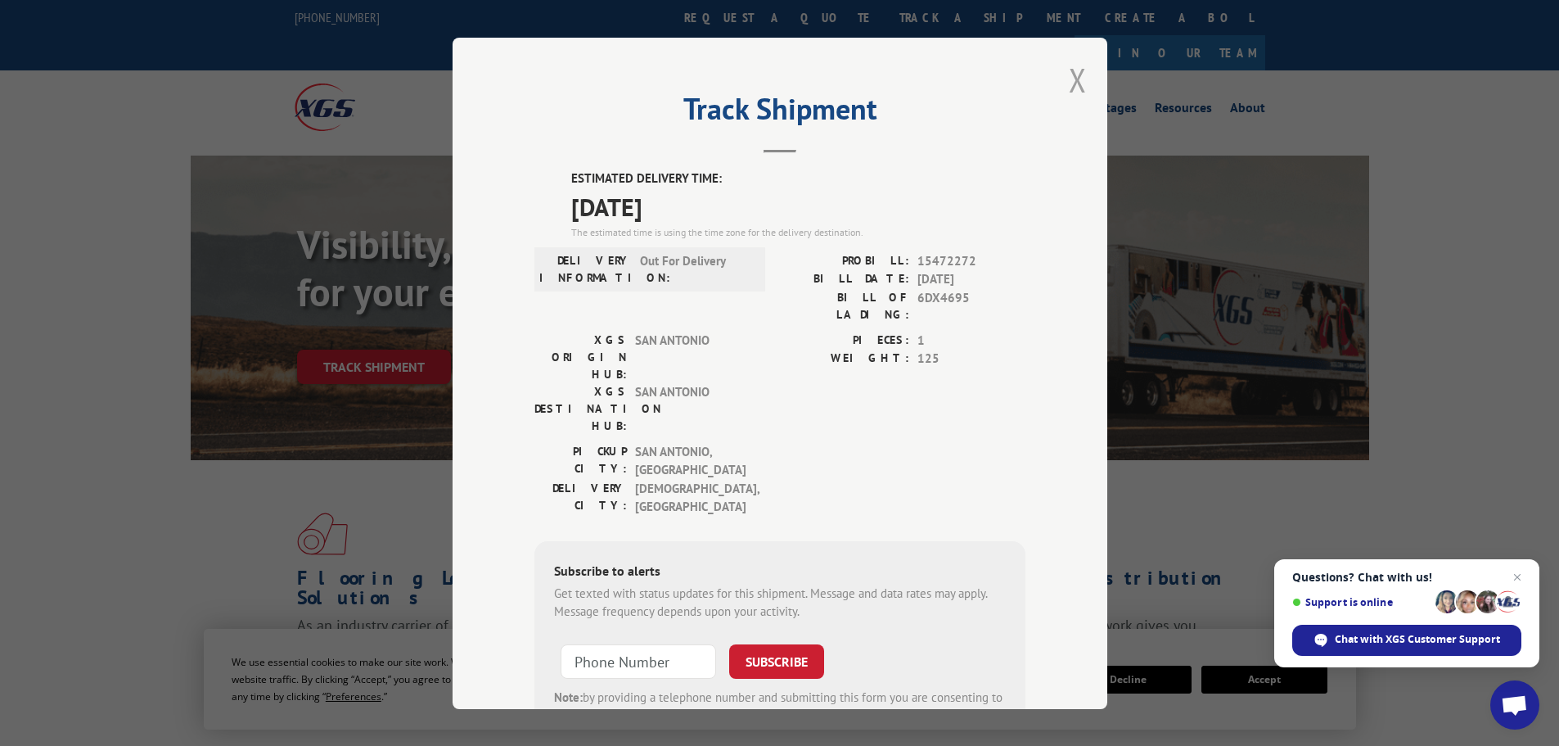
drag, startPoint x: 1057, startPoint y: 82, endPoint x: 1070, endPoint y: 86, distance: 13.7
click at [1057, 82] on div "Track Shipment ESTIMATED DELIVERY TIME: [DATE] The estimated time is using the …" at bounding box center [780, 373] width 655 height 671
click at [1070, 83] on button "Close modal" at bounding box center [1078, 79] width 18 height 43
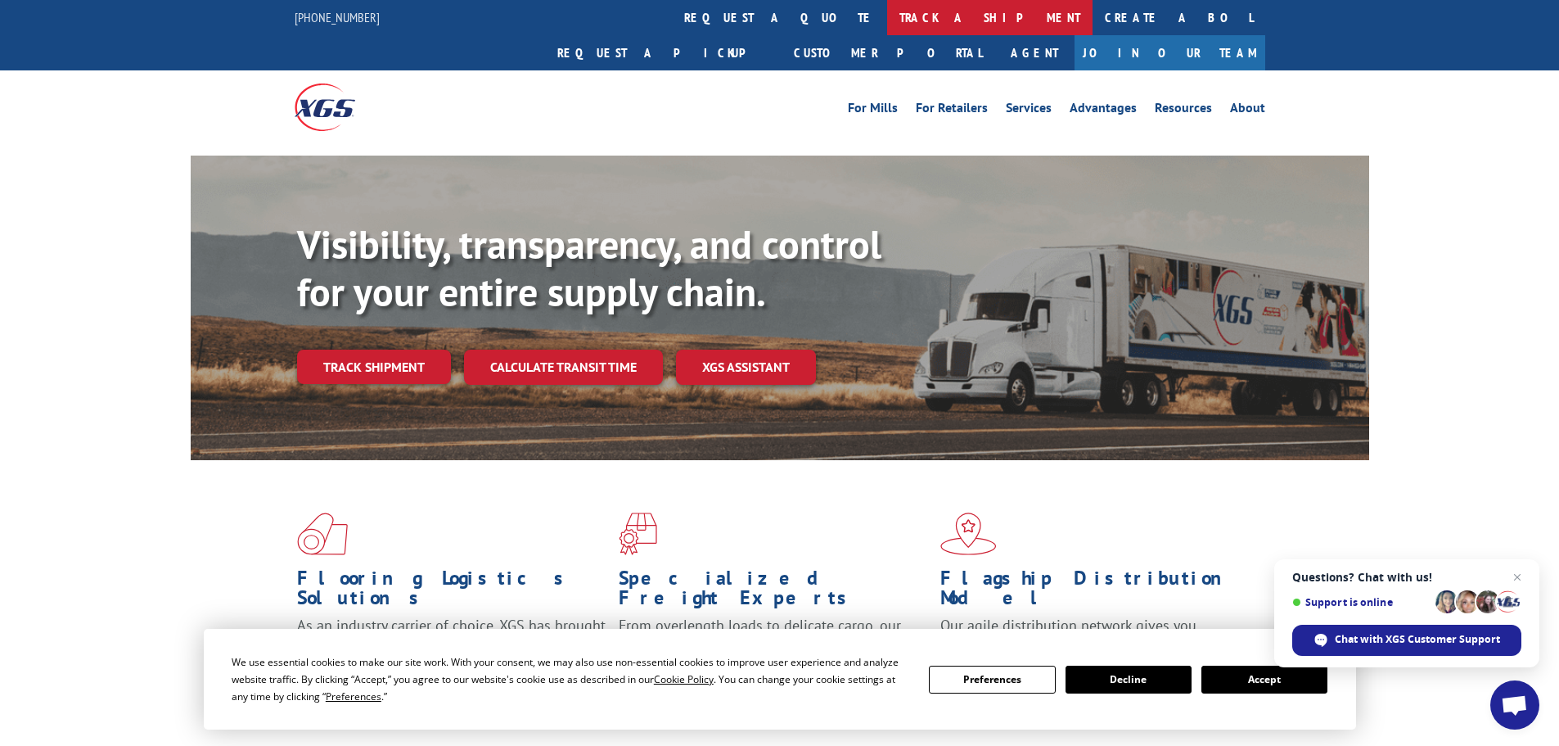
click at [887, 29] on link "track a shipment" at bounding box center [989, 17] width 205 height 35
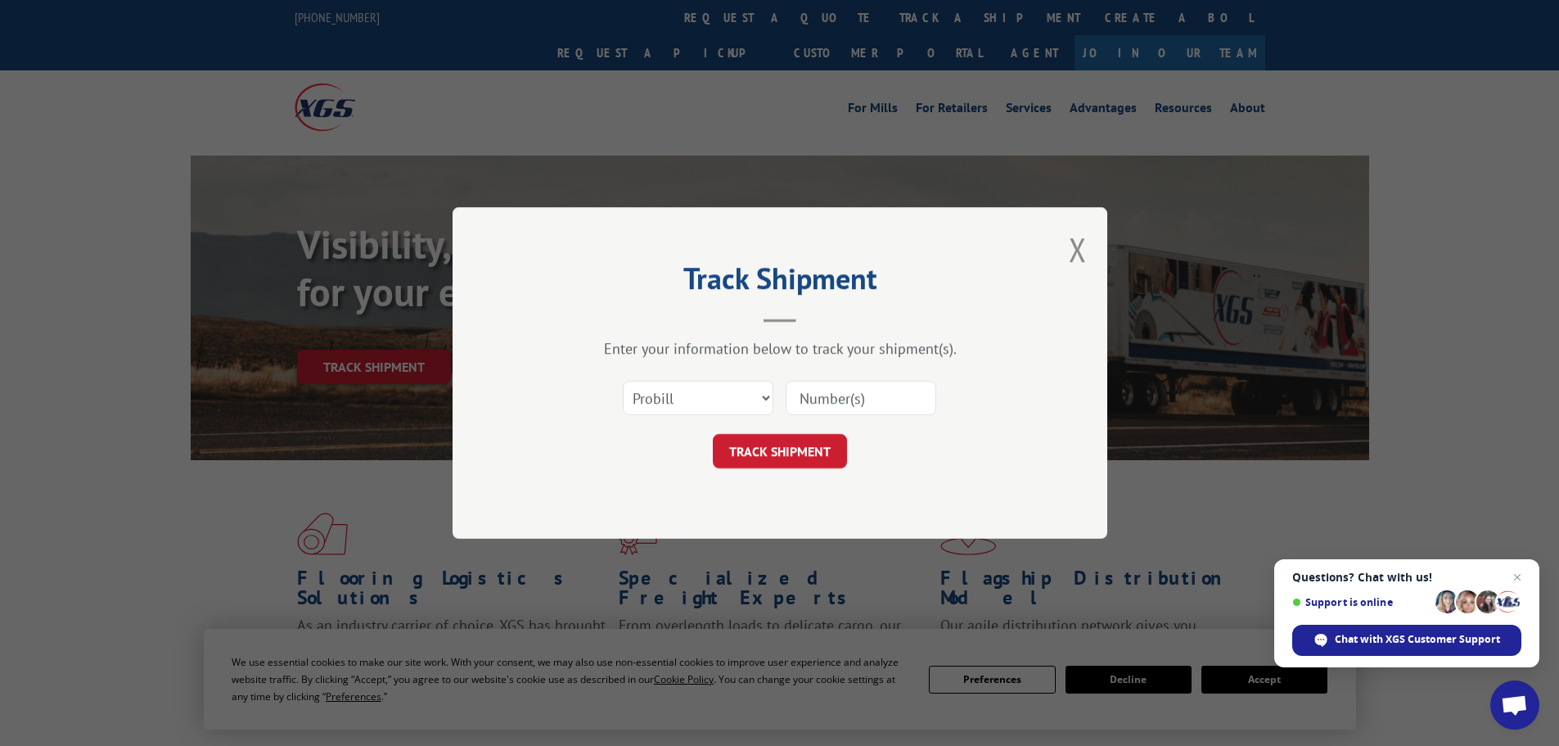
drag, startPoint x: 841, startPoint y: 399, endPoint x: 836, endPoint y: 405, distance: 8.7
click at [841, 399] on input at bounding box center [861, 398] width 151 height 34
paste input "15340061"
type input "15340061"
click at [795, 442] on button "TRACK SHIPMENT" at bounding box center [780, 451] width 134 height 34
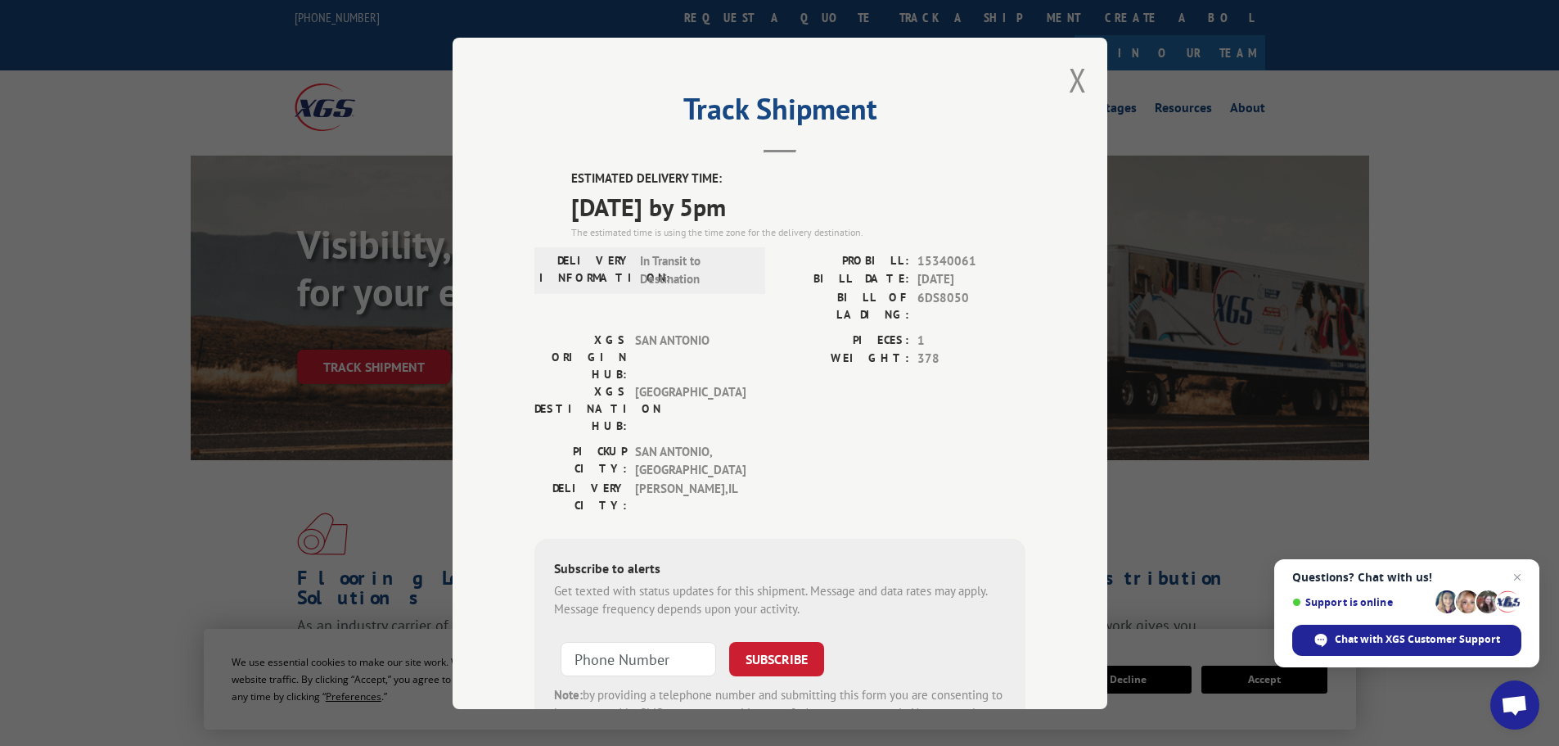
drag, startPoint x: 1070, startPoint y: 86, endPoint x: 1040, endPoint y: 83, distance: 30.5
click at [1070, 86] on button "Close modal" at bounding box center [1078, 79] width 18 height 43
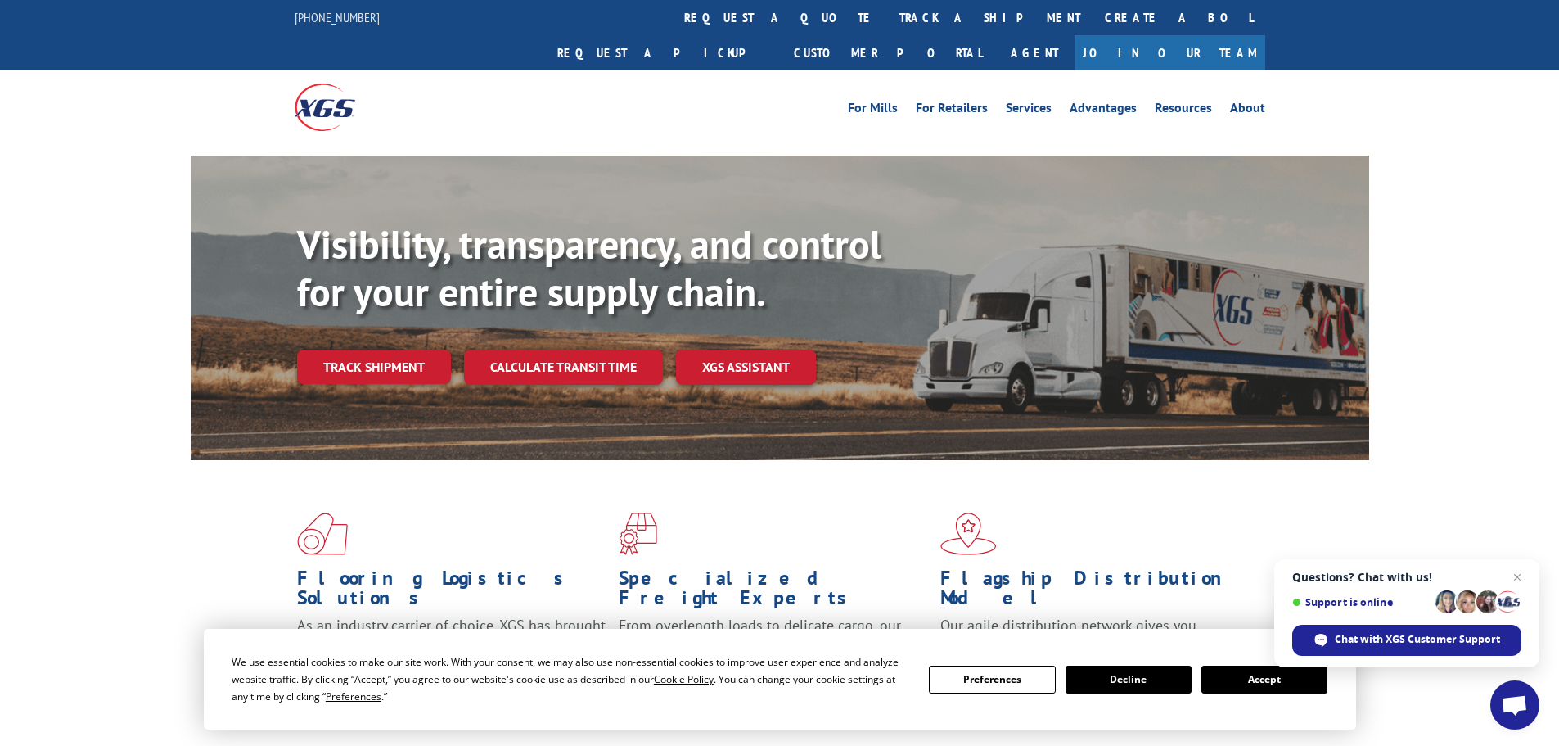
click at [887, 13] on link "track a shipment" at bounding box center [989, 17] width 205 height 35
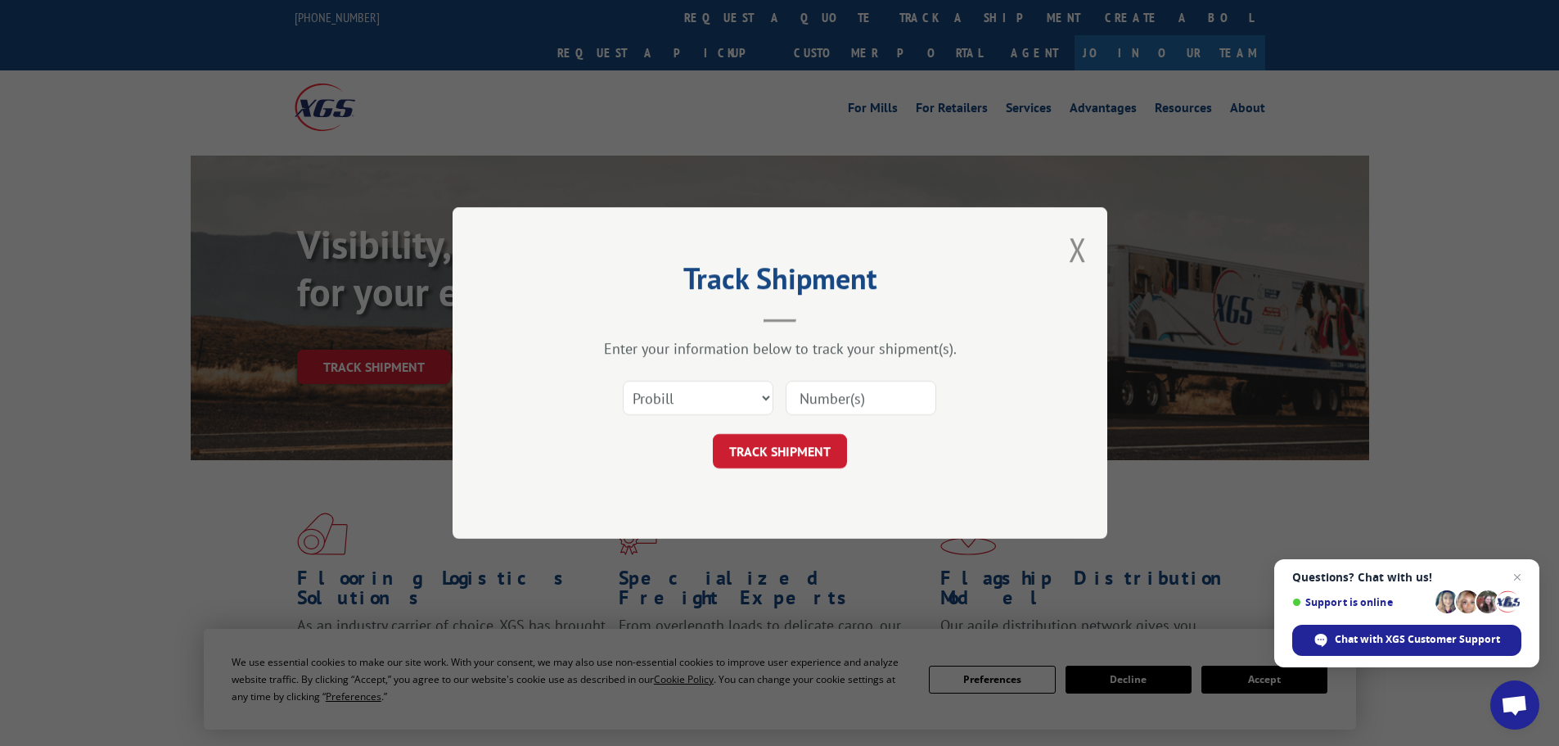
click at [880, 396] on input at bounding box center [861, 398] width 151 height 34
paste input "15472268"
type input "15472268"
click at [802, 440] on button "TRACK SHIPMENT" at bounding box center [780, 451] width 134 height 34
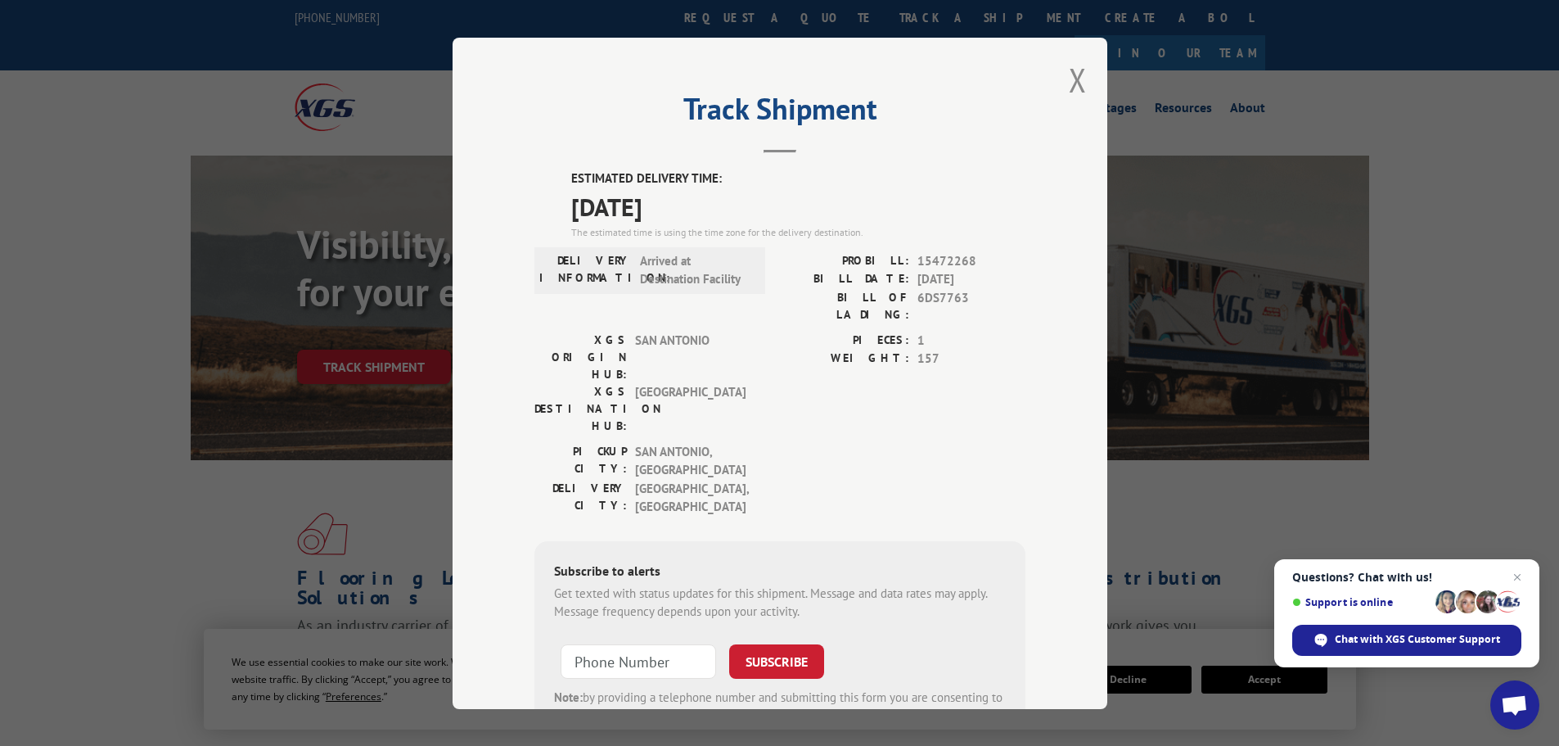
drag, startPoint x: 1071, startPoint y: 76, endPoint x: 1046, endPoint y: 74, distance: 25.5
click at [1071, 76] on button "Close modal" at bounding box center [1078, 79] width 18 height 43
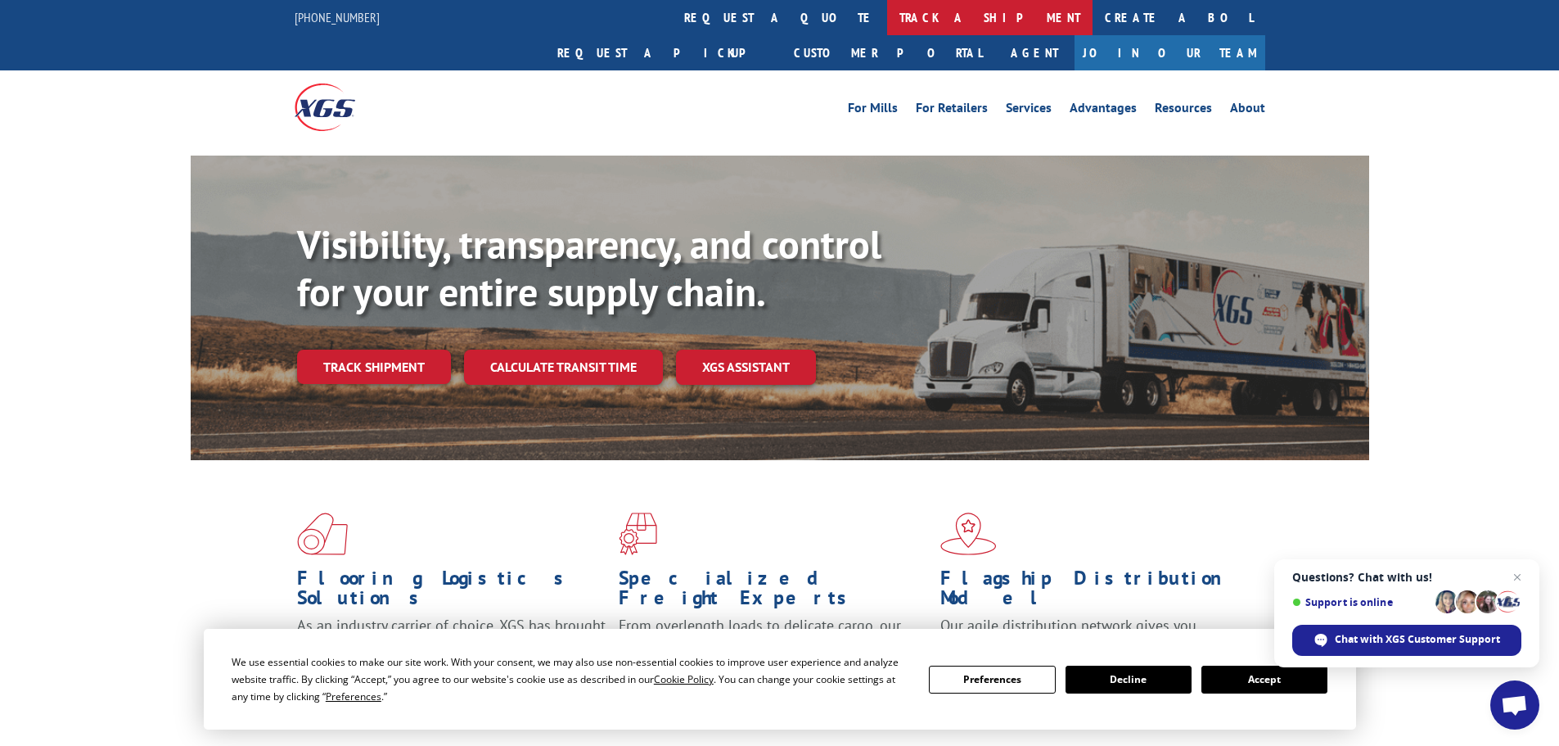
click at [887, 21] on link "track a shipment" at bounding box center [989, 17] width 205 height 35
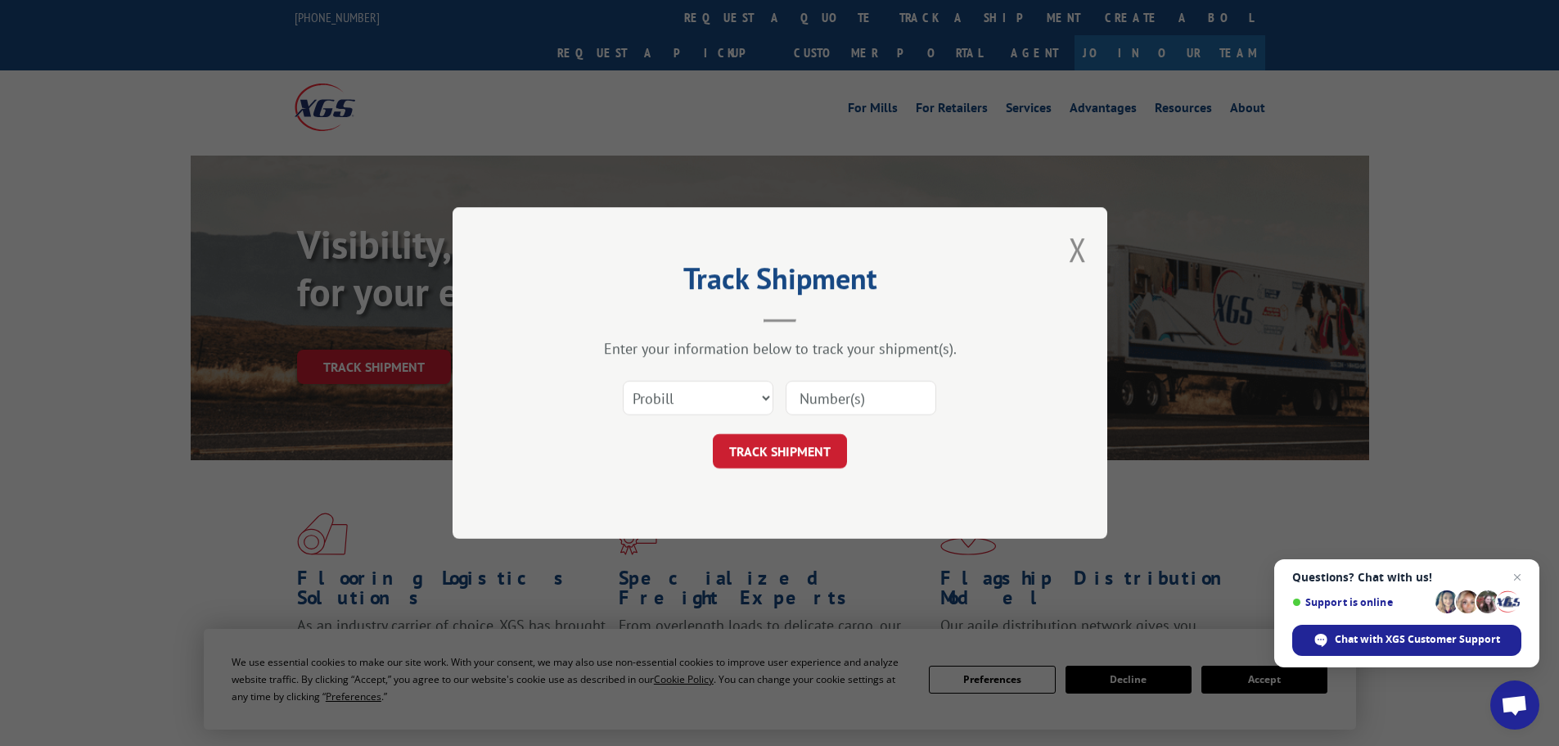
click at [903, 394] on input at bounding box center [861, 398] width 151 height 34
paste input "15340043"
type input "15340043"
click at [803, 452] on button "TRACK SHIPMENT" at bounding box center [780, 451] width 134 height 34
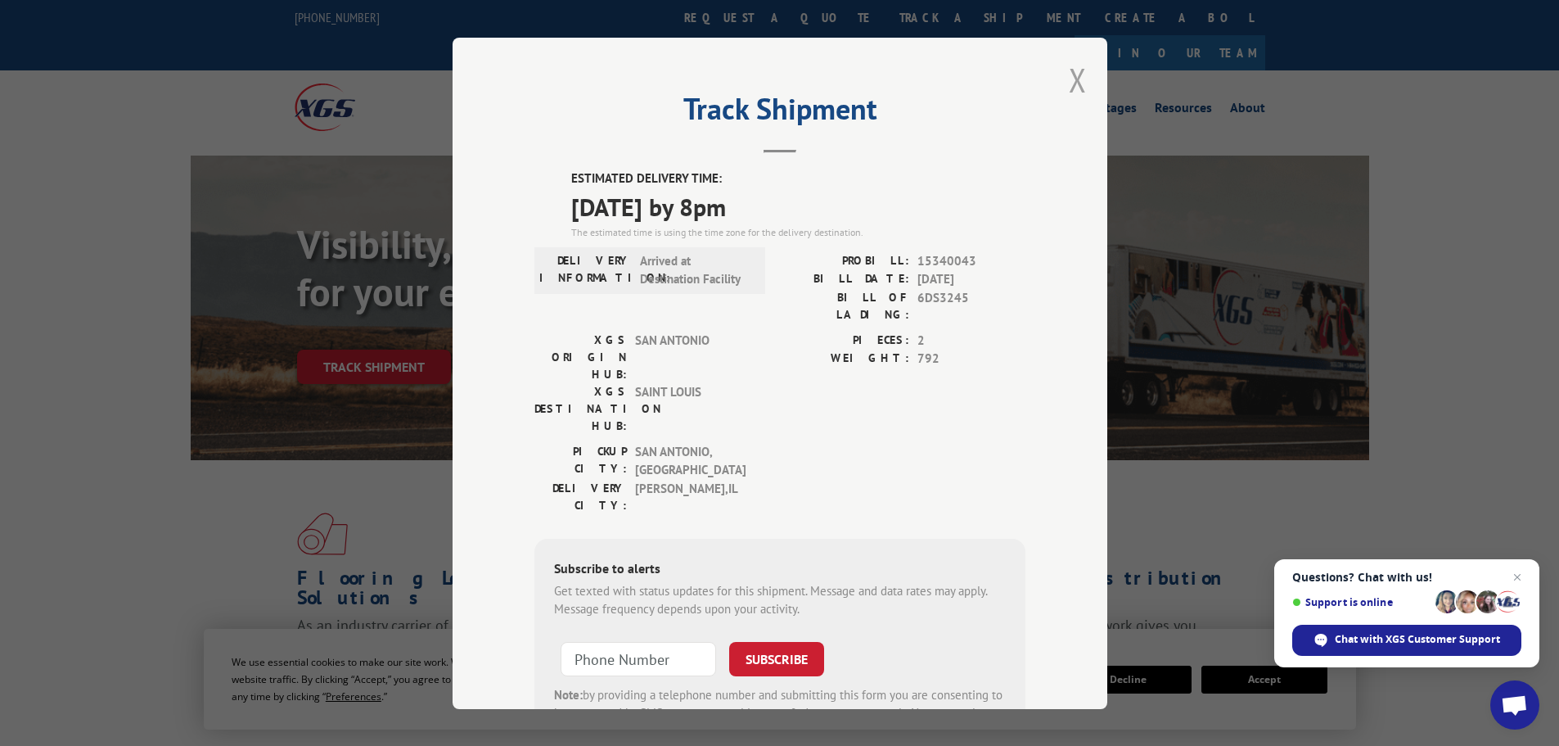
click at [1069, 92] on button "Close modal" at bounding box center [1078, 79] width 18 height 43
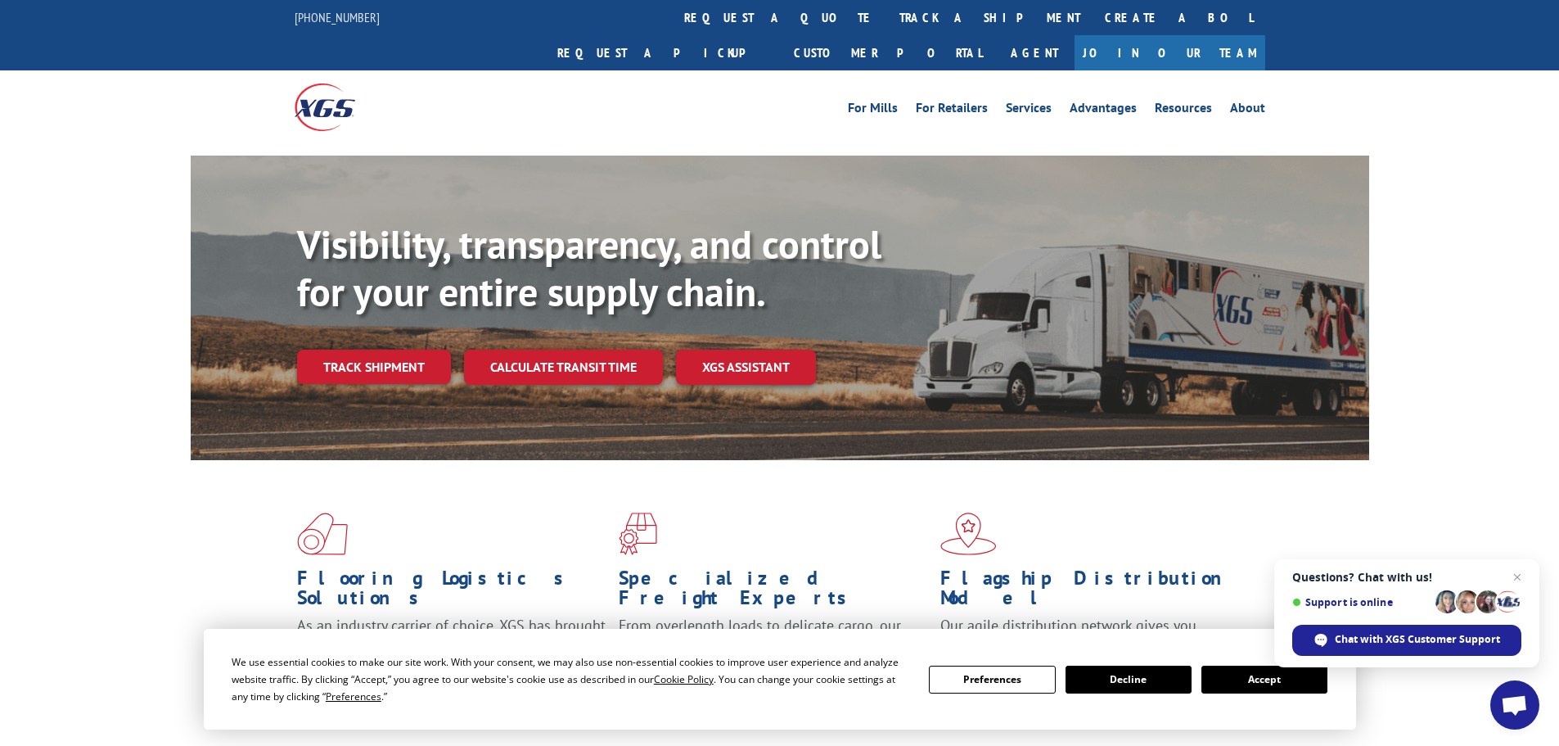
click at [887, 23] on link "track a shipment" at bounding box center [989, 17] width 205 height 35
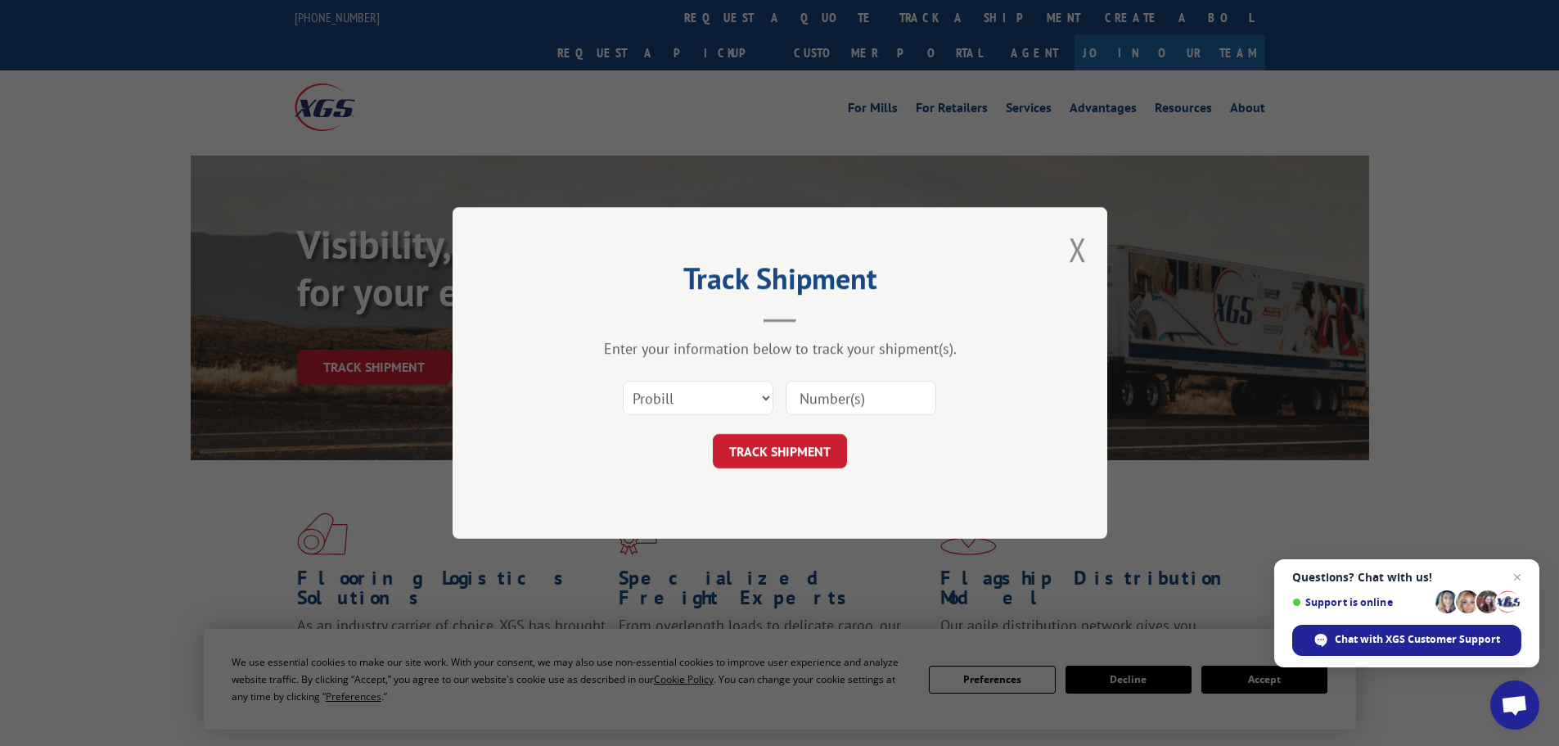
click at [878, 392] on input at bounding box center [861, 398] width 151 height 34
paste input "15339896"
type input "15339896"
click at [792, 439] on button "TRACK SHIPMENT" at bounding box center [780, 451] width 134 height 34
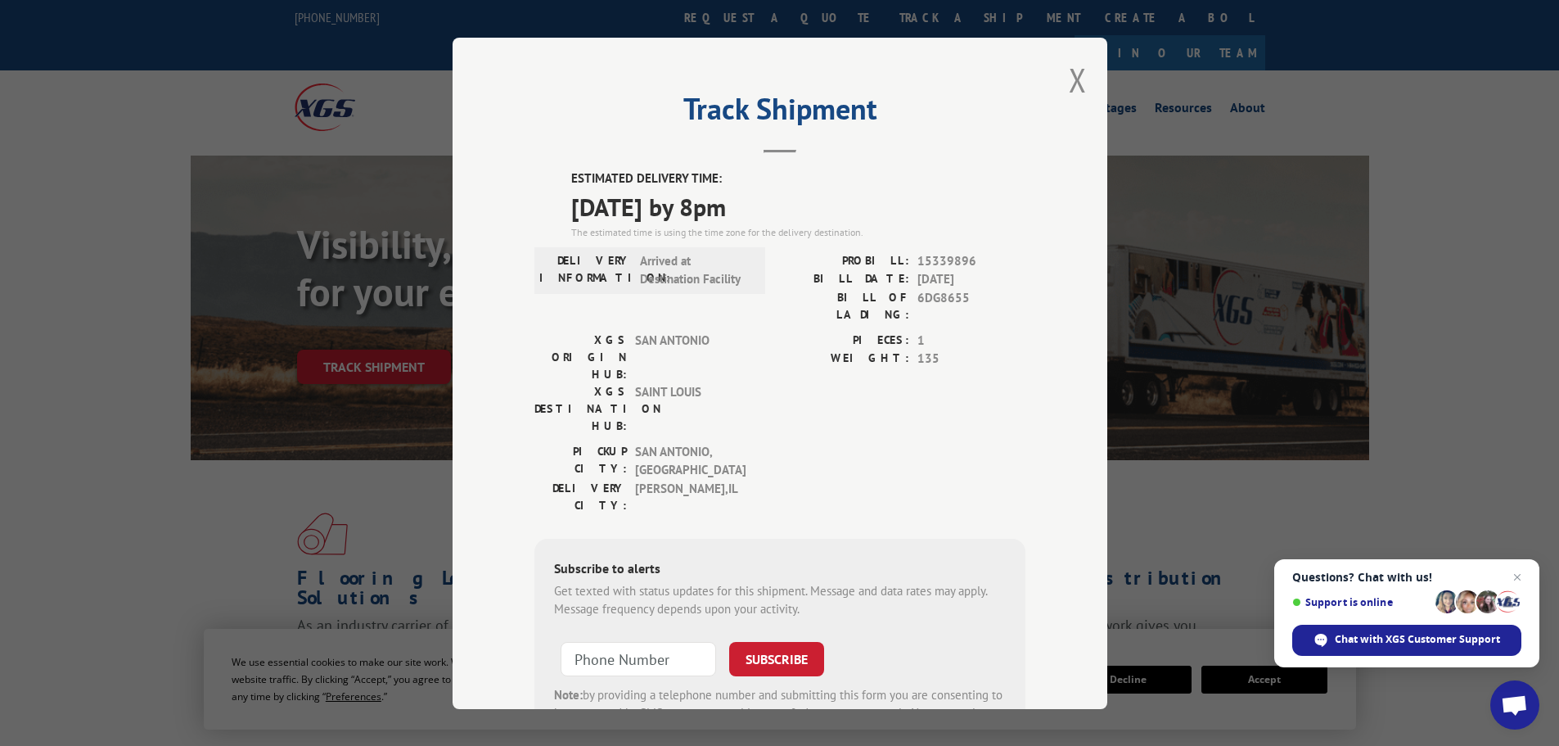
click at [1058, 93] on div "Track Shipment ESTIMATED DELIVERY TIME: [DATE] by 8pm The estimated time is usi…" at bounding box center [780, 373] width 655 height 671
click at [1069, 86] on button "Close modal" at bounding box center [1078, 79] width 18 height 43
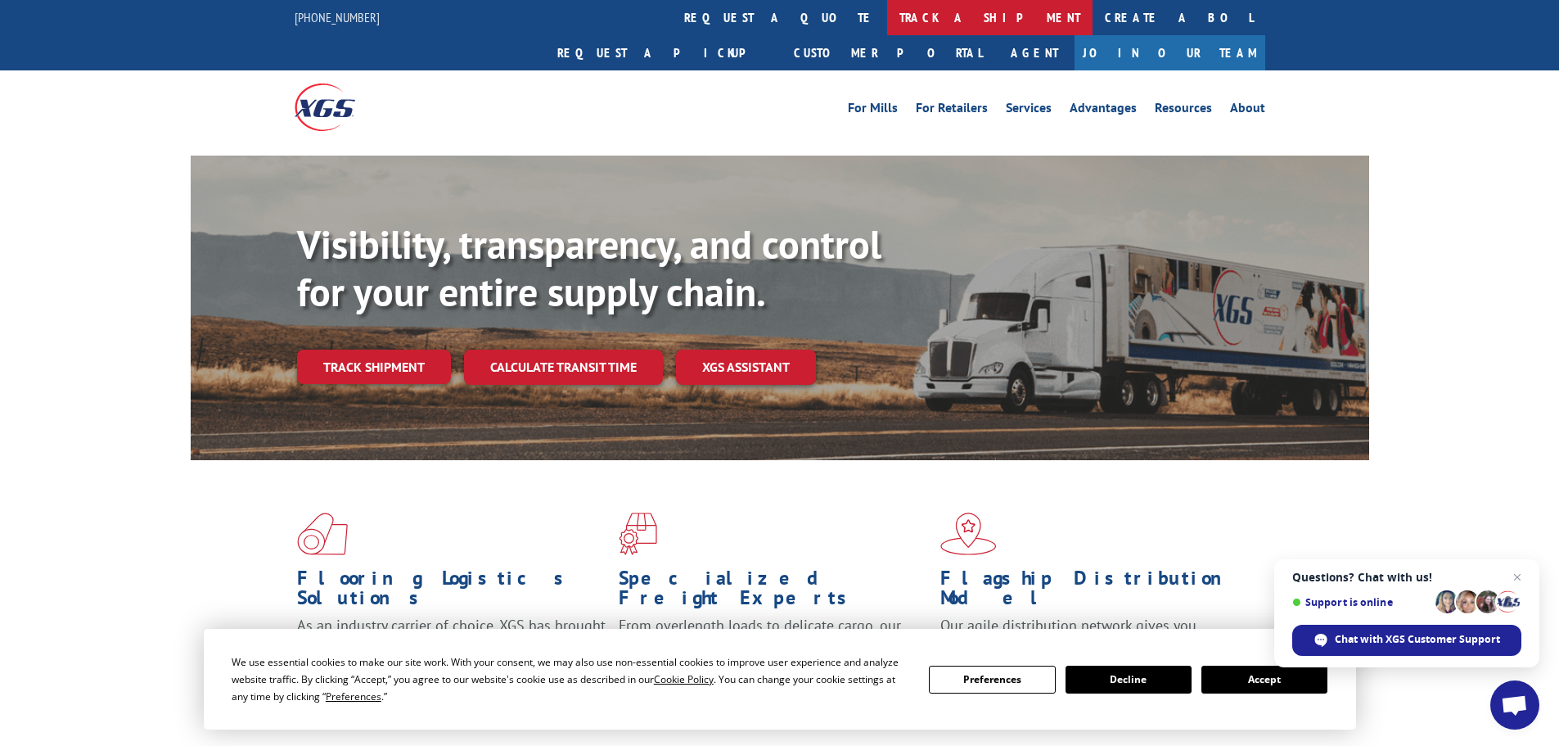
click at [887, 29] on link "track a shipment" at bounding box center [989, 17] width 205 height 35
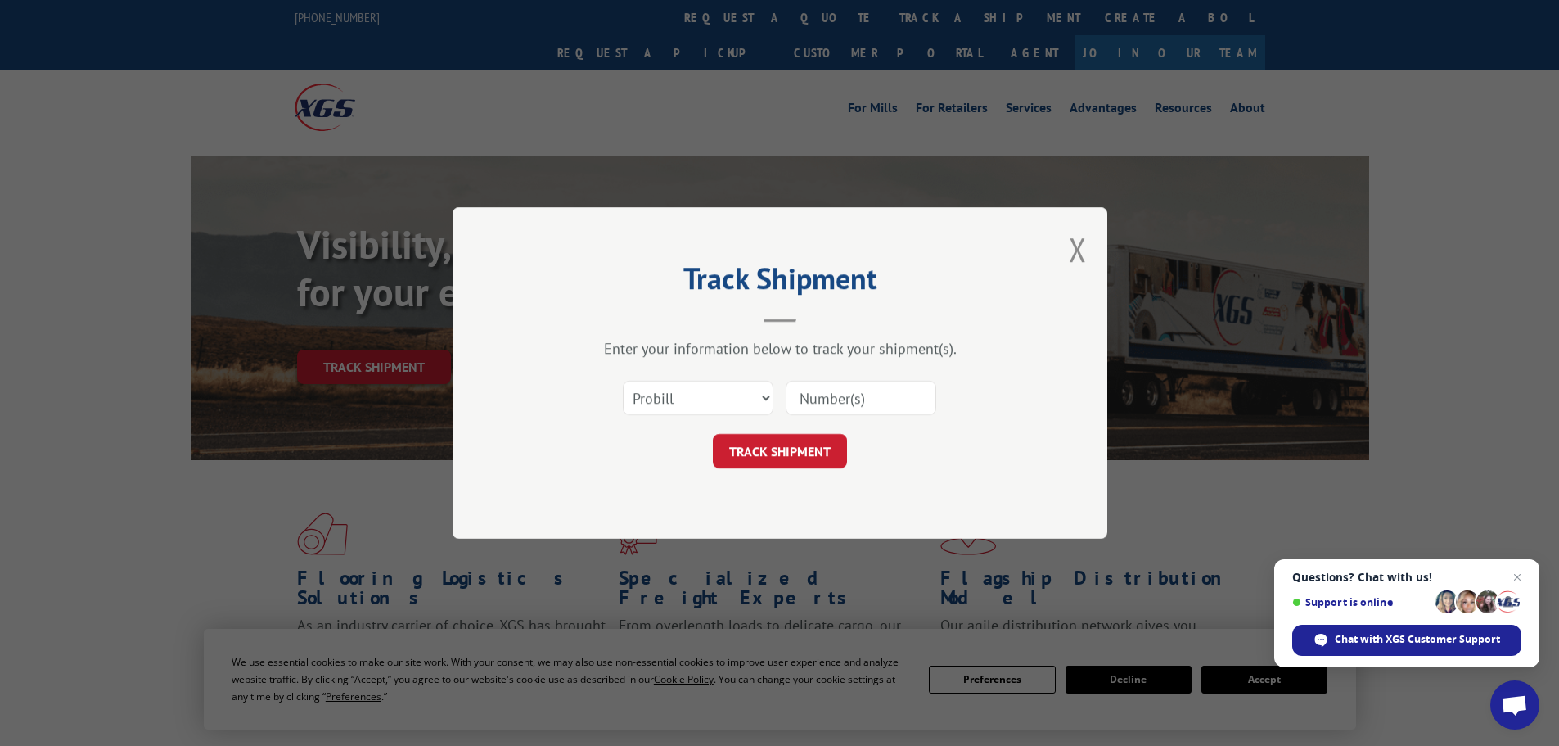
drag, startPoint x: 808, startPoint y: 398, endPoint x: 808, endPoint y: 408, distance: 9.8
click at [808, 398] on input at bounding box center [861, 398] width 151 height 34
paste input "15339892"
type input "15339892"
click at [787, 444] on button "TRACK SHIPMENT" at bounding box center [780, 451] width 134 height 34
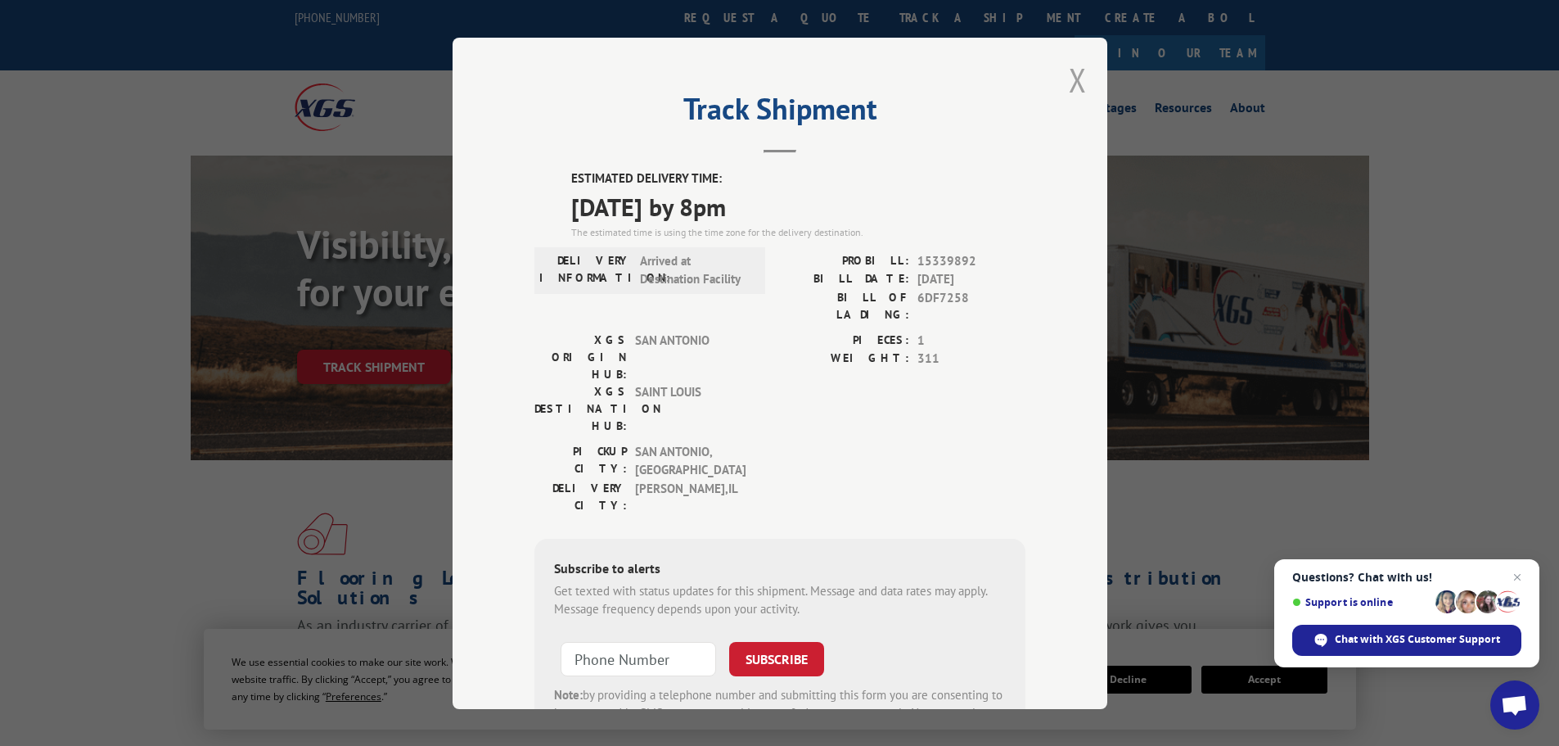
click at [1061, 71] on div "Track Shipment ESTIMATED DELIVERY TIME: [DATE] by 8pm The estimated time is usi…" at bounding box center [780, 373] width 655 height 671
click at [1058, 72] on div "Track Shipment ESTIMATED DELIVERY TIME: [DATE] by 8pm The estimated time is usi…" at bounding box center [780, 373] width 655 height 671
click at [1072, 81] on button "Close modal" at bounding box center [1078, 79] width 18 height 43
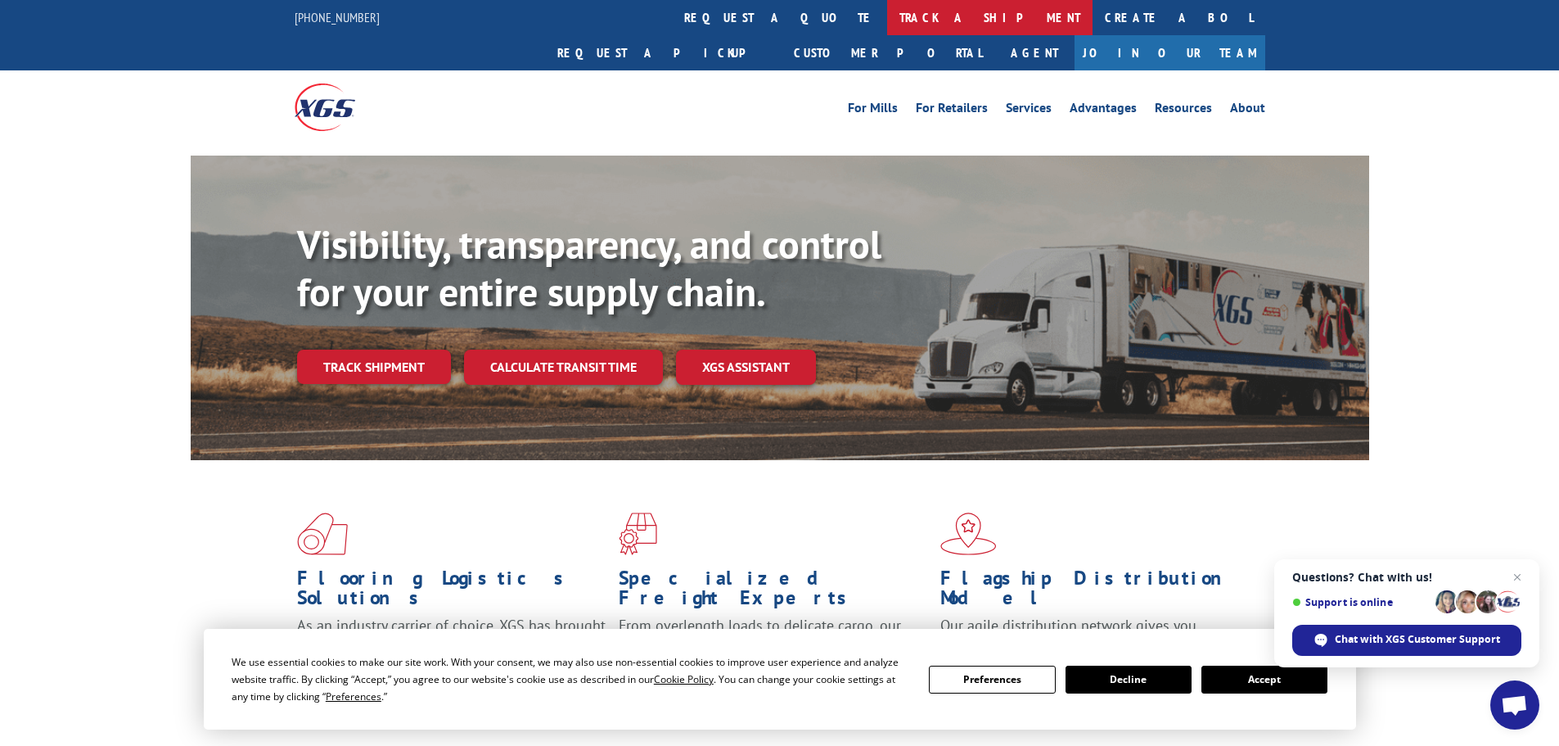
click at [887, 14] on link "track a shipment" at bounding box center [989, 17] width 205 height 35
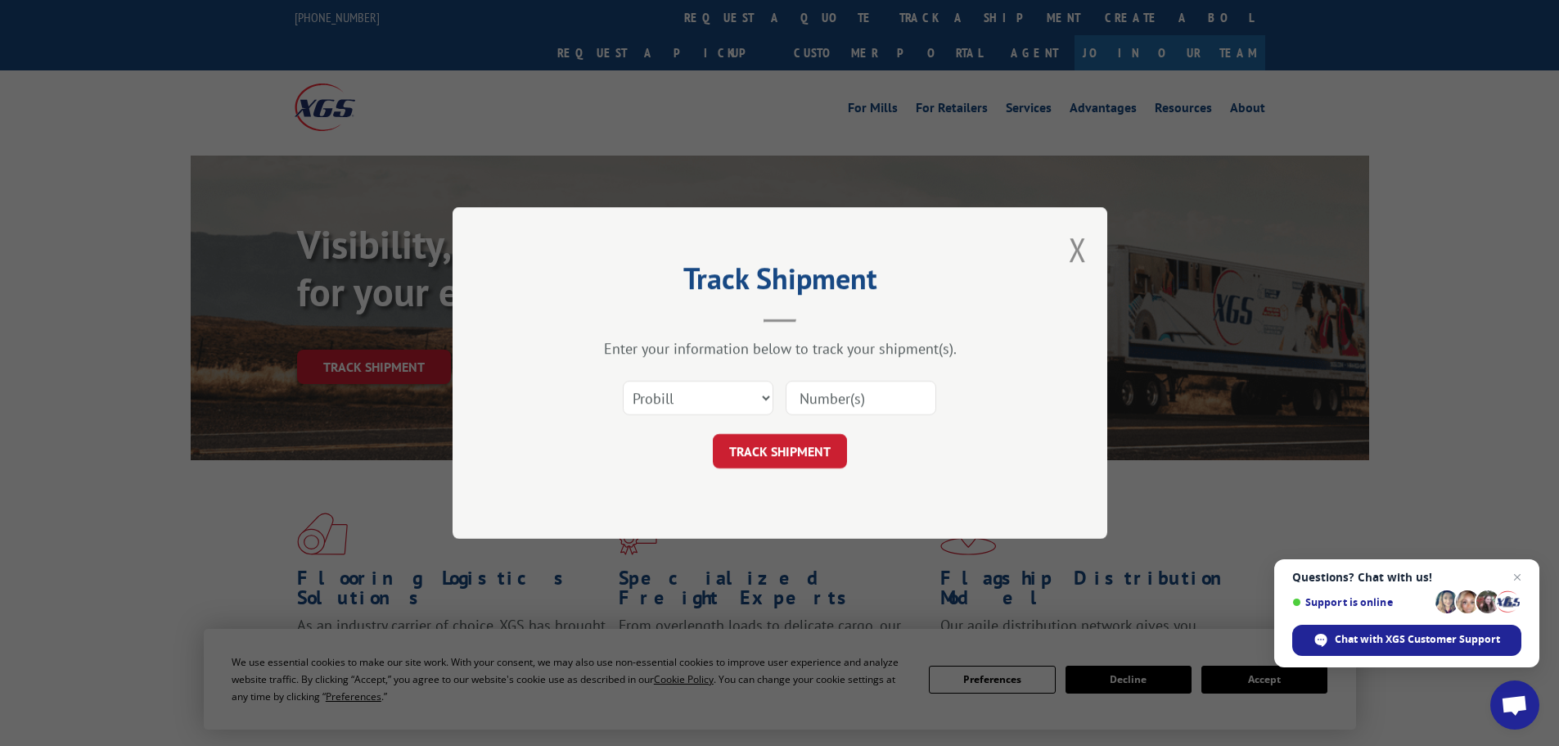
drag, startPoint x: 849, startPoint y: 404, endPoint x: 838, endPoint y: 411, distance: 12.5
click at [849, 404] on input at bounding box center [861, 398] width 151 height 34
paste input "15339885"
type input "15339885"
click at [805, 441] on button "TRACK SHIPMENT" at bounding box center [780, 451] width 134 height 34
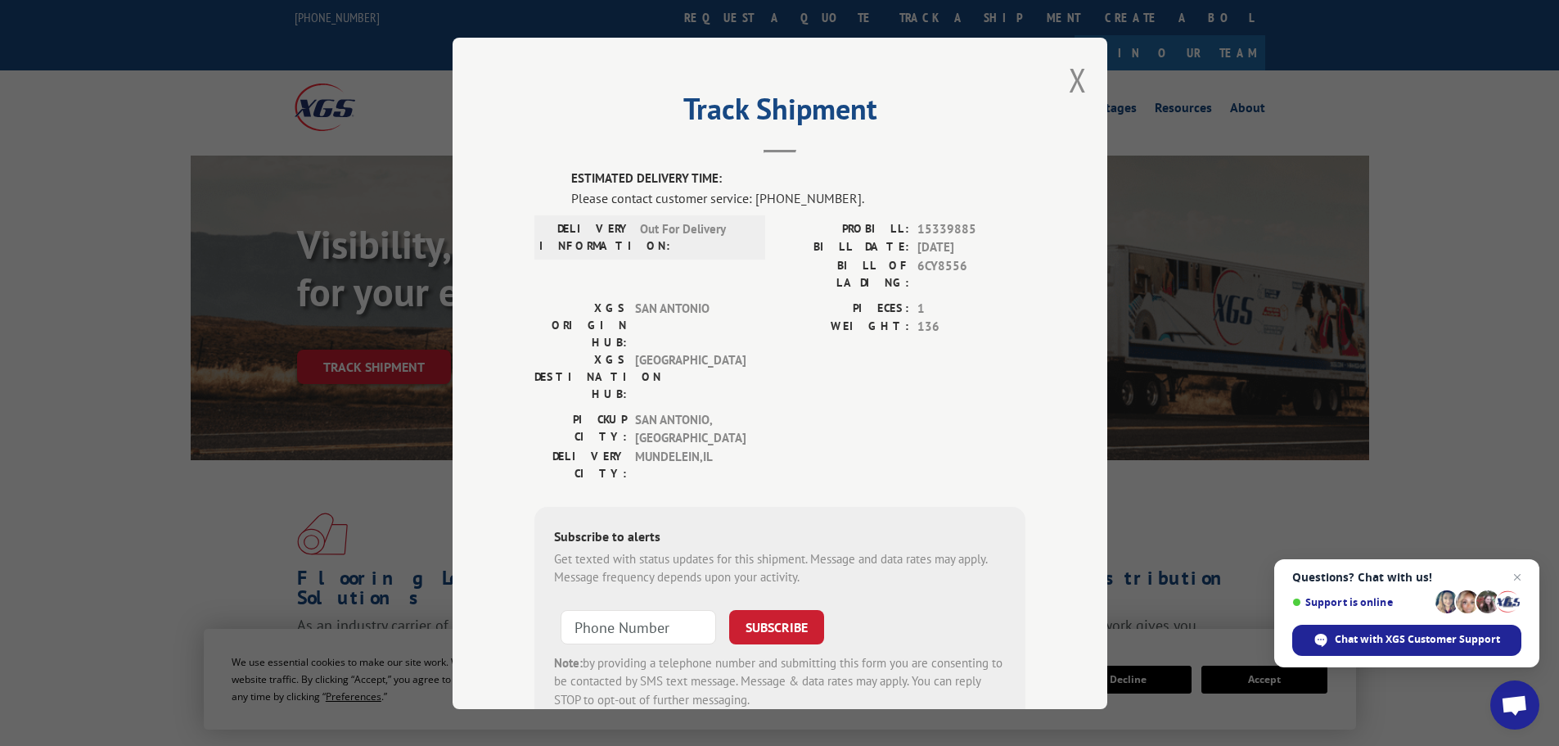
click at [1060, 82] on div "Track Shipment ESTIMATED DELIVERY TIME: Please contact customer service: [PHONE…" at bounding box center [780, 373] width 655 height 671
drag, startPoint x: 1084, startPoint y: 79, endPoint x: 1004, endPoint y: 69, distance: 80.1
click at [1083, 79] on div "Track Shipment ESTIMATED DELIVERY TIME: Please contact customer service: [PHONE…" at bounding box center [780, 373] width 655 height 671
click at [1077, 86] on button "Close modal" at bounding box center [1078, 79] width 18 height 43
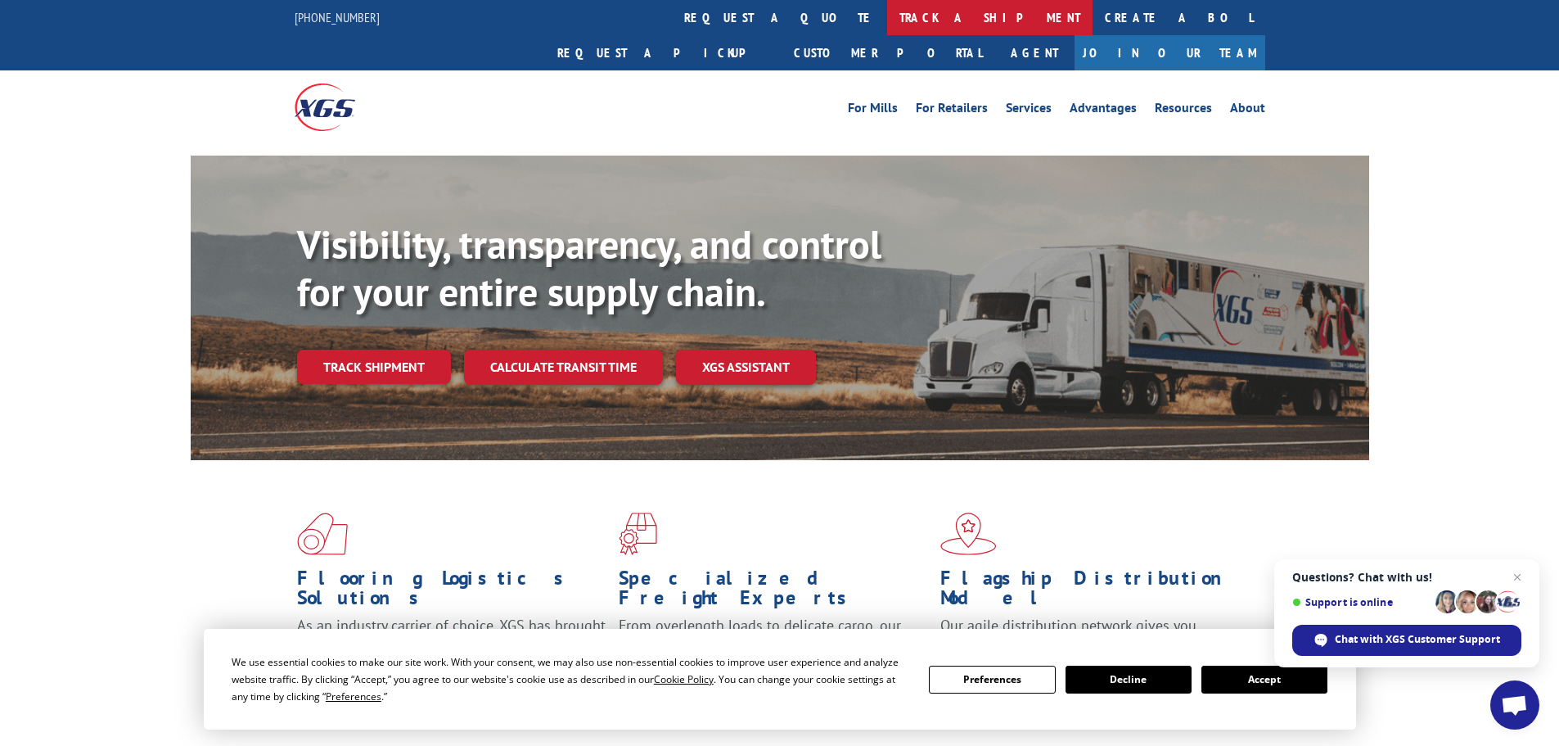
click at [887, 20] on link "track a shipment" at bounding box center [989, 17] width 205 height 35
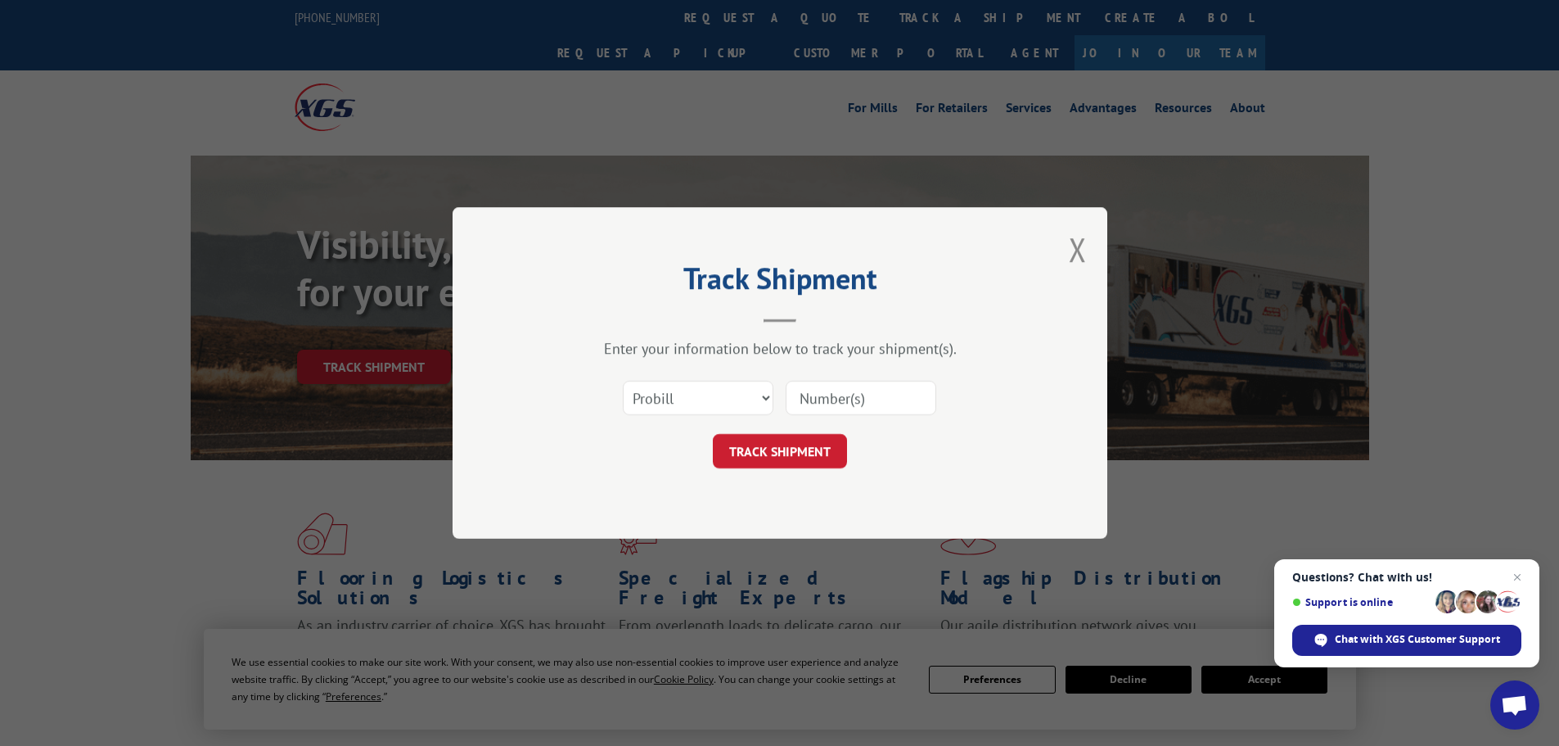
drag, startPoint x: 897, startPoint y: 384, endPoint x: 866, endPoint y: 406, distance: 38.2
click at [896, 384] on input at bounding box center [861, 398] width 151 height 34
paste input "15339905"
type input "15339905"
click at [811, 430] on form "Select category... Probill BOL PO 15339905 TRACK SHIPMENT" at bounding box center [779, 419] width 491 height 97
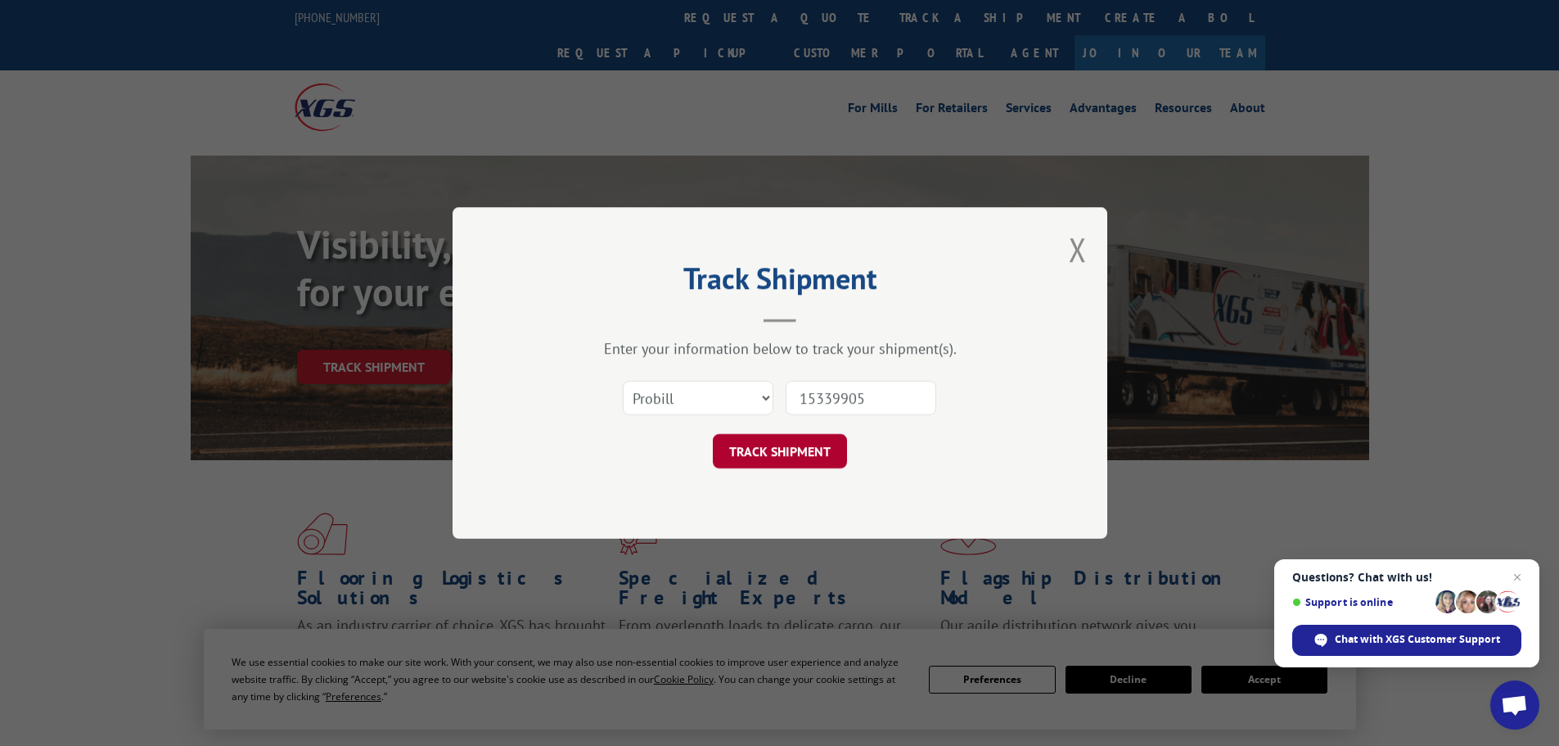
click at [807, 446] on button "TRACK SHIPMENT" at bounding box center [780, 451] width 134 height 34
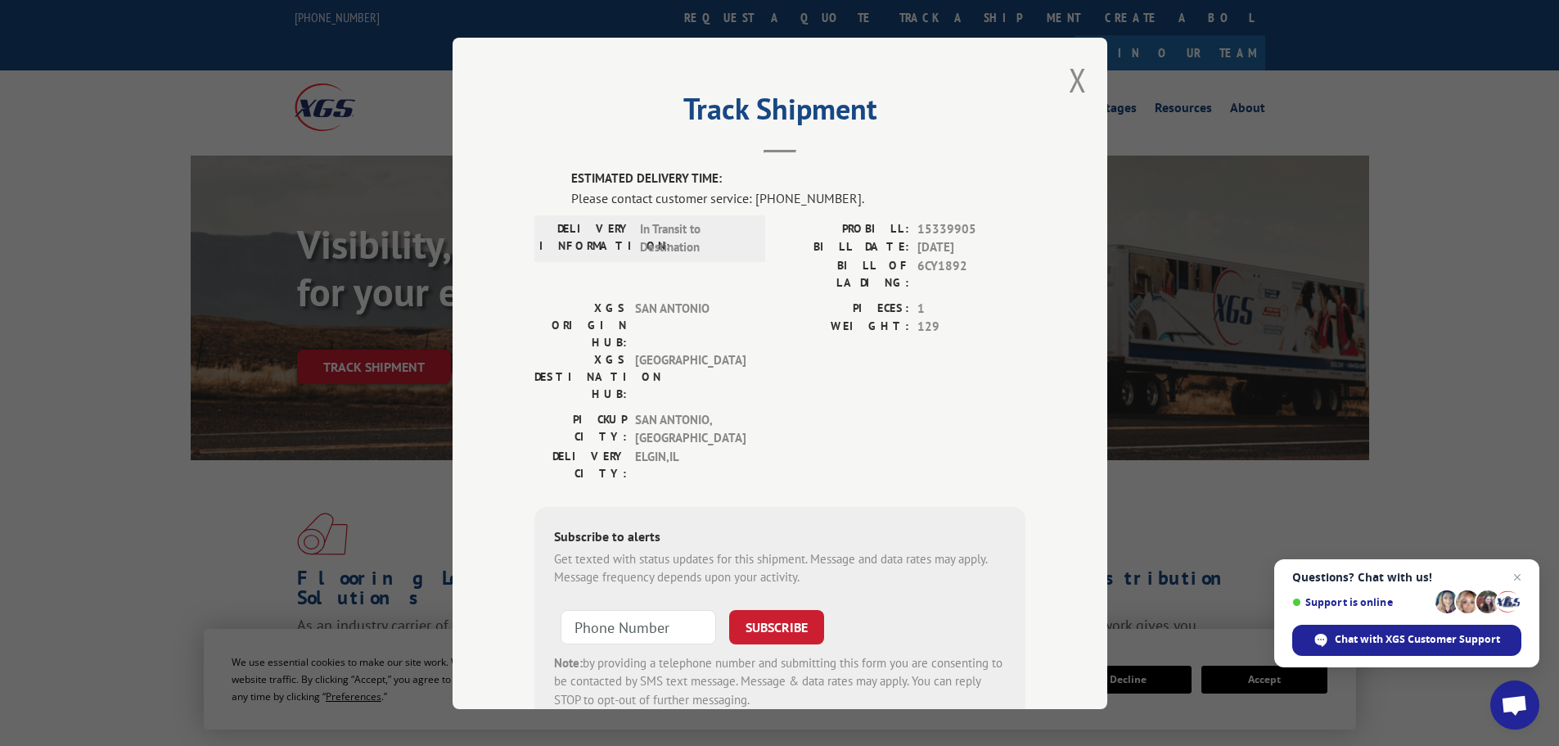
drag, startPoint x: 1072, startPoint y: 80, endPoint x: 977, endPoint y: 79, distance: 94.9
click at [1072, 80] on button "Close modal" at bounding box center [1078, 79] width 18 height 43
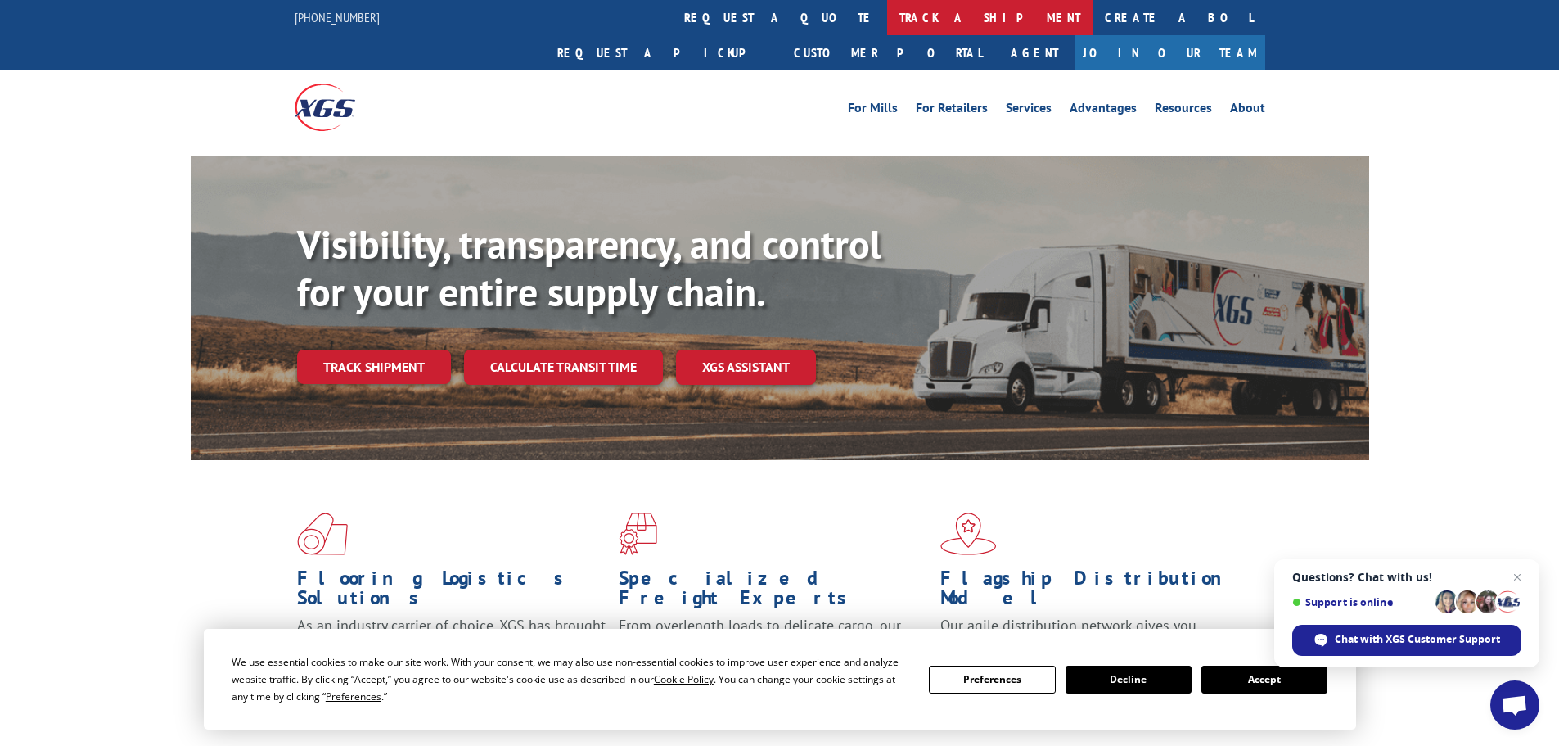
click at [887, 4] on link "track a shipment" at bounding box center [989, 17] width 205 height 35
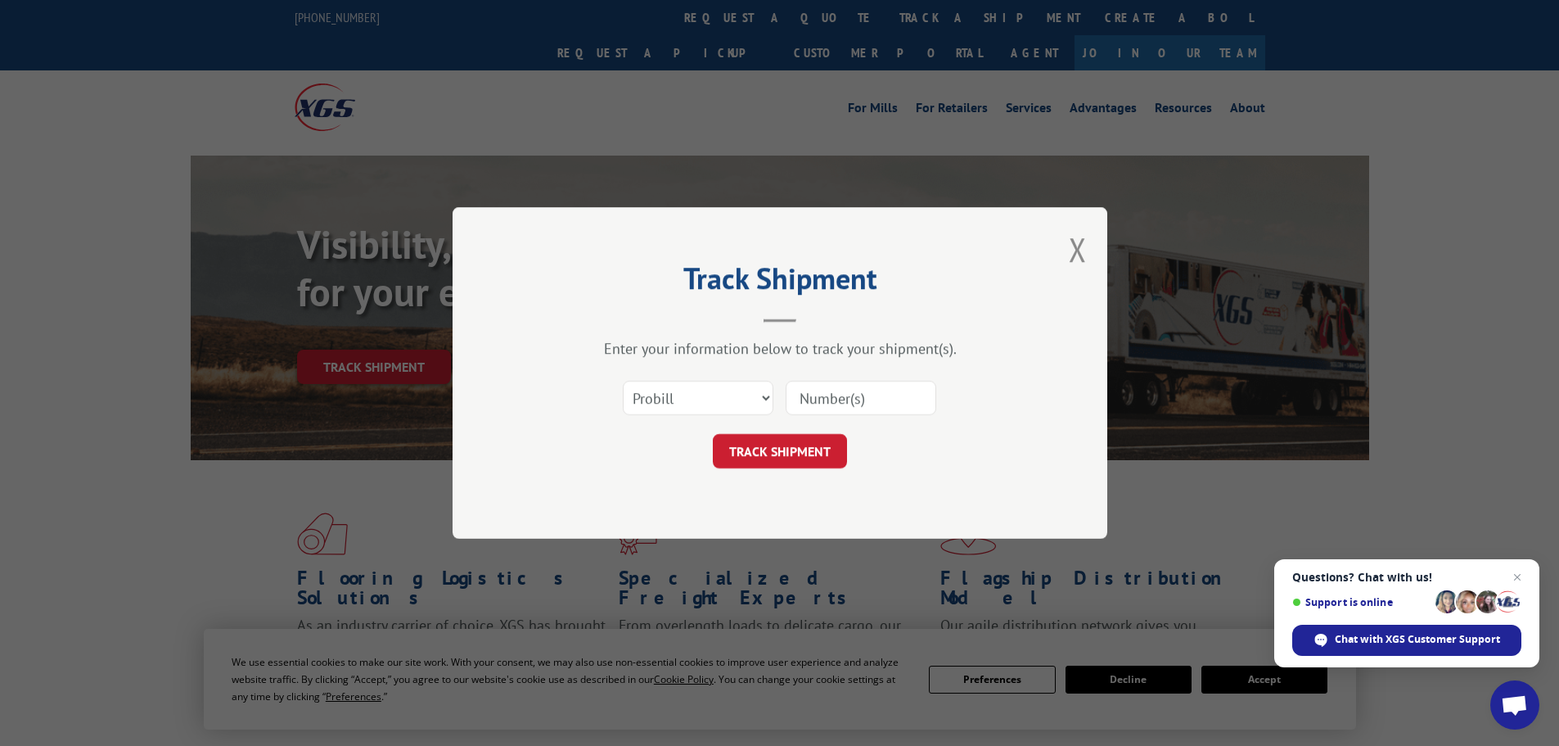
click at [833, 390] on input at bounding box center [861, 398] width 151 height 34
paste input "15340325"
type input "15340325"
click at [791, 448] on button "TRACK SHIPMENT" at bounding box center [780, 451] width 134 height 34
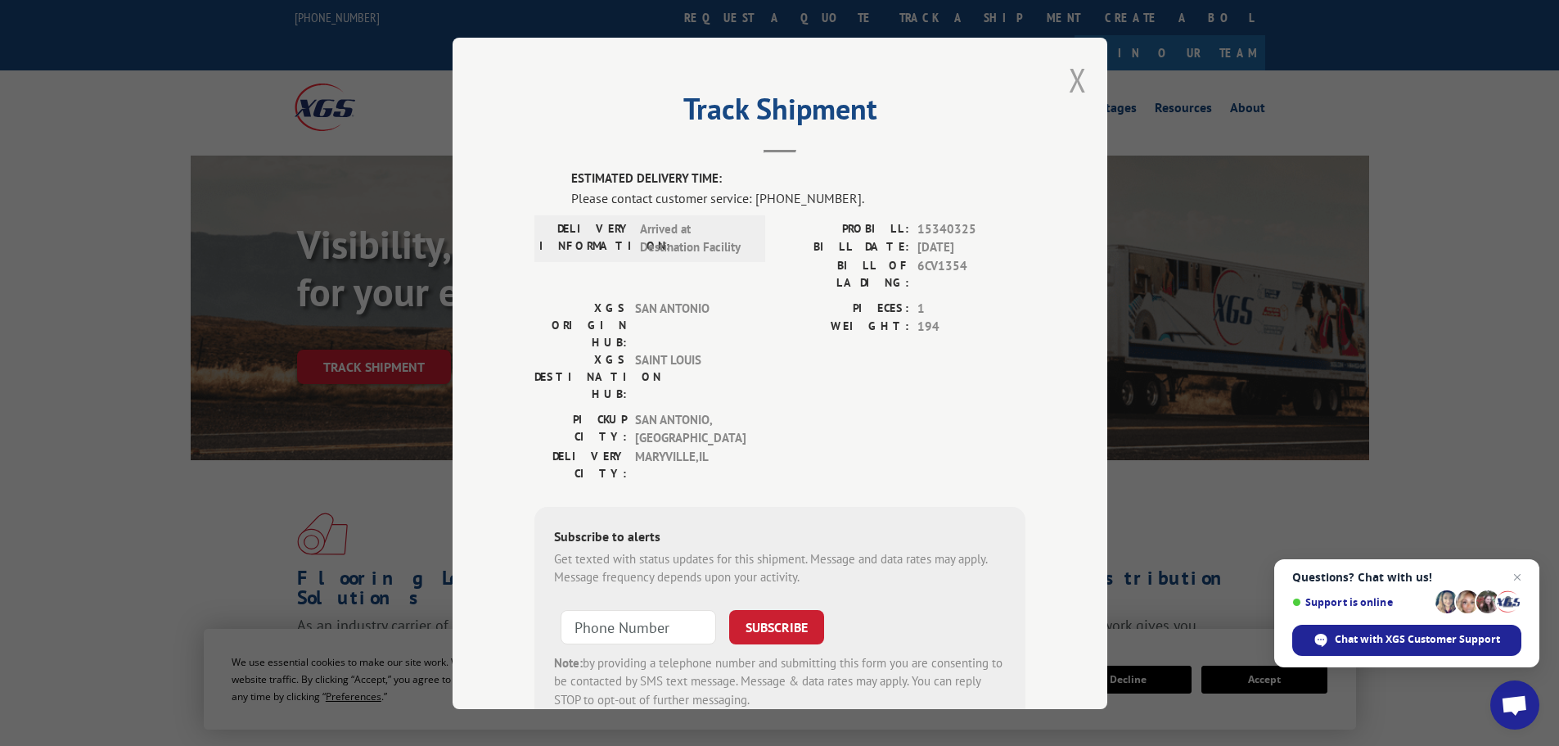
click at [1069, 77] on button "Close modal" at bounding box center [1078, 79] width 18 height 43
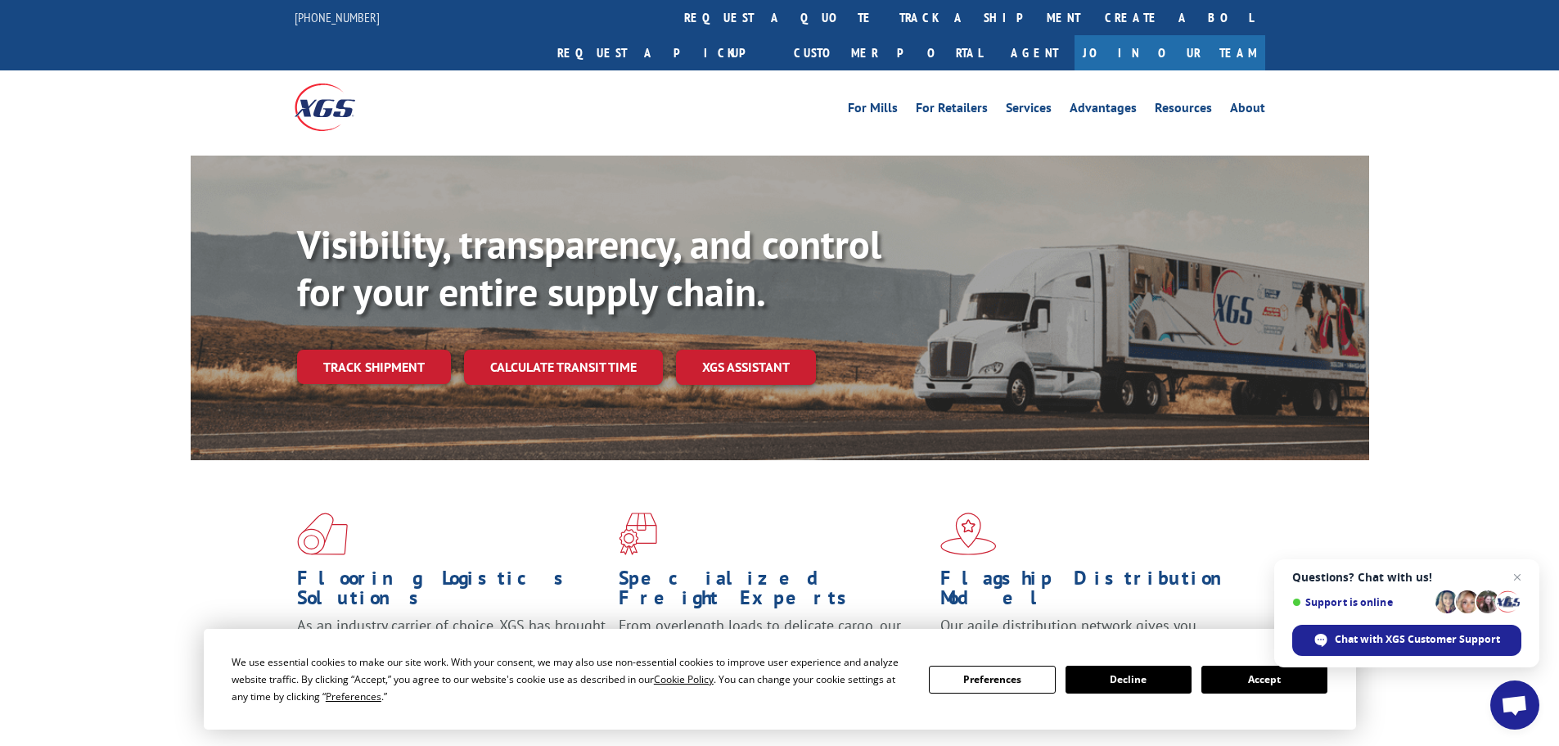
click at [757, 70] on div "For [PERSON_NAME] For Retailers Services Advantages Resources About For [PERSON…" at bounding box center [780, 106] width 971 height 73
click at [887, 8] on link "track a shipment" at bounding box center [989, 17] width 205 height 35
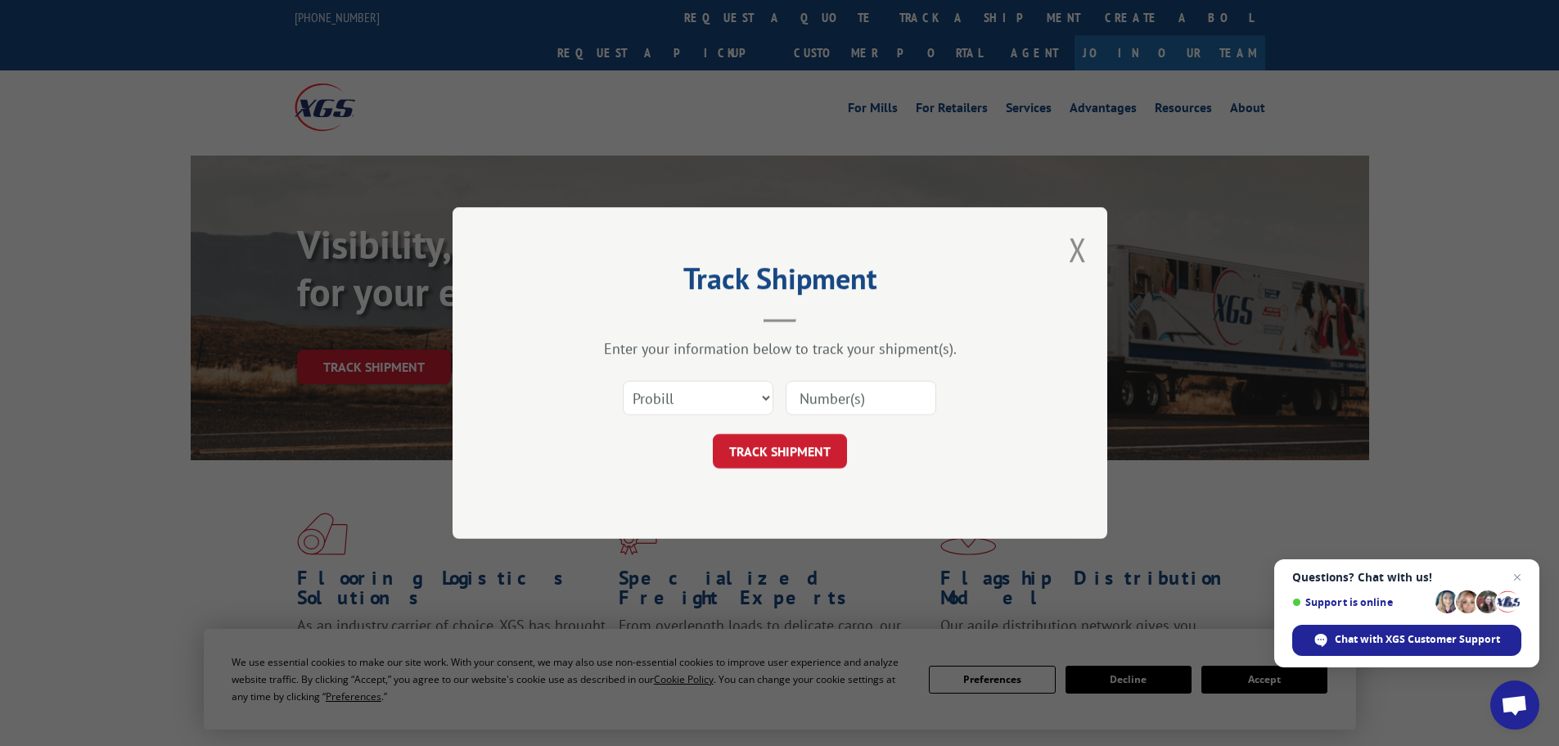
click at [843, 391] on input at bounding box center [861, 398] width 151 height 34
paste input "15340323"
type input "15340323"
click at [802, 435] on button "TRACK SHIPMENT" at bounding box center [780, 451] width 134 height 34
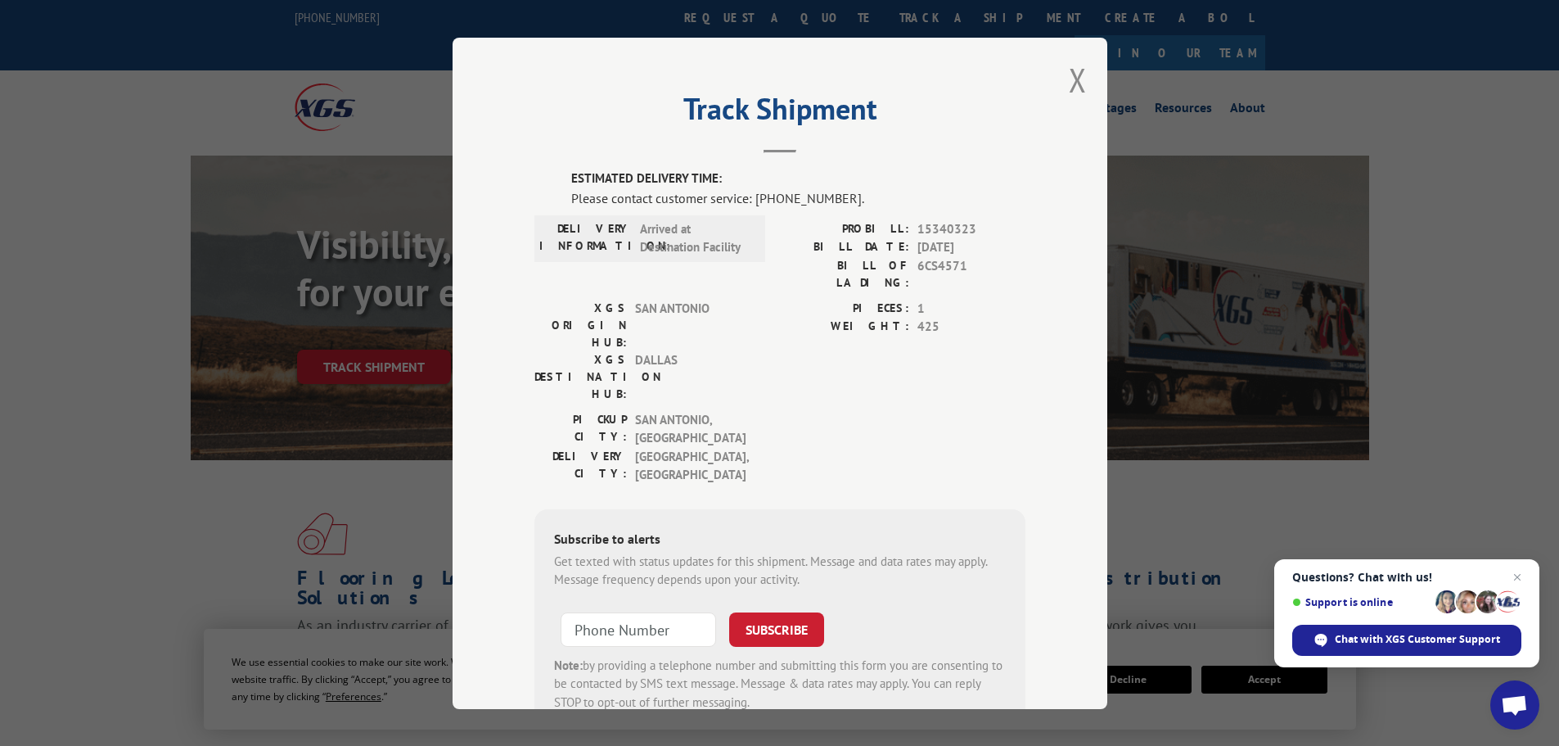
drag, startPoint x: 1063, startPoint y: 85, endPoint x: 1035, endPoint y: 75, distance: 29.5
click at [1069, 85] on button "Close modal" at bounding box center [1078, 79] width 18 height 43
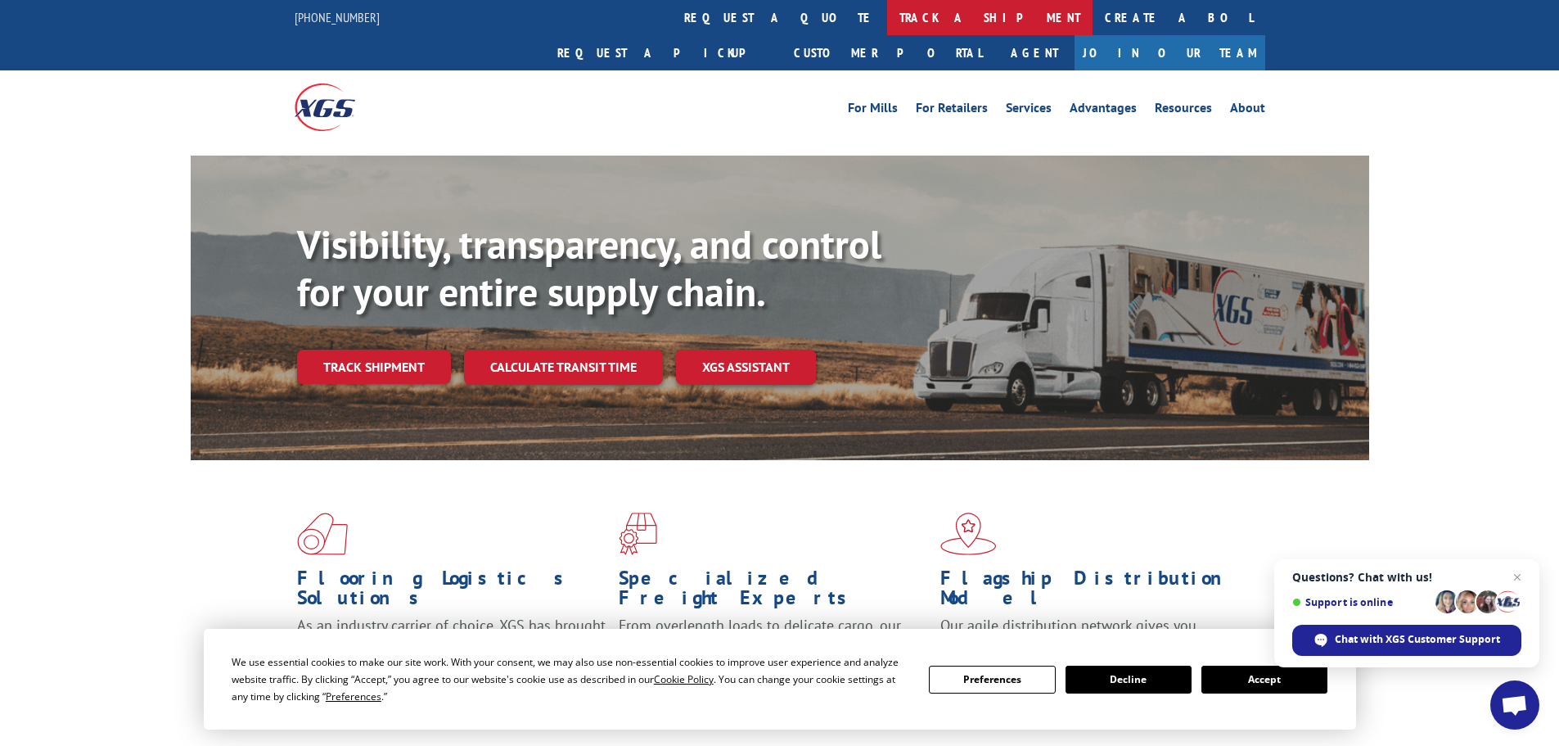
drag, startPoint x: 729, startPoint y: 13, endPoint x: 736, endPoint y: 31, distance: 19.2
click at [887, 16] on link "track a shipment" at bounding box center [989, 17] width 205 height 35
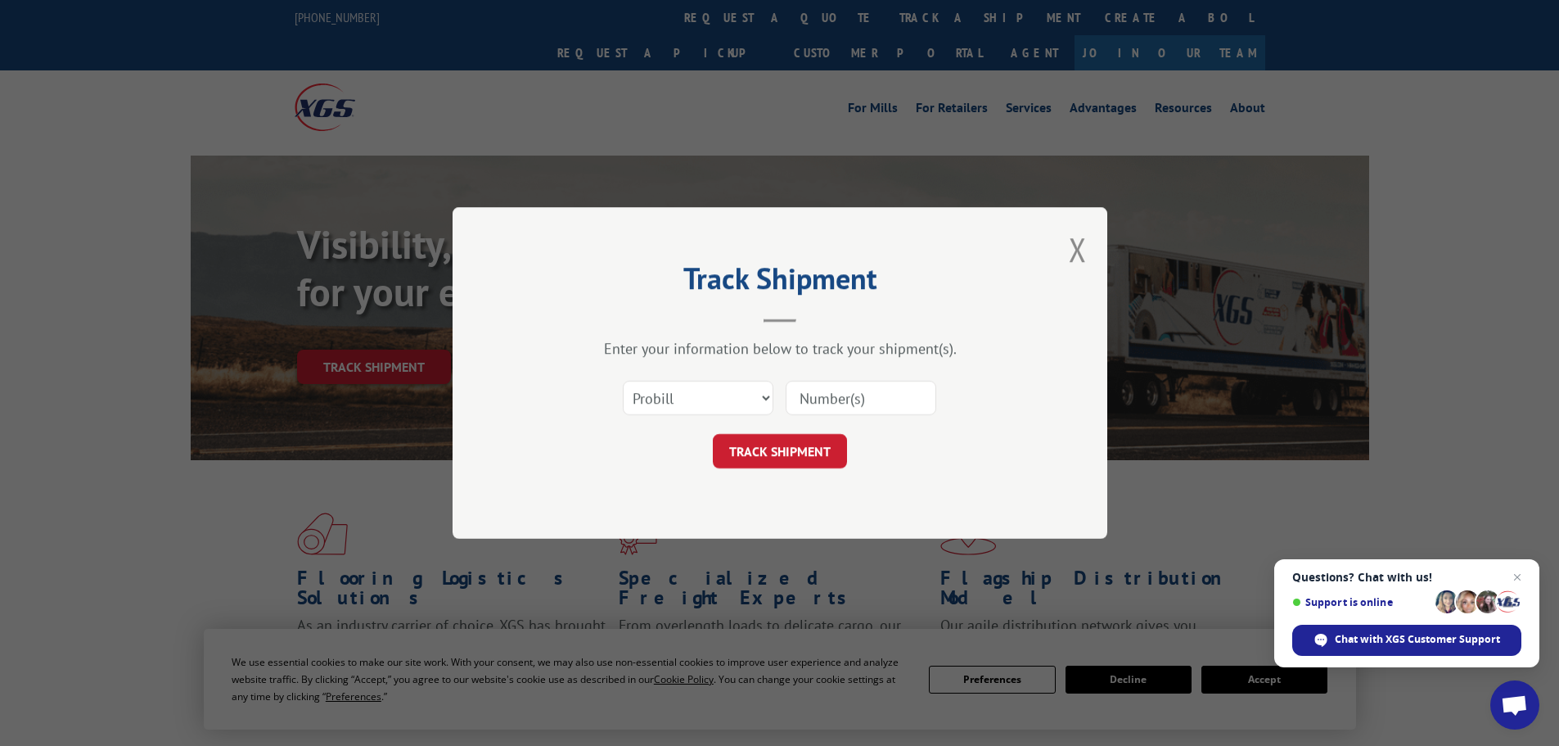
drag, startPoint x: 879, startPoint y: 403, endPoint x: 856, endPoint y: 416, distance: 26.4
click at [879, 403] on input at bounding box center [861, 398] width 151 height 34
paste input "15472328"
type input "15472328"
click at [821, 431] on form "Select category... Probill BOL PO 15472328 TRACK SHIPMENT" at bounding box center [779, 419] width 491 height 97
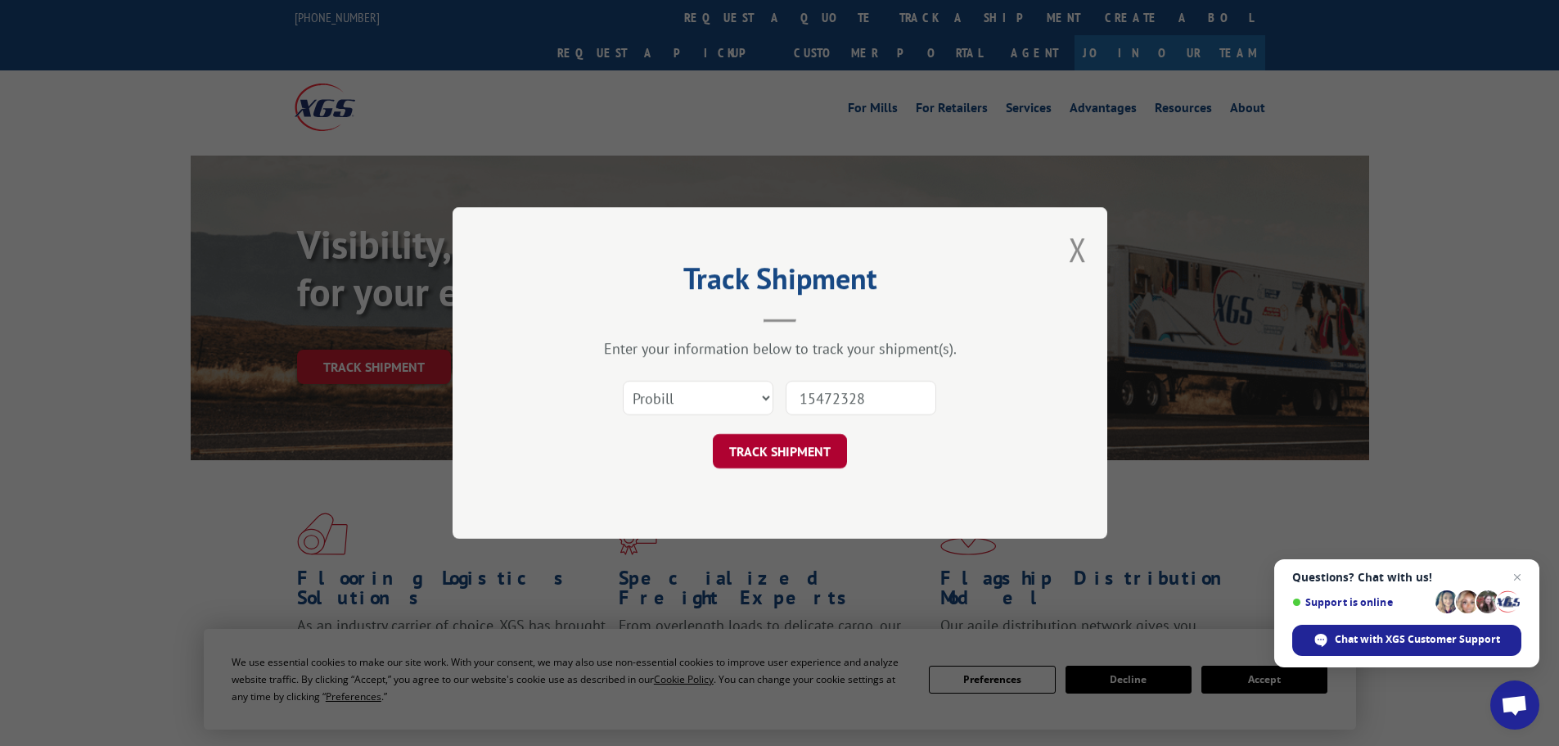
click at [816, 439] on button "TRACK SHIPMENT" at bounding box center [780, 451] width 134 height 34
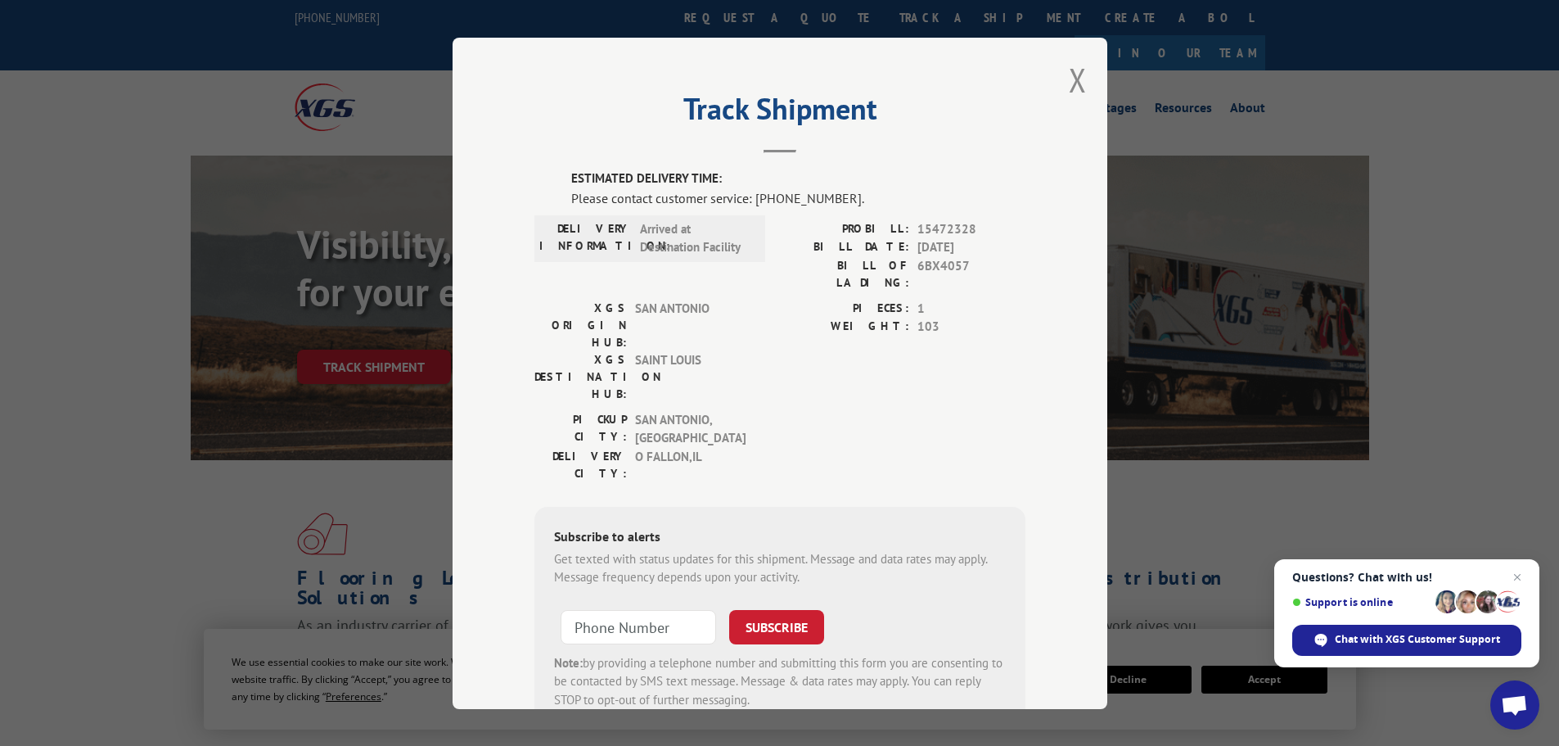
click at [1069, 95] on button "Close modal" at bounding box center [1078, 79] width 18 height 43
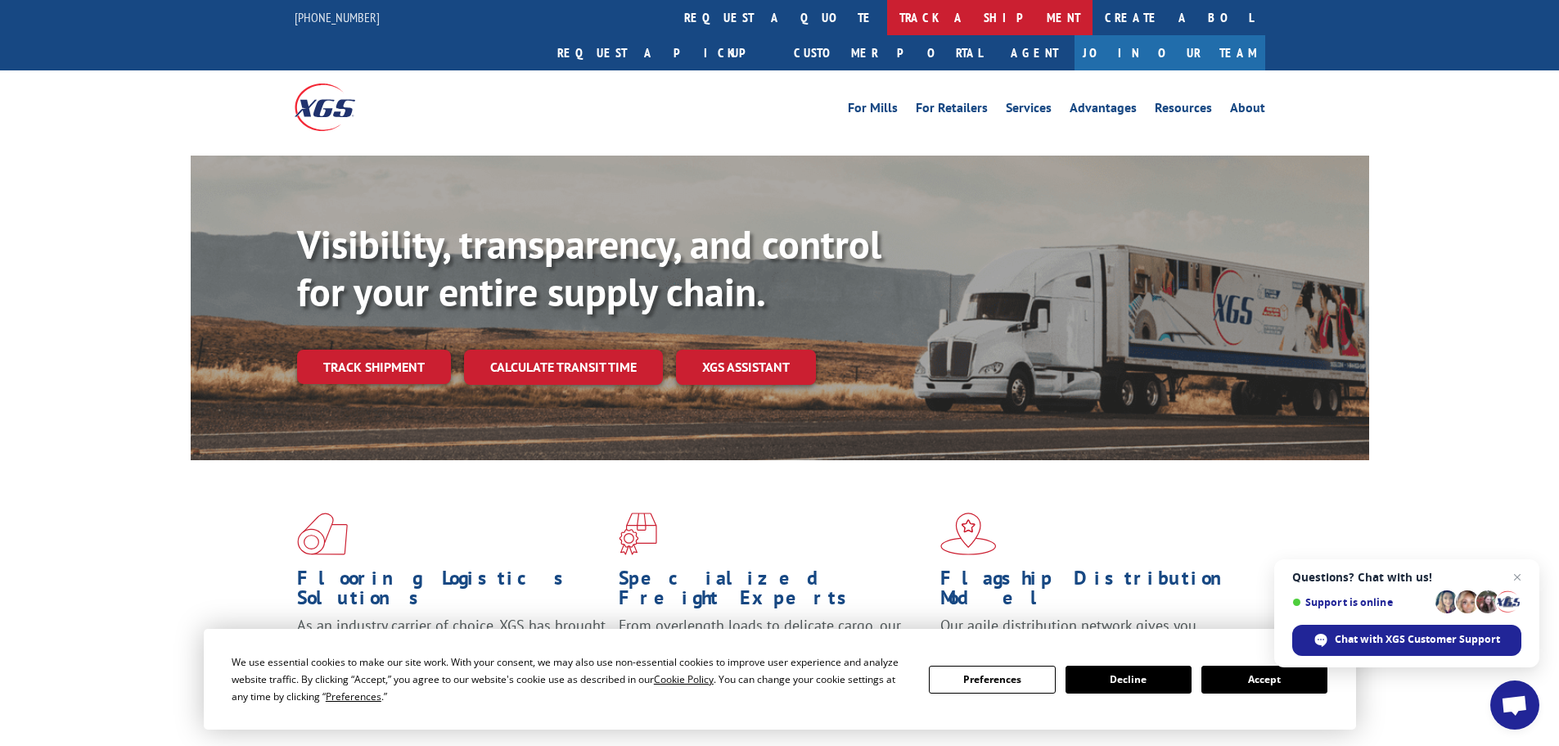
click at [887, 19] on link "track a shipment" at bounding box center [989, 17] width 205 height 35
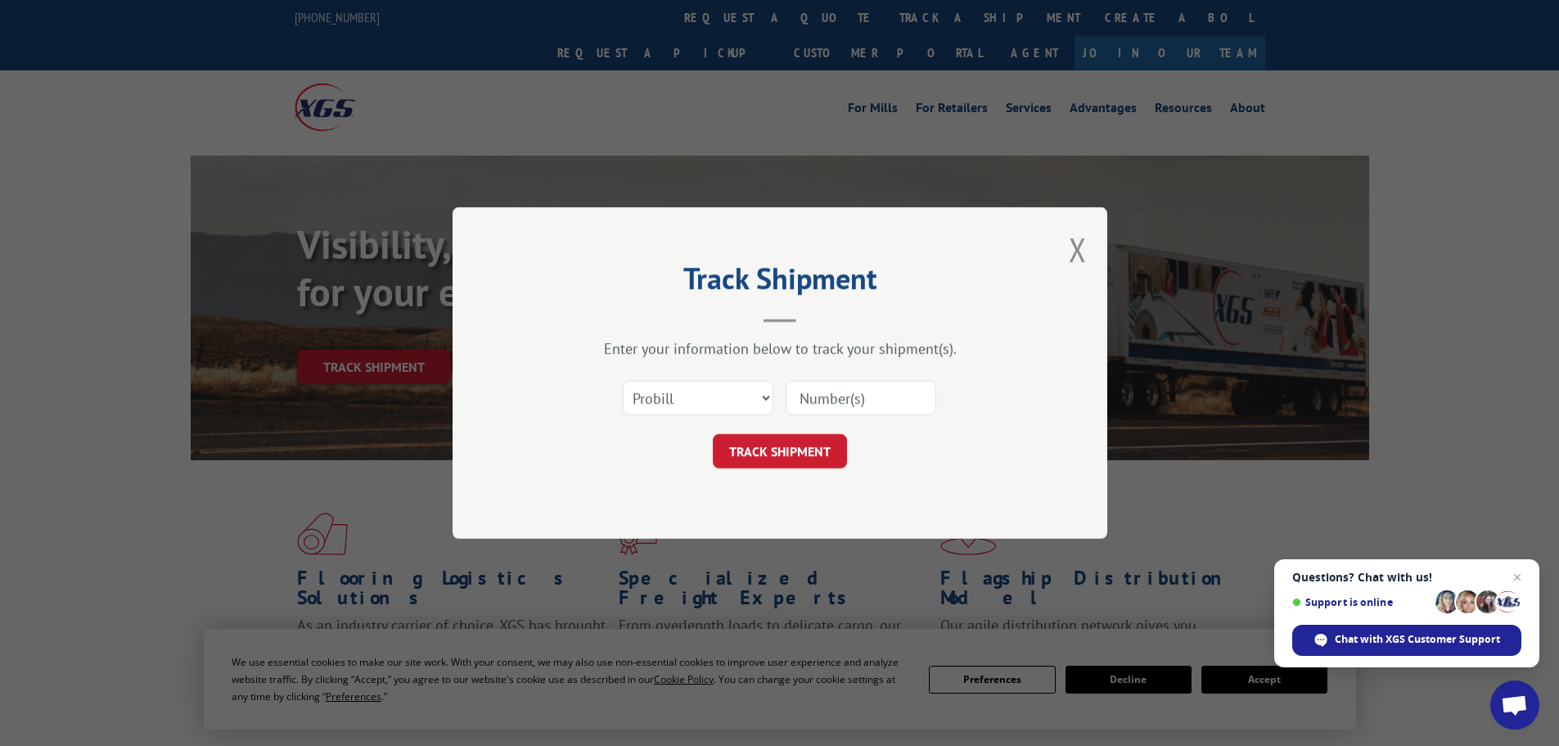
click at [827, 394] on input at bounding box center [861, 398] width 151 height 34
paste input "15472314"
type input "15472314"
click at [803, 434] on button "TRACK SHIPMENT" at bounding box center [780, 451] width 134 height 34
